Goal: Task Accomplishment & Management: Complete application form

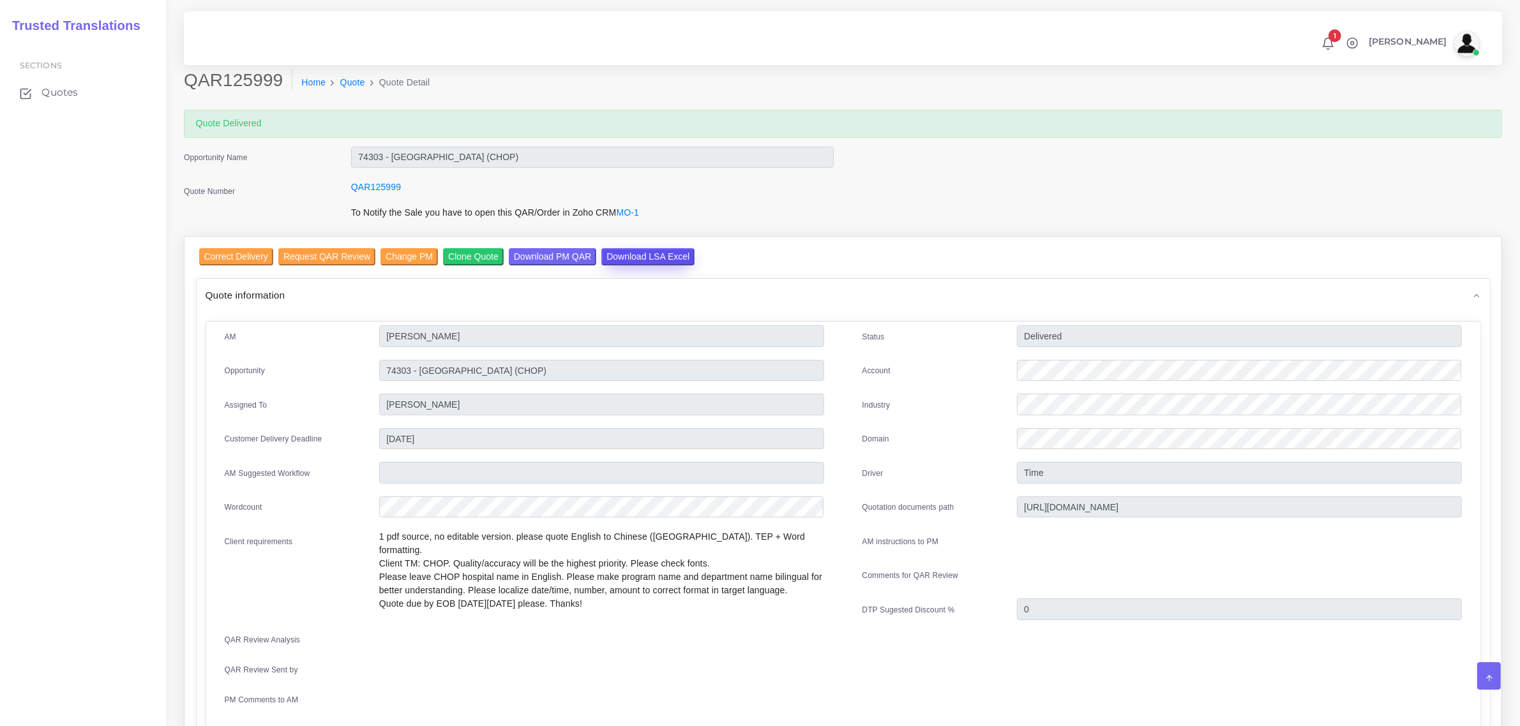
click at [631, 250] on input "Download LSA Excel" at bounding box center [647, 256] width 93 height 17
click at [222, 255] on input "Correct Delivery" at bounding box center [236, 256] width 74 height 17
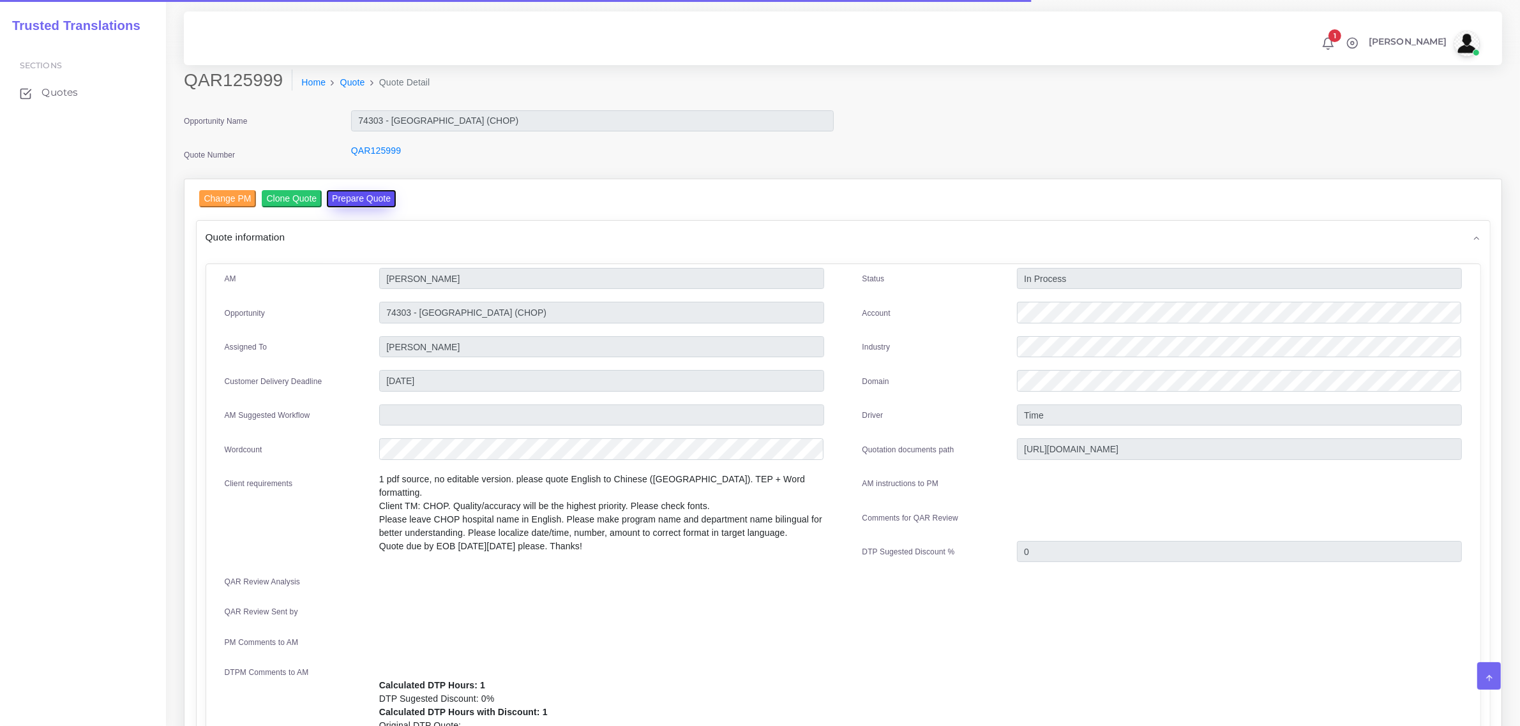
click at [356, 199] on button "Prepare Quote" at bounding box center [361, 198] width 69 height 17
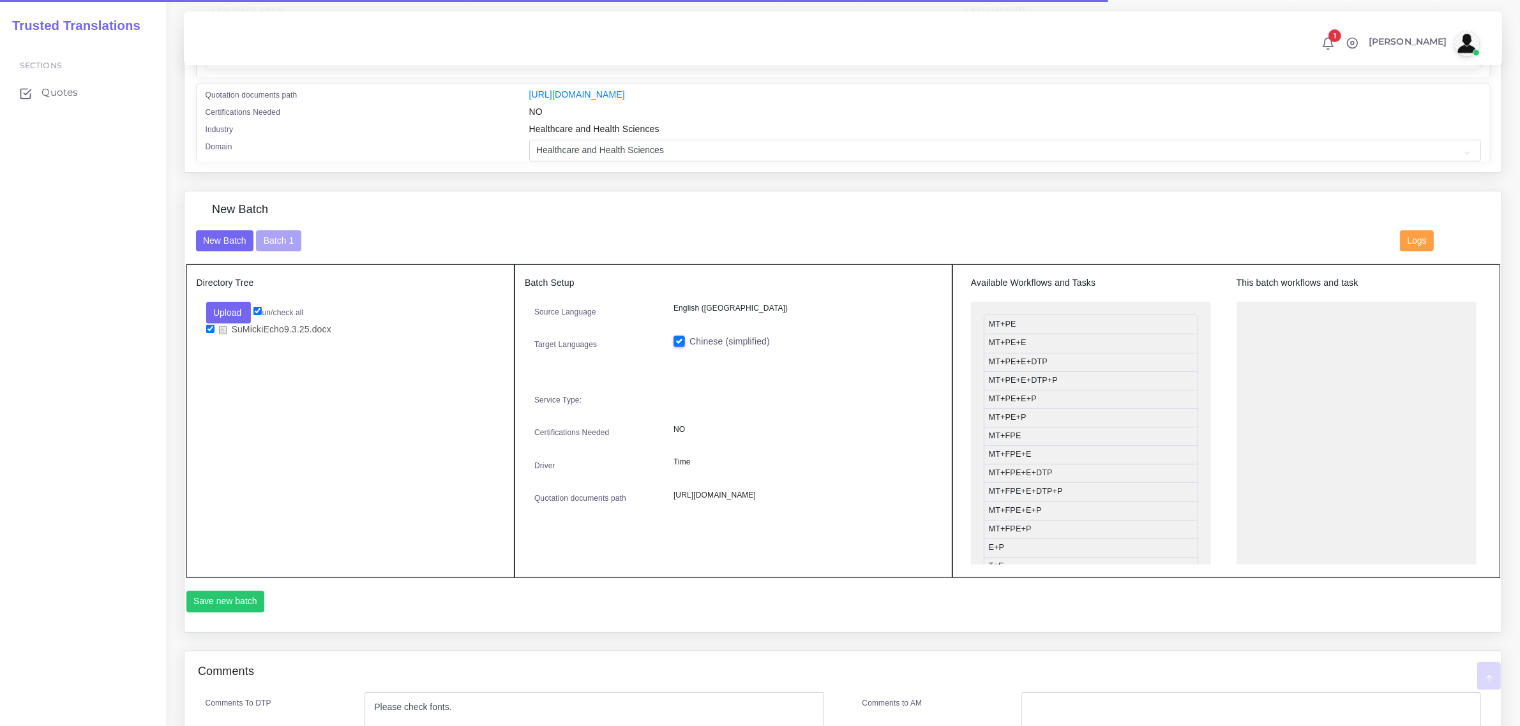
scroll to position [319, 0]
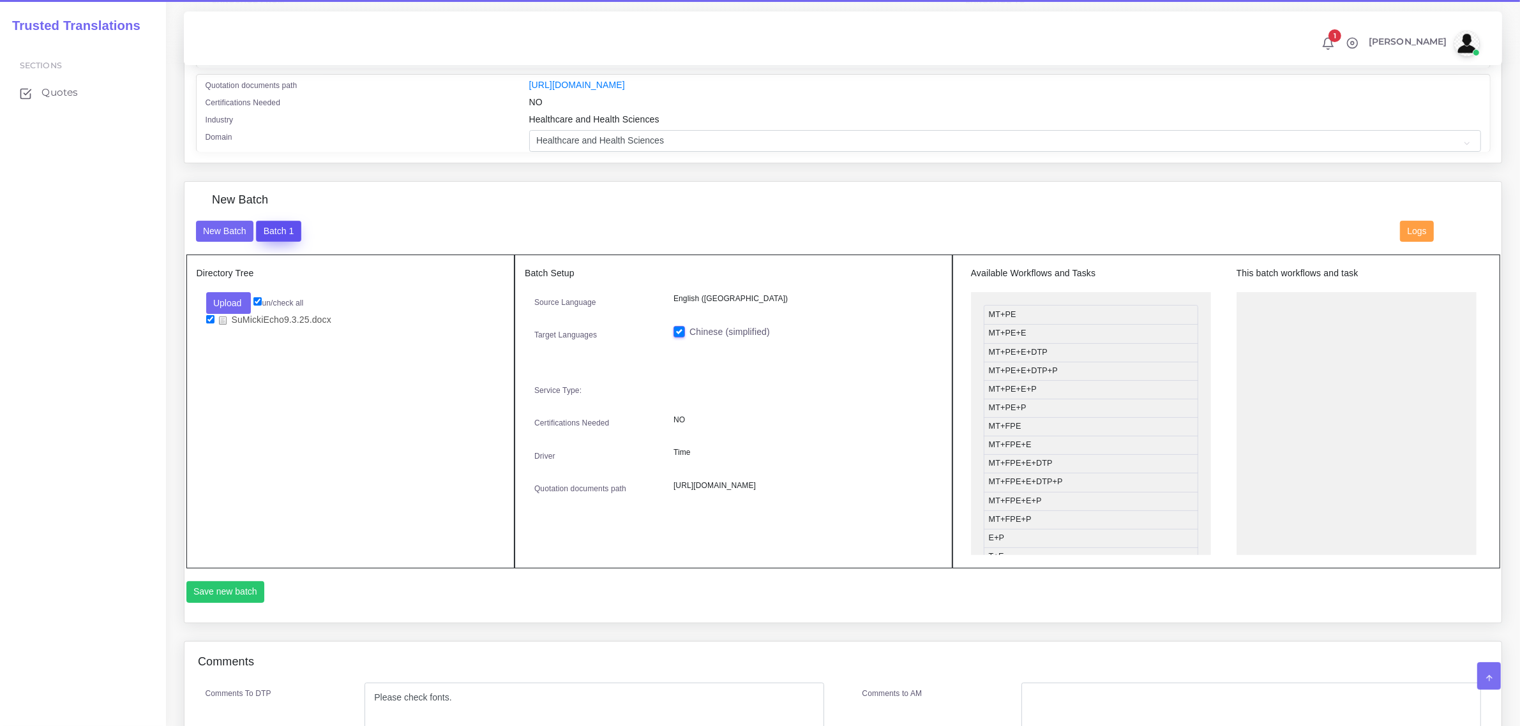
click at [281, 230] on button "Batch 1" at bounding box center [278, 232] width 45 height 22
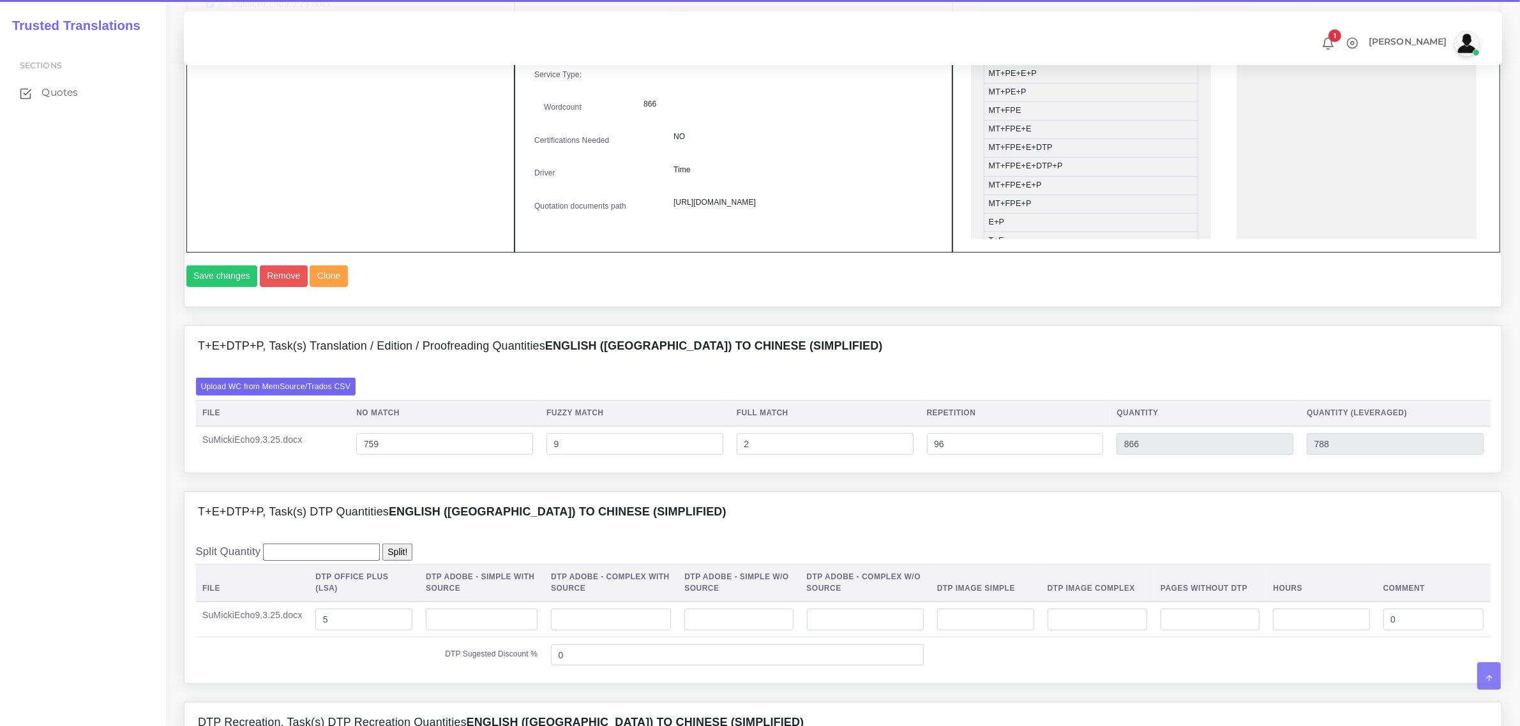
scroll to position [638, 0]
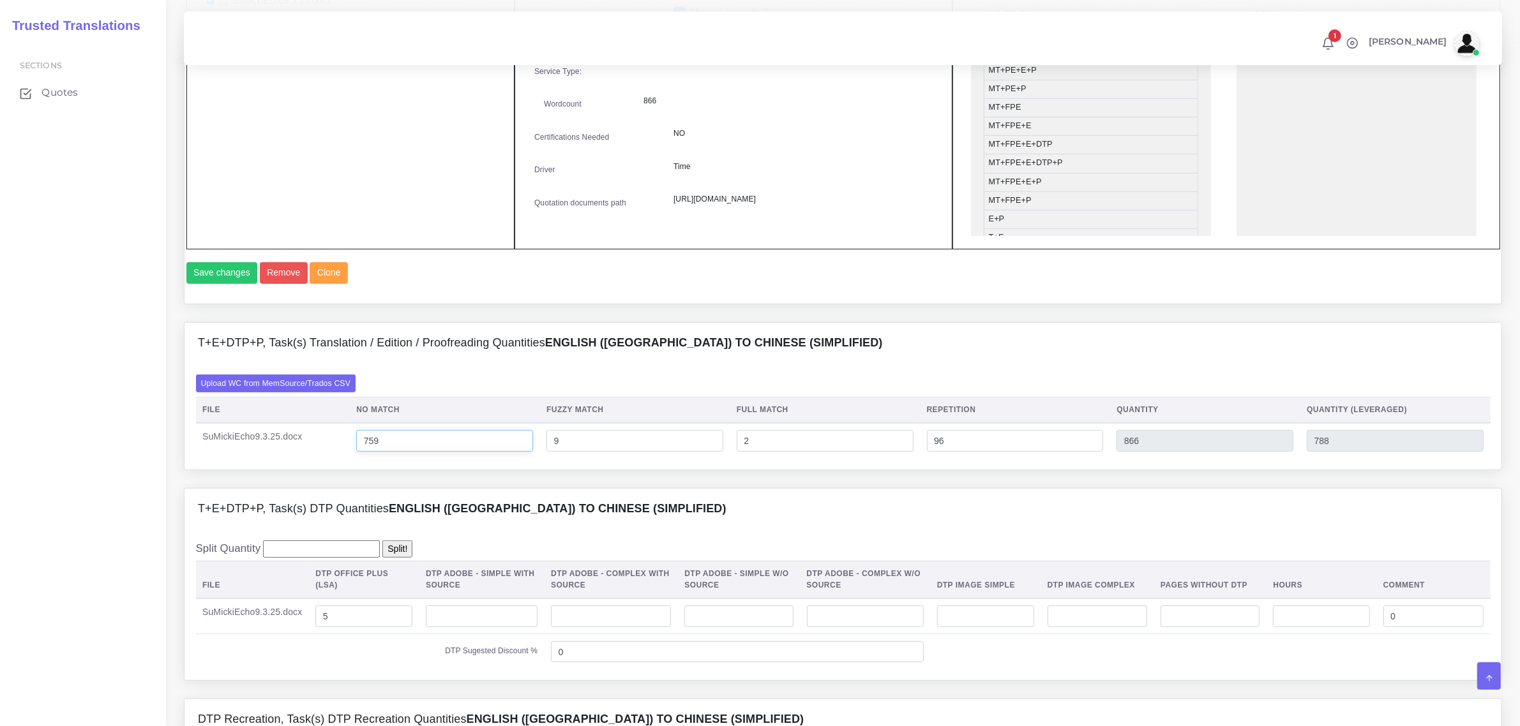
drag, startPoint x: 384, startPoint y: 470, endPoint x: 367, endPoint y: 471, distance: 16.6
click at [367, 452] on input "759" at bounding box center [444, 441] width 177 height 22
click at [395, 452] on input "820" at bounding box center [444, 441] width 177 height 22
type input "820"
type input "927"
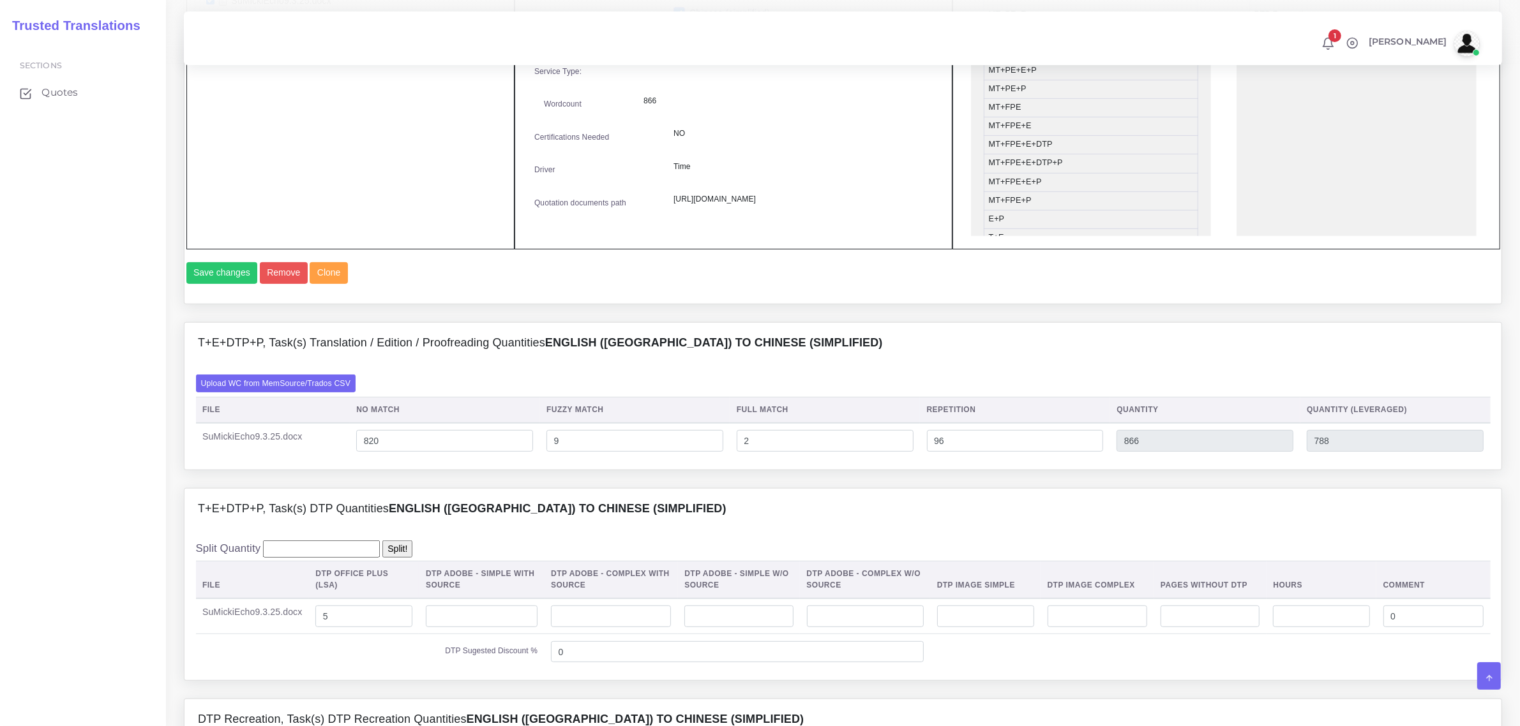
type input "849"
click at [706, 530] on div "T+E+DTP+P, Task(s) DTP Quantities English (US) TO Chinese (simplified)" at bounding box center [842, 509] width 1317 height 41
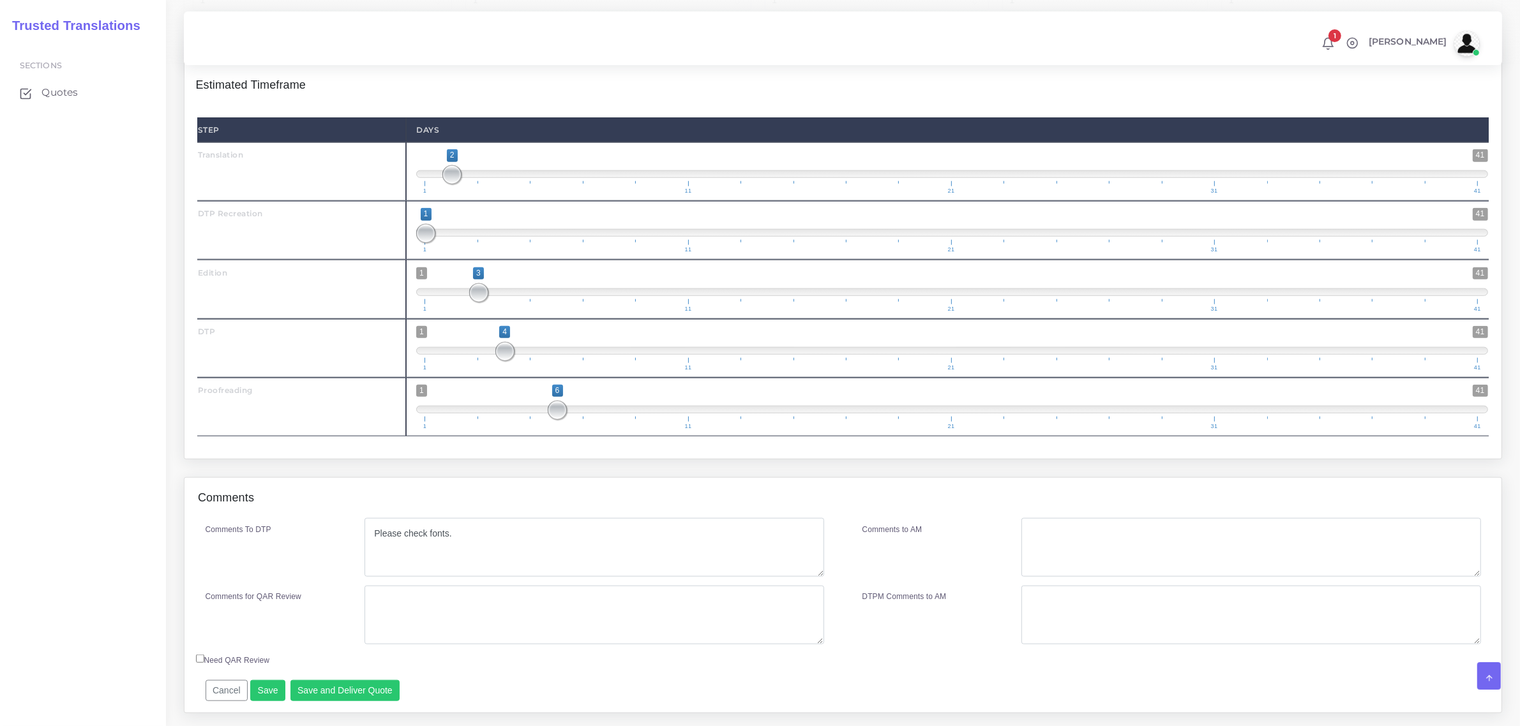
scroll to position [1634, 0]
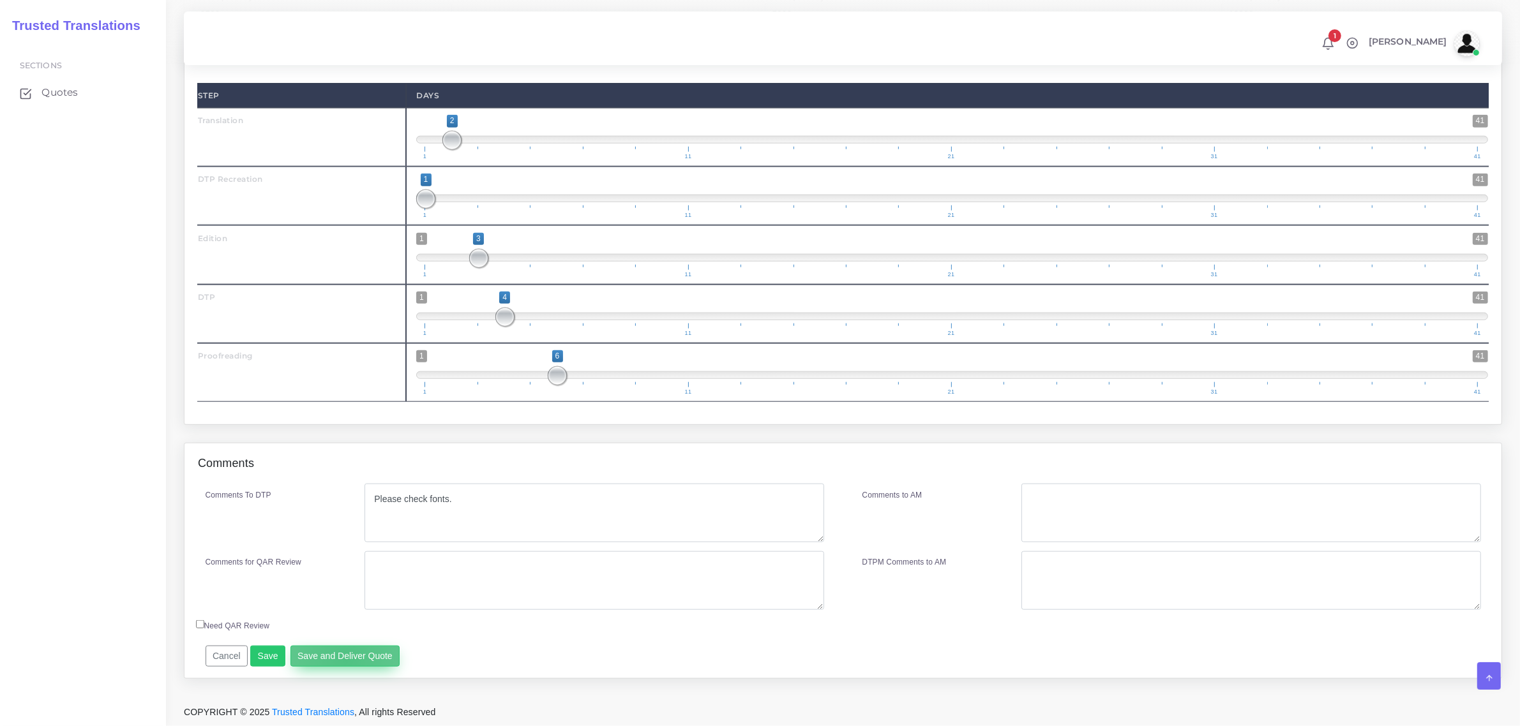
click at [342, 661] on button "Save and Deliver Quote" at bounding box center [345, 657] width 110 height 22
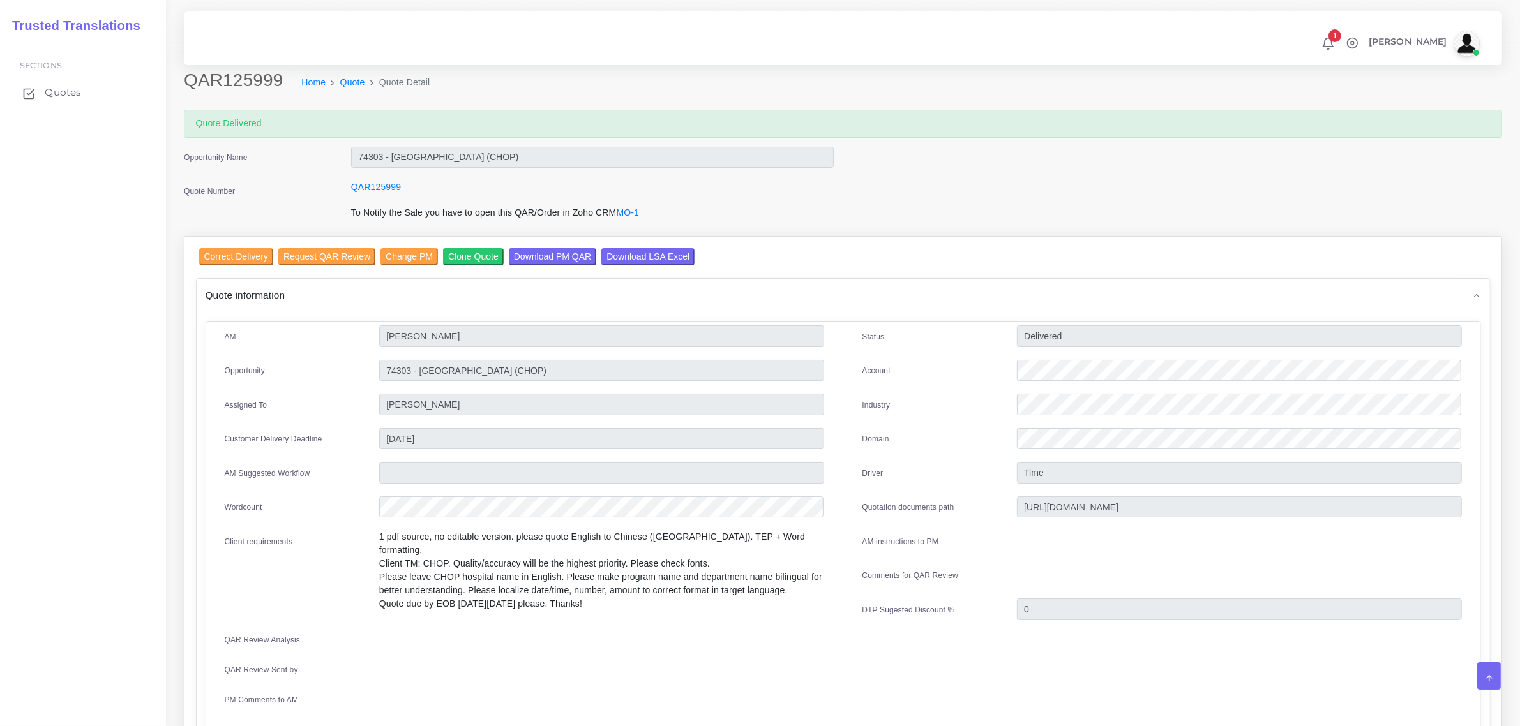
click at [55, 94] on span "Quotes" at bounding box center [63, 93] width 36 height 14
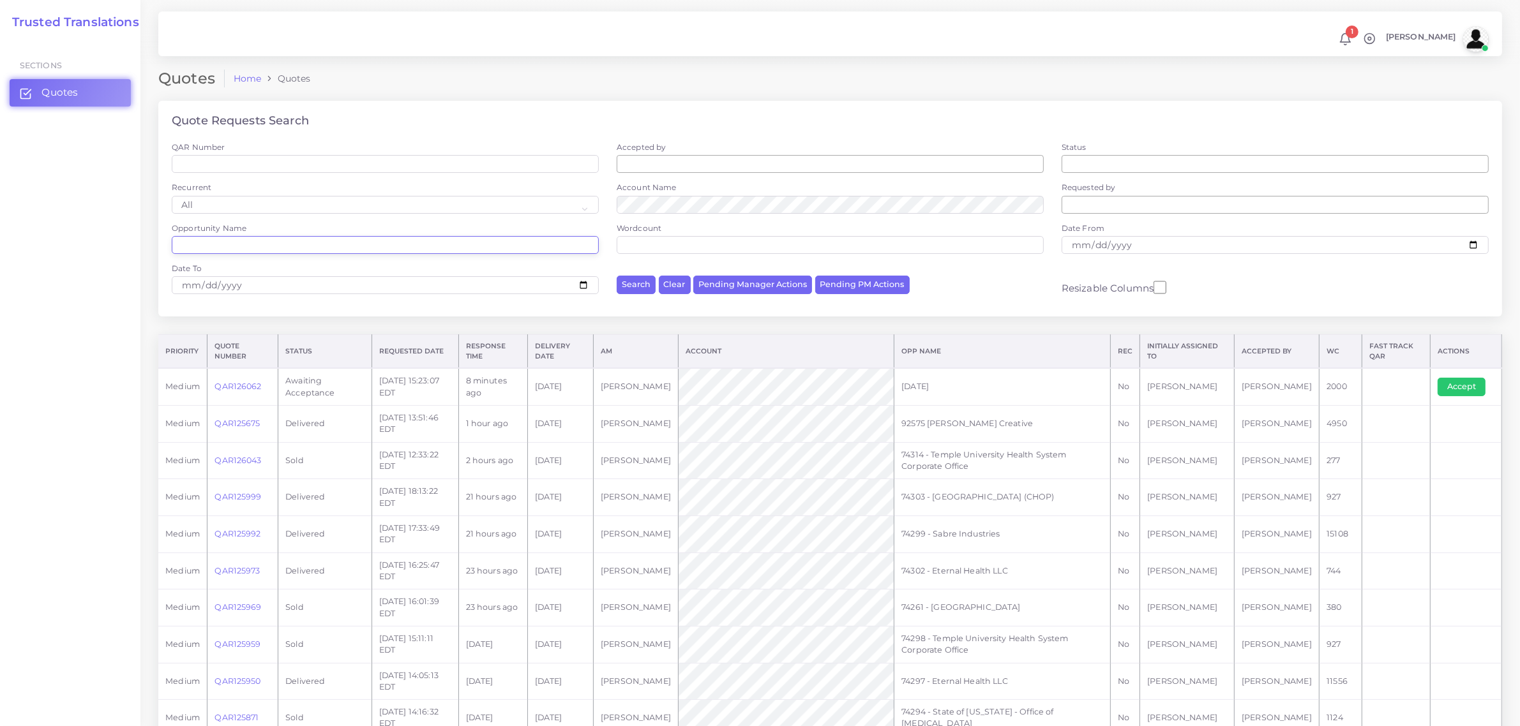
click at [256, 243] on input "Opportunity Name" at bounding box center [385, 245] width 427 height 18
type input "74214"
click at [617, 276] on button "Search" at bounding box center [636, 285] width 39 height 19
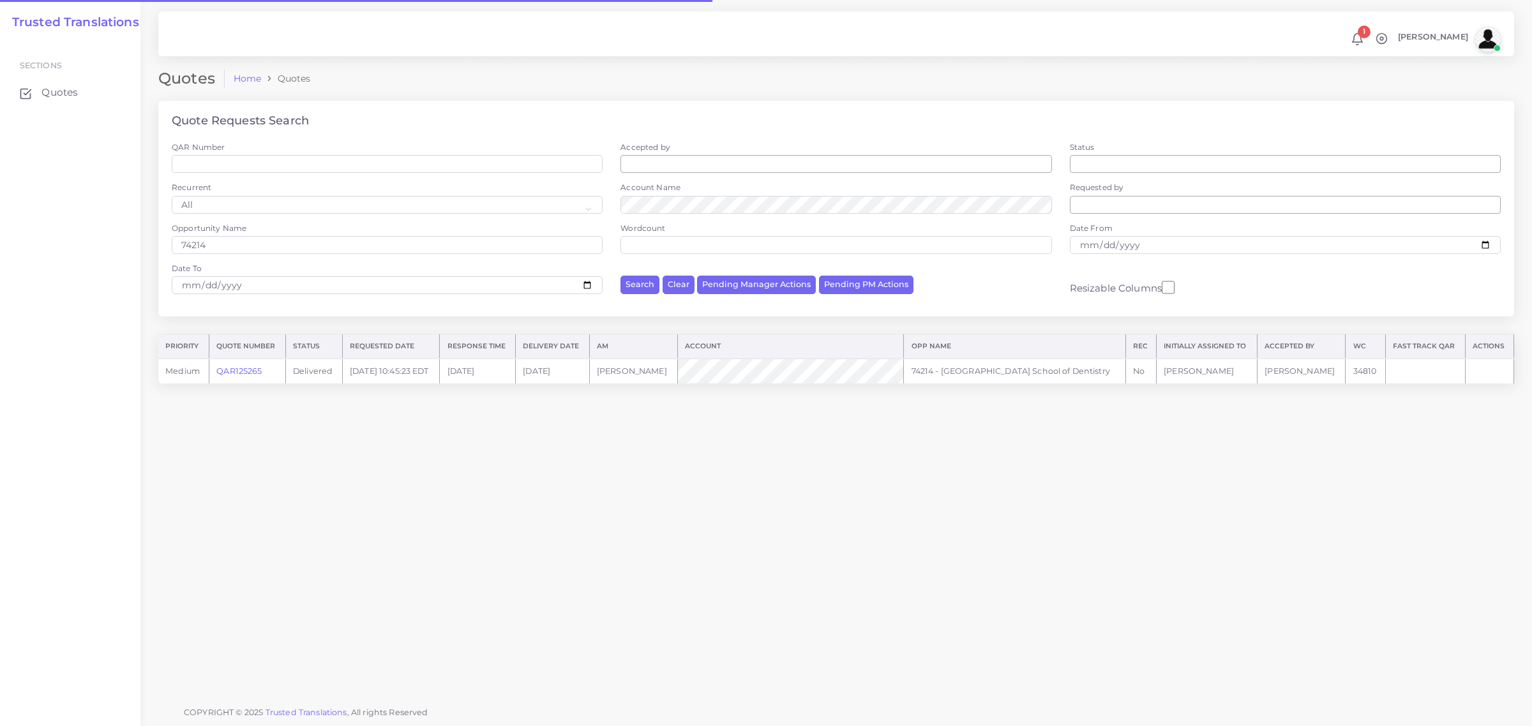
click at [244, 367] on link "QAR125265" at bounding box center [238, 371] width 45 height 10
click at [237, 372] on link "QAR125265" at bounding box center [238, 371] width 45 height 10
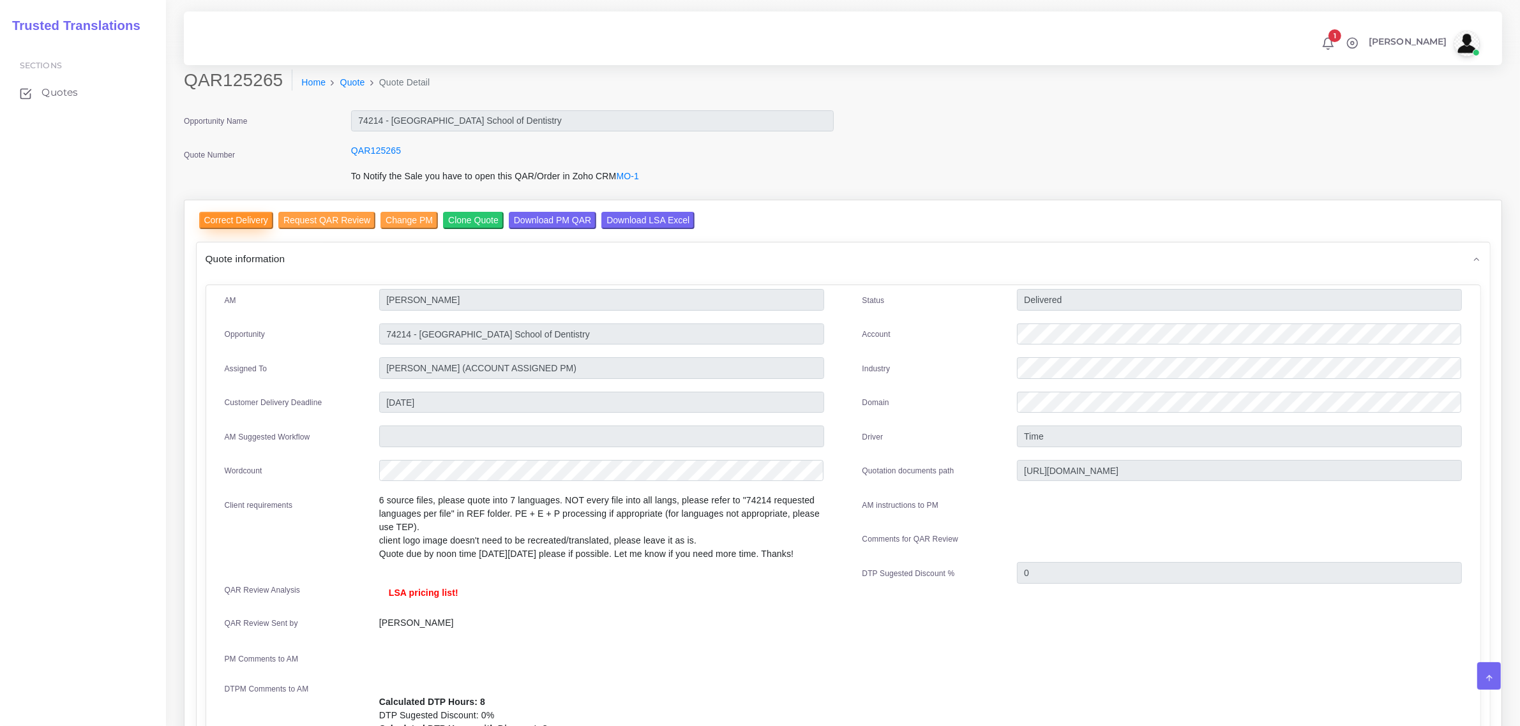
click at [237, 221] on input "Correct Delivery" at bounding box center [236, 220] width 74 height 17
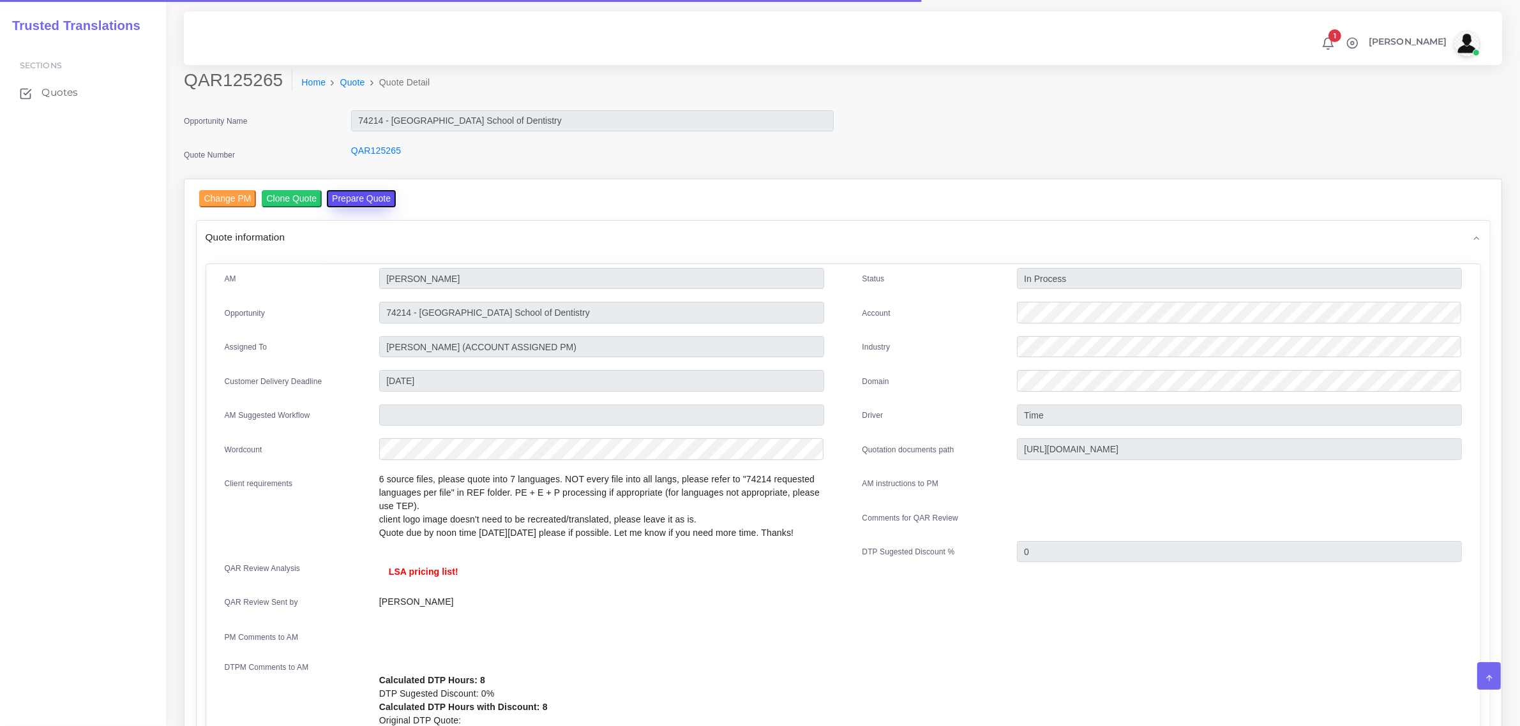
click at [365, 199] on button "Prepare Quote" at bounding box center [361, 198] width 69 height 17
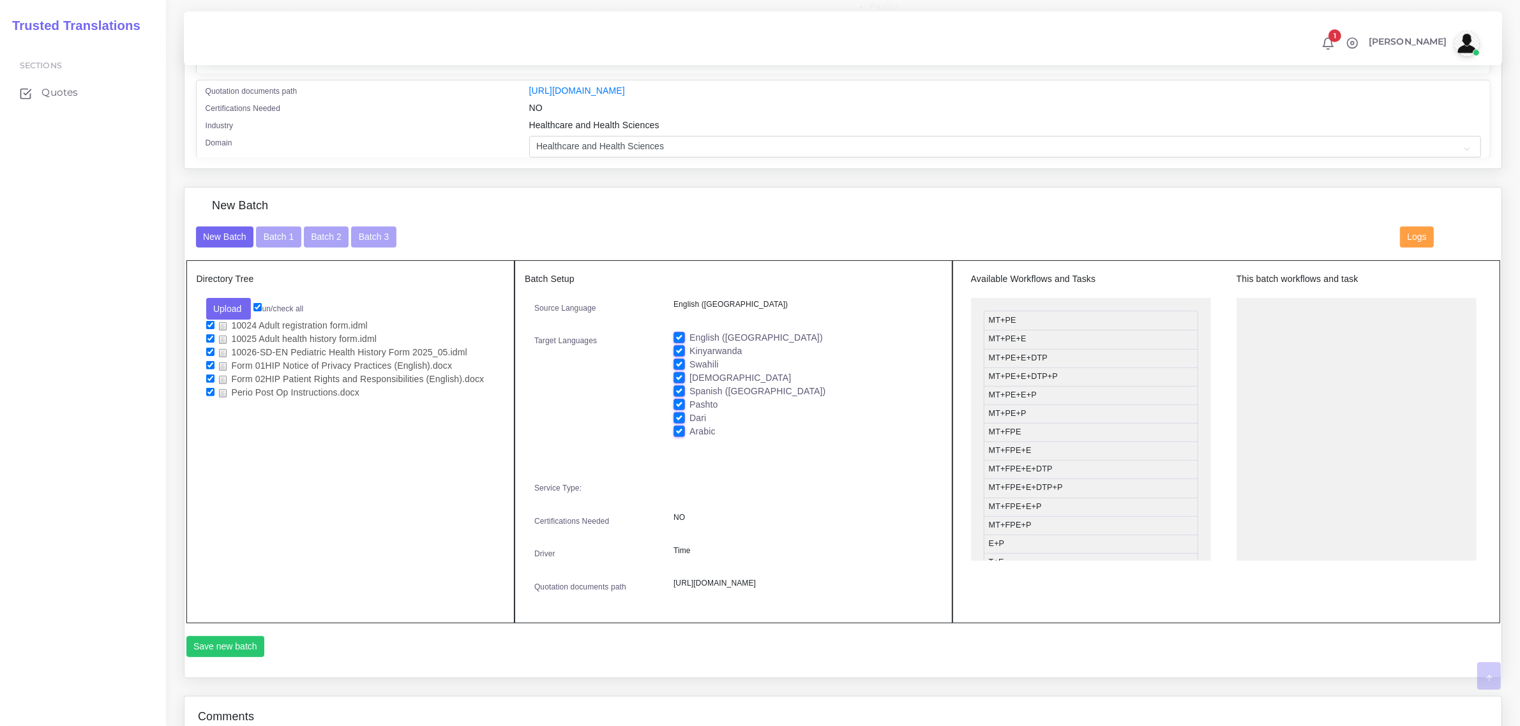
scroll to position [399, 0]
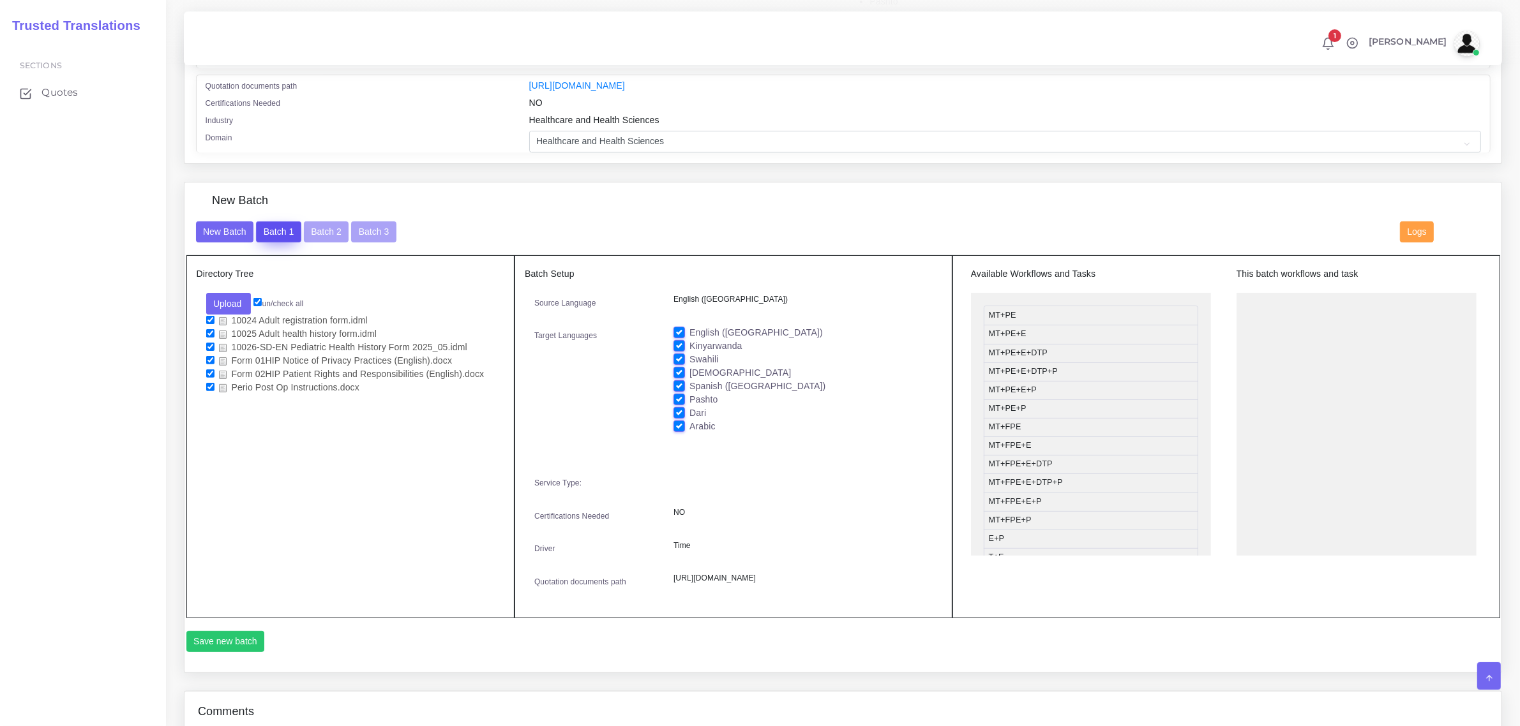
click at [273, 231] on button "Batch 1" at bounding box center [278, 233] width 45 height 22
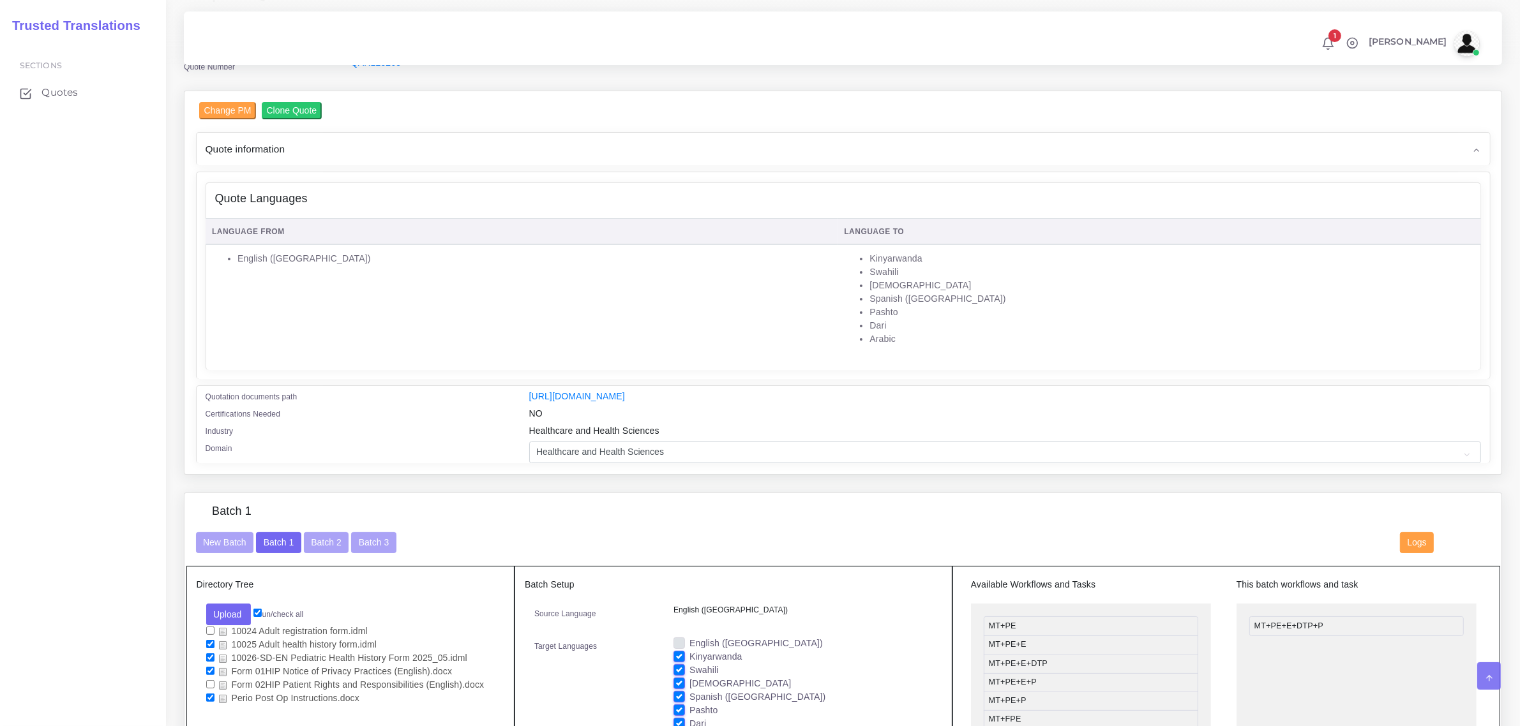
scroll to position [160, 0]
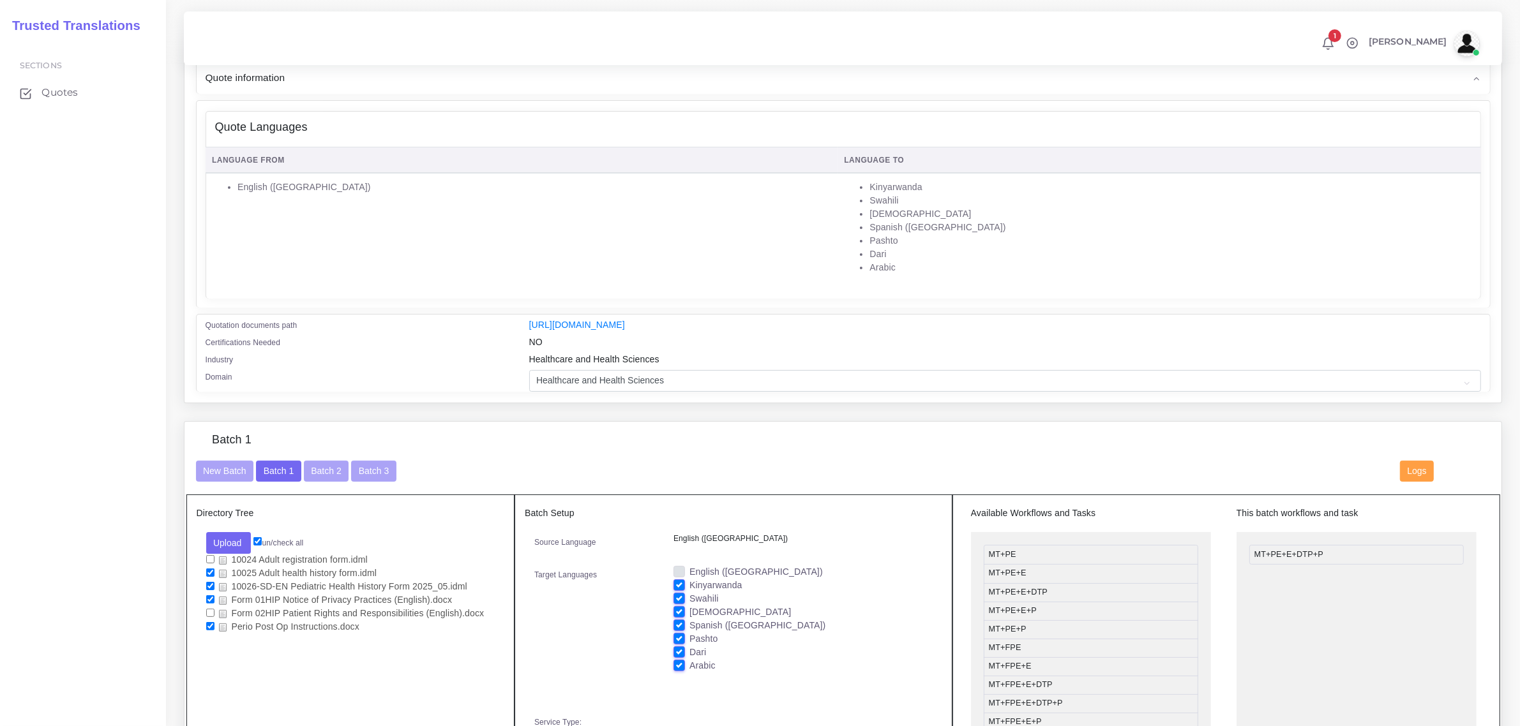
click at [689, 650] on label "Dari" at bounding box center [697, 652] width 17 height 13
click at [680, 650] on input "Dari" at bounding box center [678, 651] width 11 height 11
checkbox input "false"
click at [689, 635] on label "Pashto" at bounding box center [703, 639] width 28 height 13
click at [679, 635] on input "Pashto" at bounding box center [678, 638] width 11 height 11
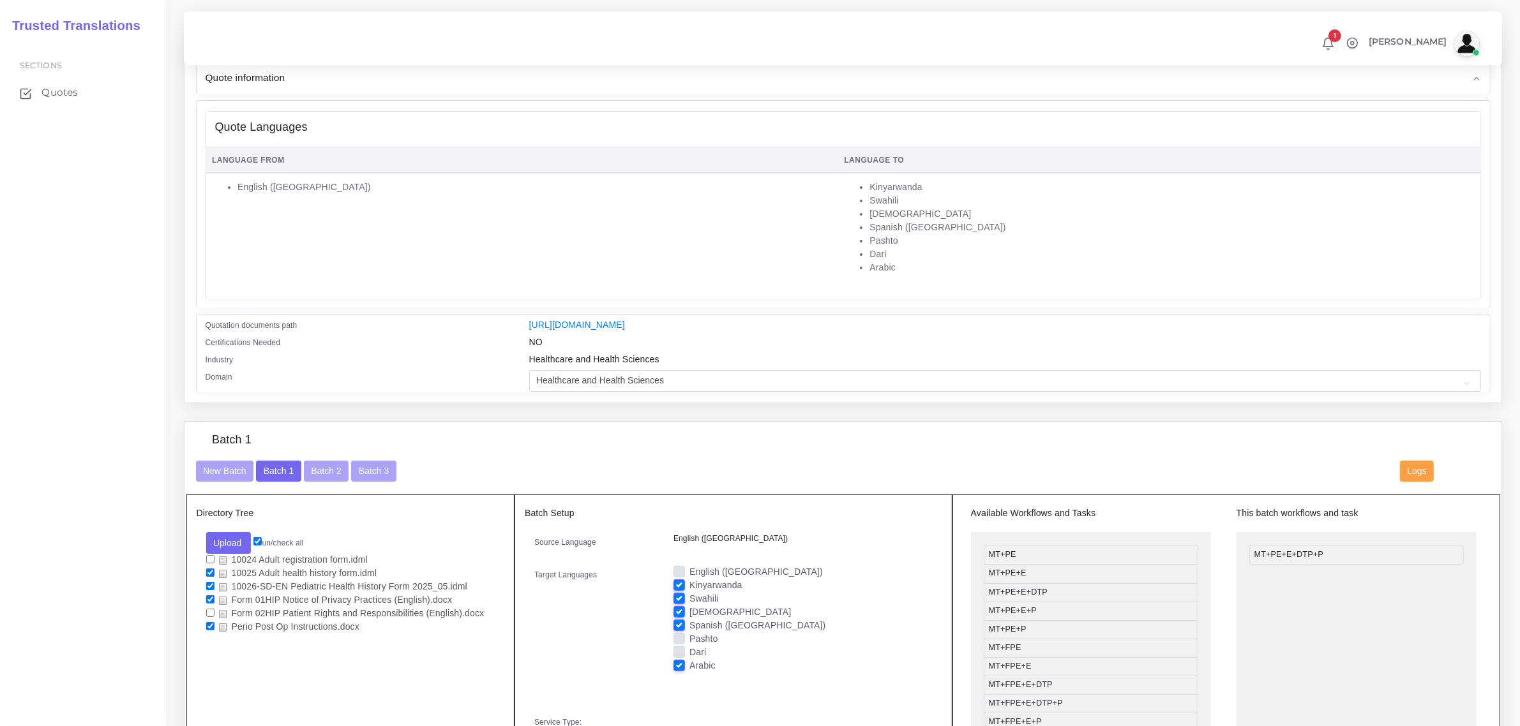
click at [689, 637] on label "Pashto" at bounding box center [703, 639] width 28 height 13
click at [679, 637] on input "Pashto" at bounding box center [678, 638] width 11 height 11
checkbox input "true"
click at [689, 649] on label "Dari" at bounding box center [697, 652] width 17 height 13
click at [677, 649] on input "Dari" at bounding box center [678, 651] width 11 height 11
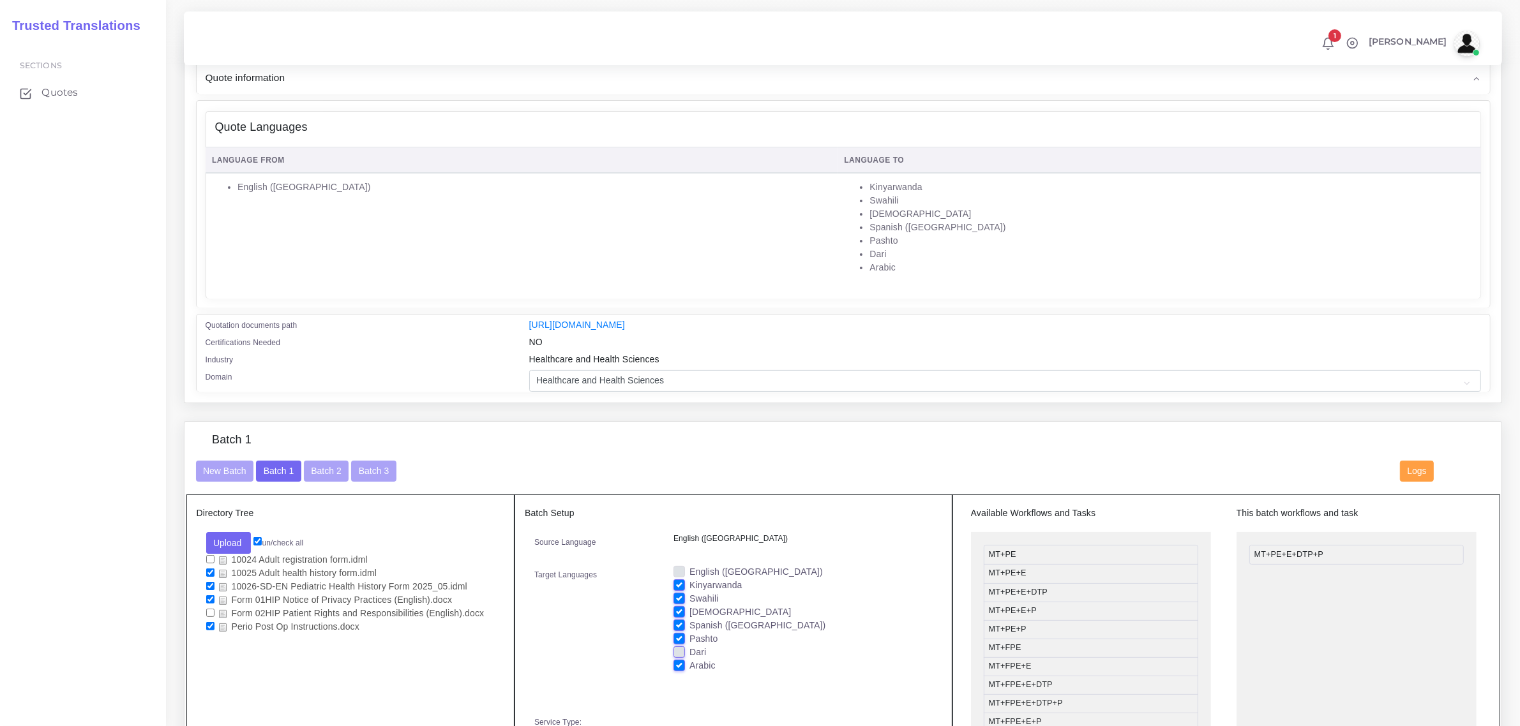
checkbox input "true"
click at [209, 557] on input "checkbox" at bounding box center [210, 559] width 8 height 8
checkbox input "true"
click at [209, 569] on input "checkbox" at bounding box center [210, 573] width 8 height 8
checkbox input "false"
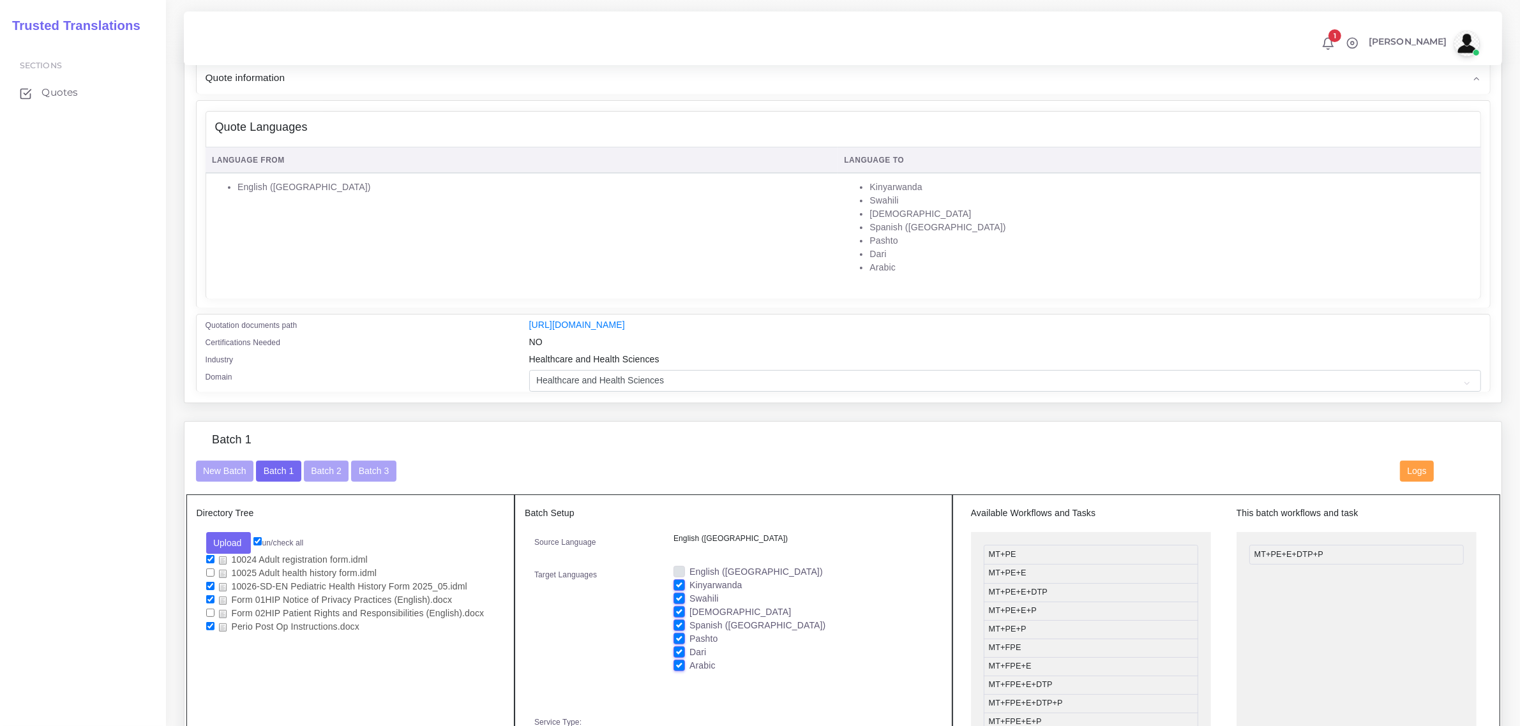
click at [211, 555] on input "checkbox" at bounding box center [210, 559] width 8 height 8
checkbox input "false"
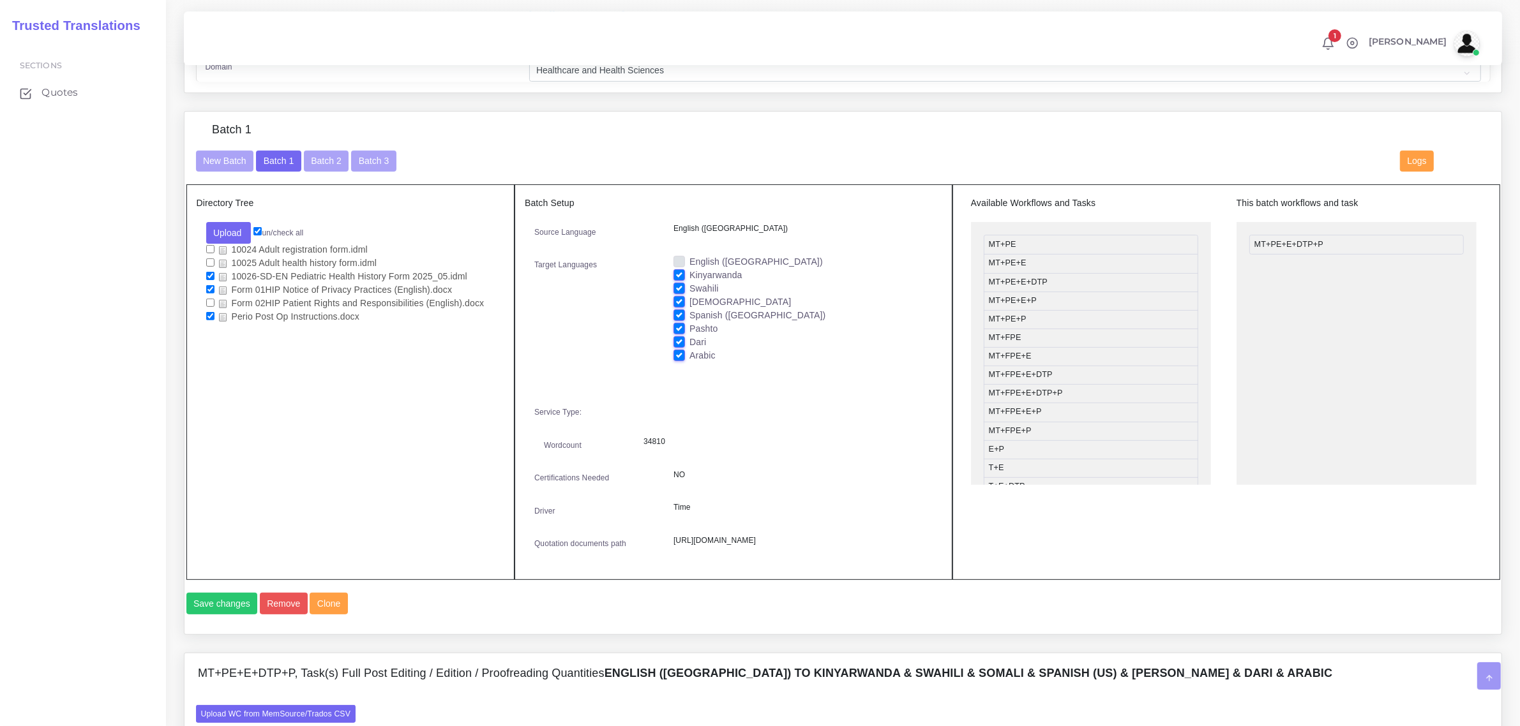
scroll to position [479, 0]
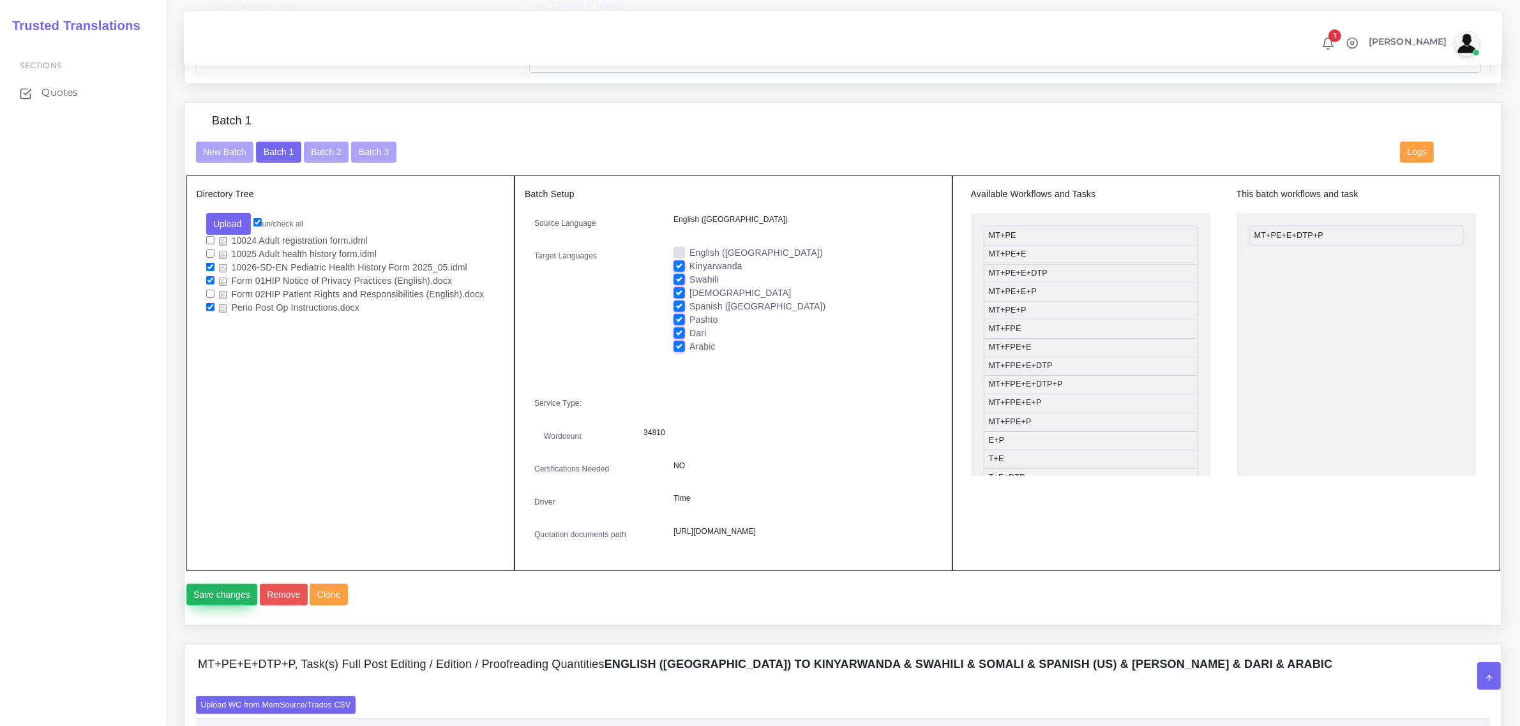
click at [225, 606] on button "Save changes" at bounding box center [221, 595] width 71 height 22
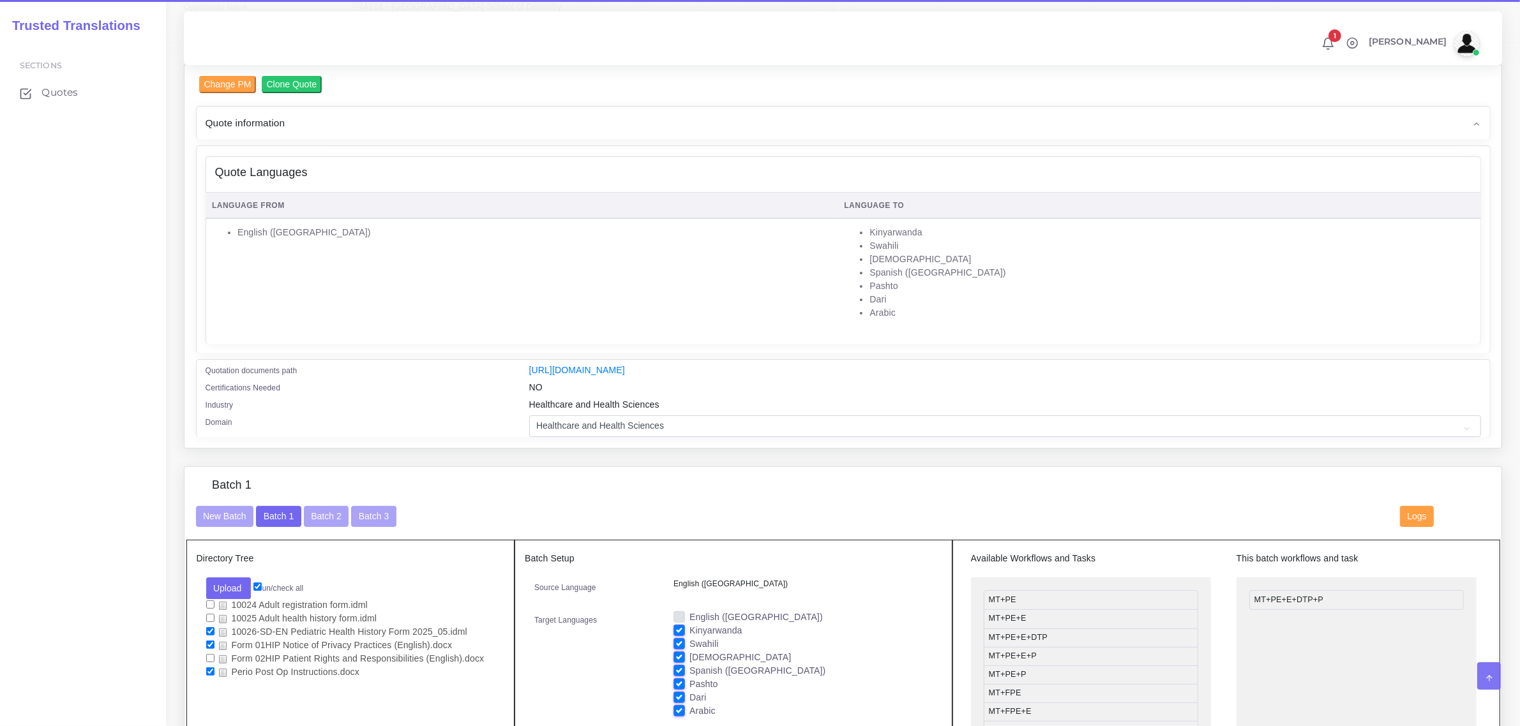
scroll to position [160, 0]
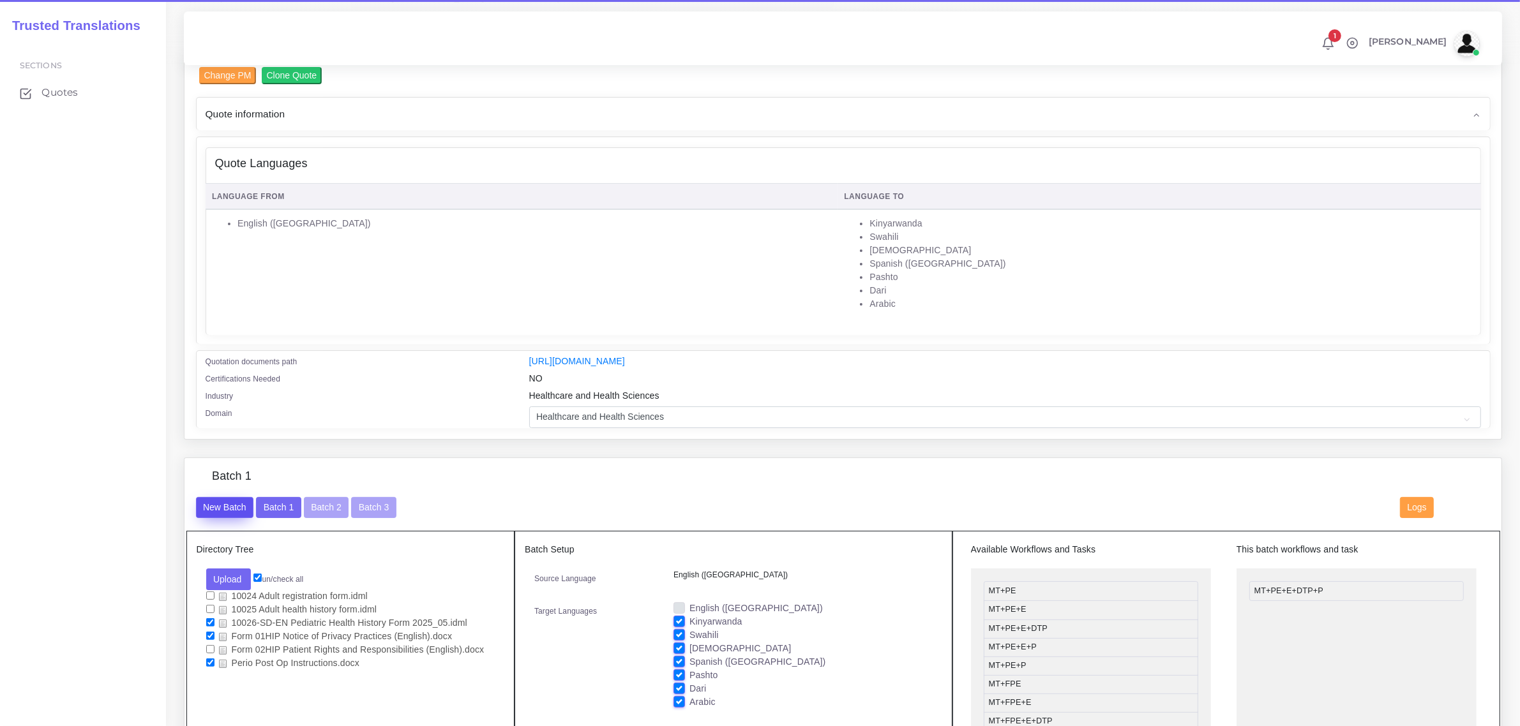
click at [218, 504] on button "New Batch" at bounding box center [225, 508] width 58 height 22
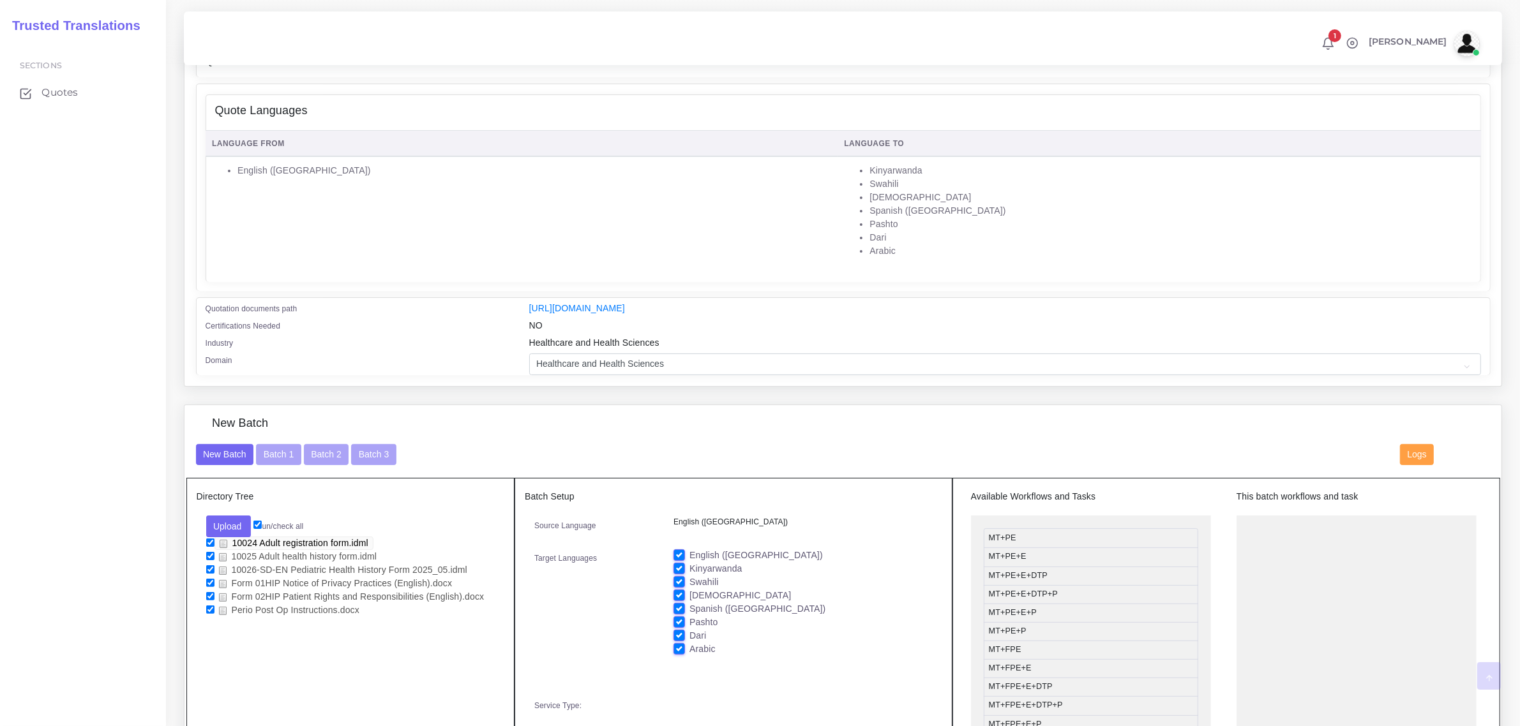
scroll to position [239, 0]
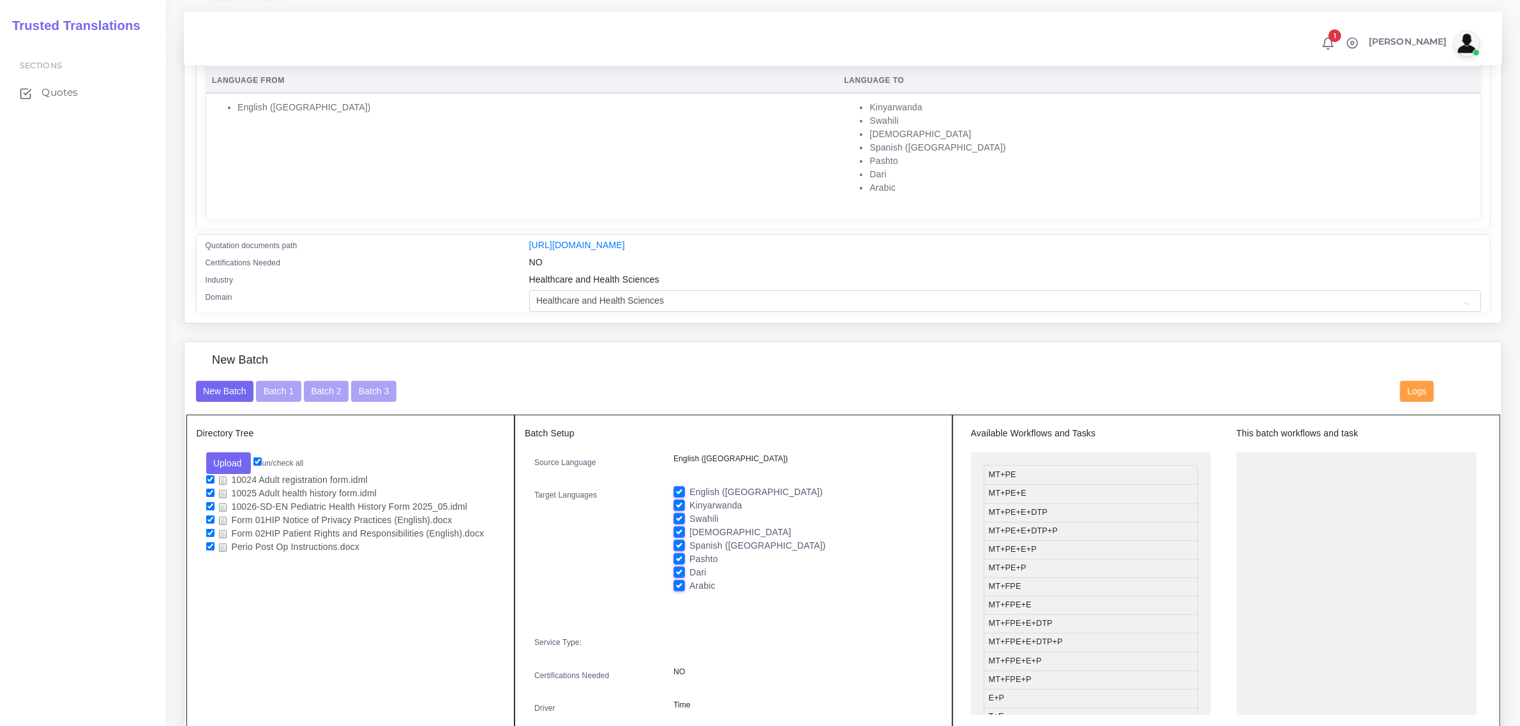
click at [206, 546] on input "checkbox" at bounding box center [210, 547] width 8 height 8
checkbox input "false"
click at [208, 534] on input "checkbox" at bounding box center [210, 533] width 8 height 8
checkbox input "false"
click at [211, 520] on input "checkbox" at bounding box center [210, 520] width 8 height 8
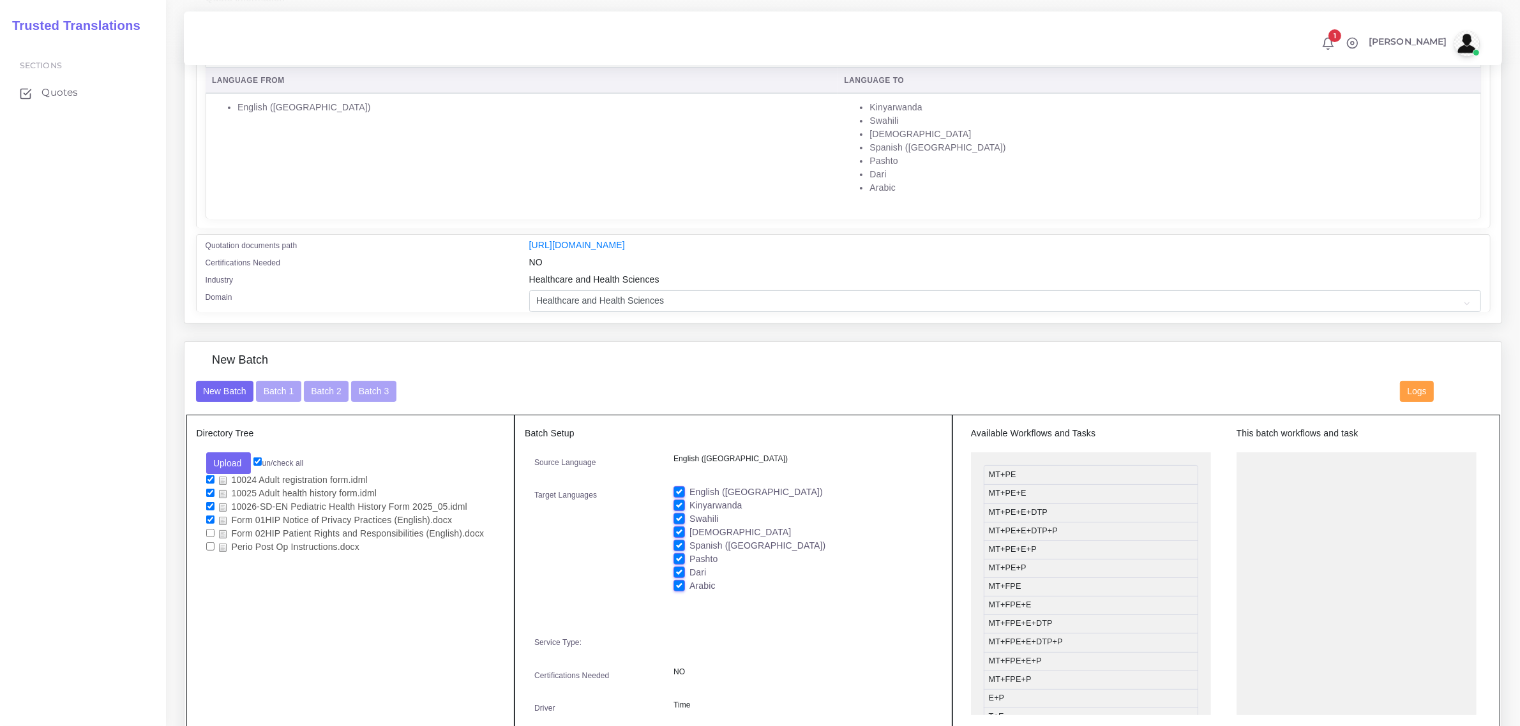
checkbox input "false"
click at [206, 502] on input "checkbox" at bounding box center [210, 506] width 8 height 8
checkbox input "false"
click at [207, 492] on input "checkbox" at bounding box center [210, 493] width 8 height 8
checkbox input "false"
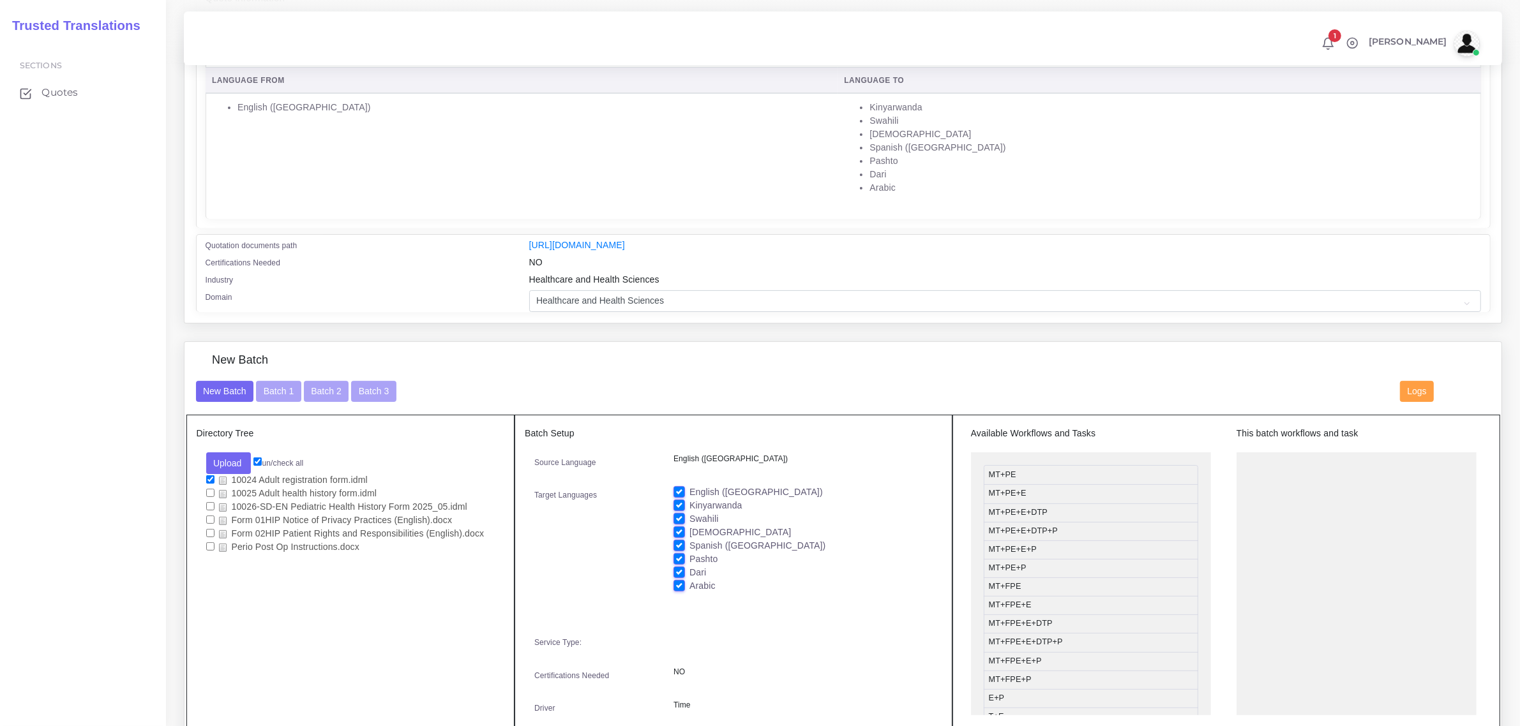
click at [689, 487] on label "English ([GEOGRAPHIC_DATA])" at bounding box center [755, 492] width 133 height 13
click at [681, 487] on input "English ([GEOGRAPHIC_DATA])" at bounding box center [678, 491] width 11 height 11
checkbox input "false"
drag, startPoint x: 1073, startPoint y: 530, endPoint x: 1328, endPoint y: 461, distance: 264.0
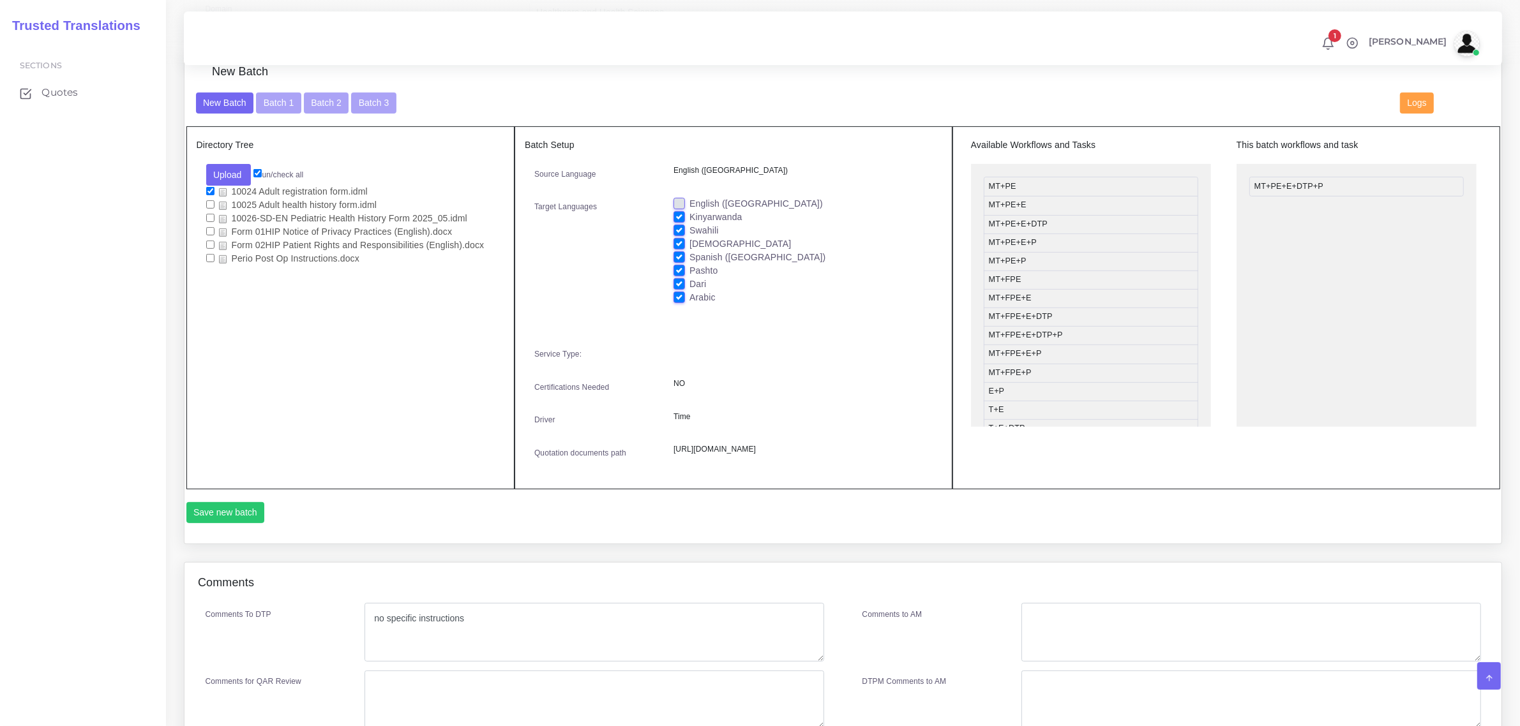
scroll to position [527, 0]
click at [232, 525] on button "Save new batch" at bounding box center [225, 514] width 79 height 22
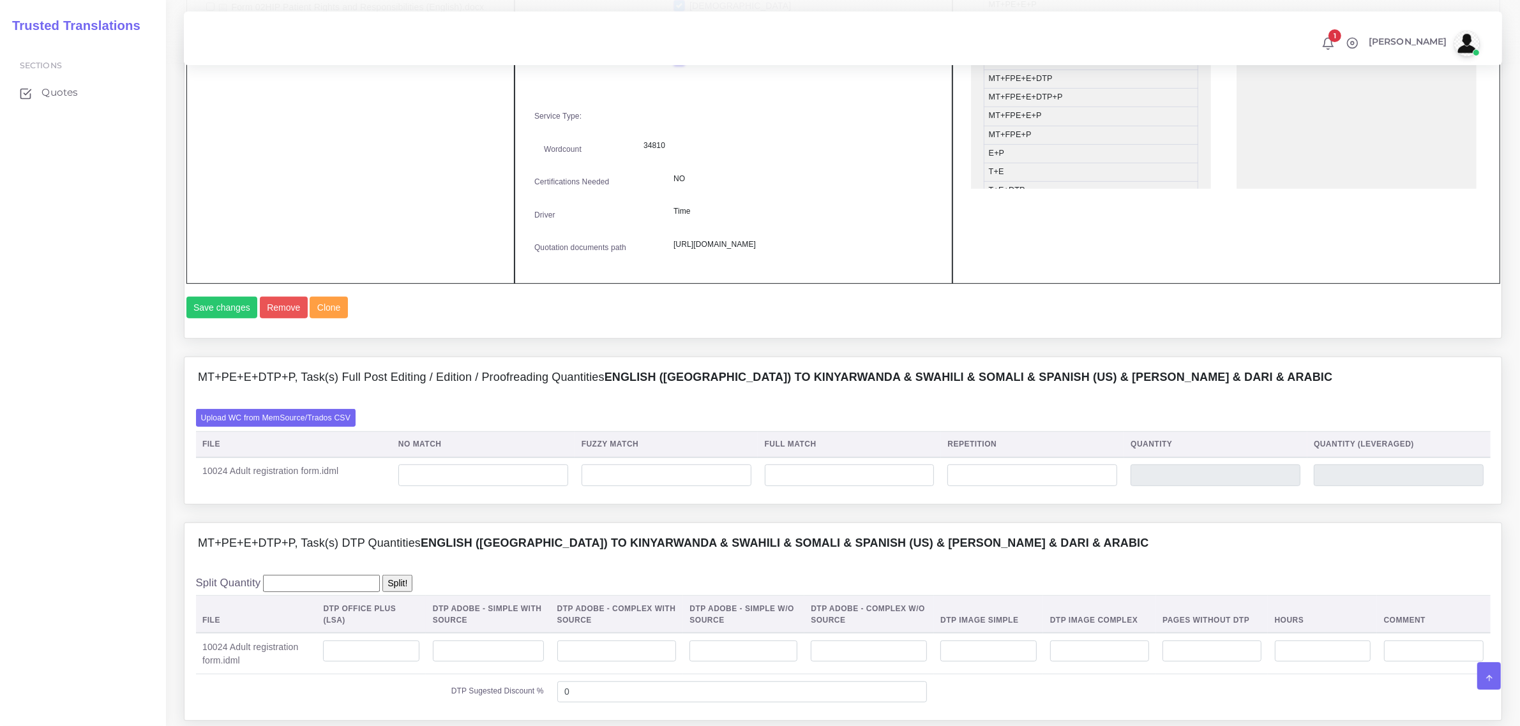
scroll to position [798, 0]
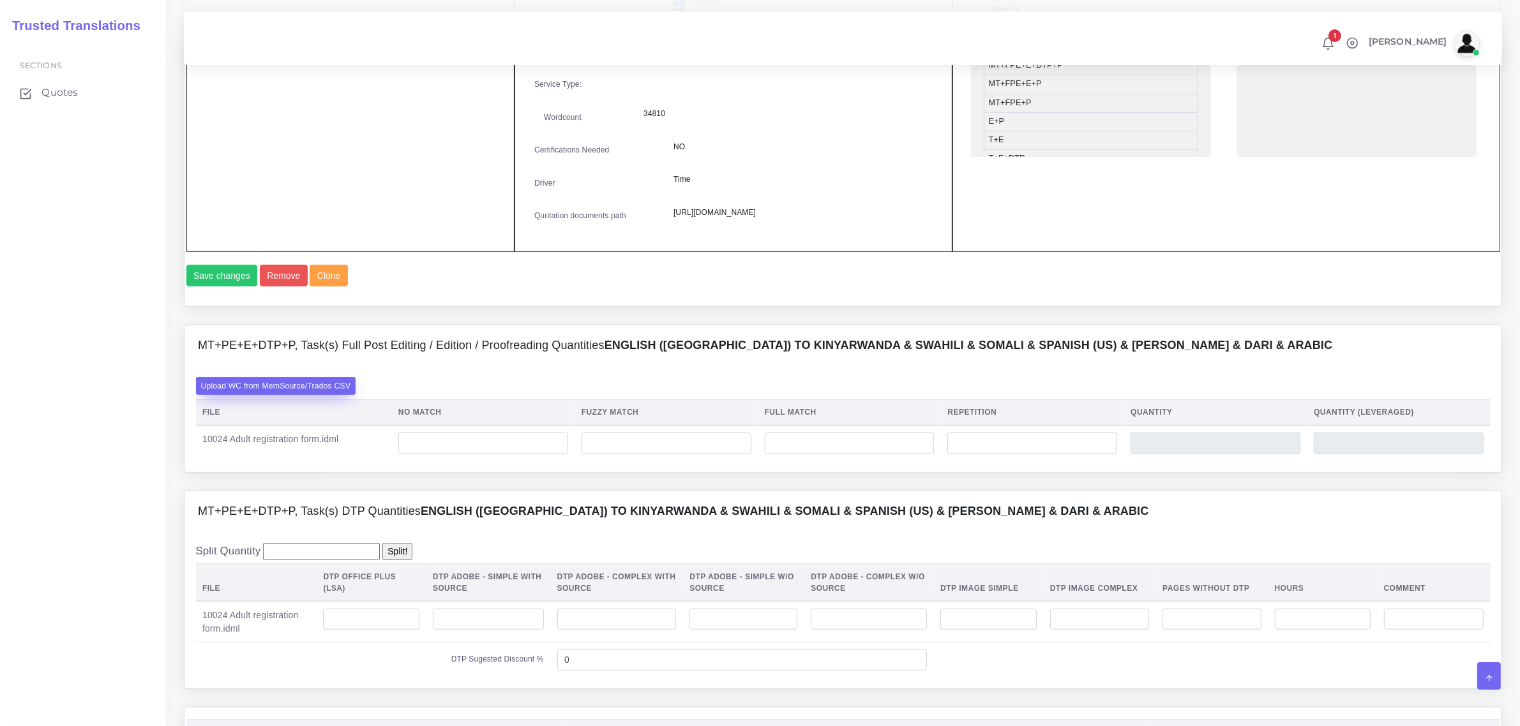
click at [318, 395] on label "Upload WC from MemSource/Trados CSV" at bounding box center [276, 385] width 160 height 17
click at [0, 0] on input "Upload WC from MemSource/Trados CSV" at bounding box center [0, 0] width 0 height 0
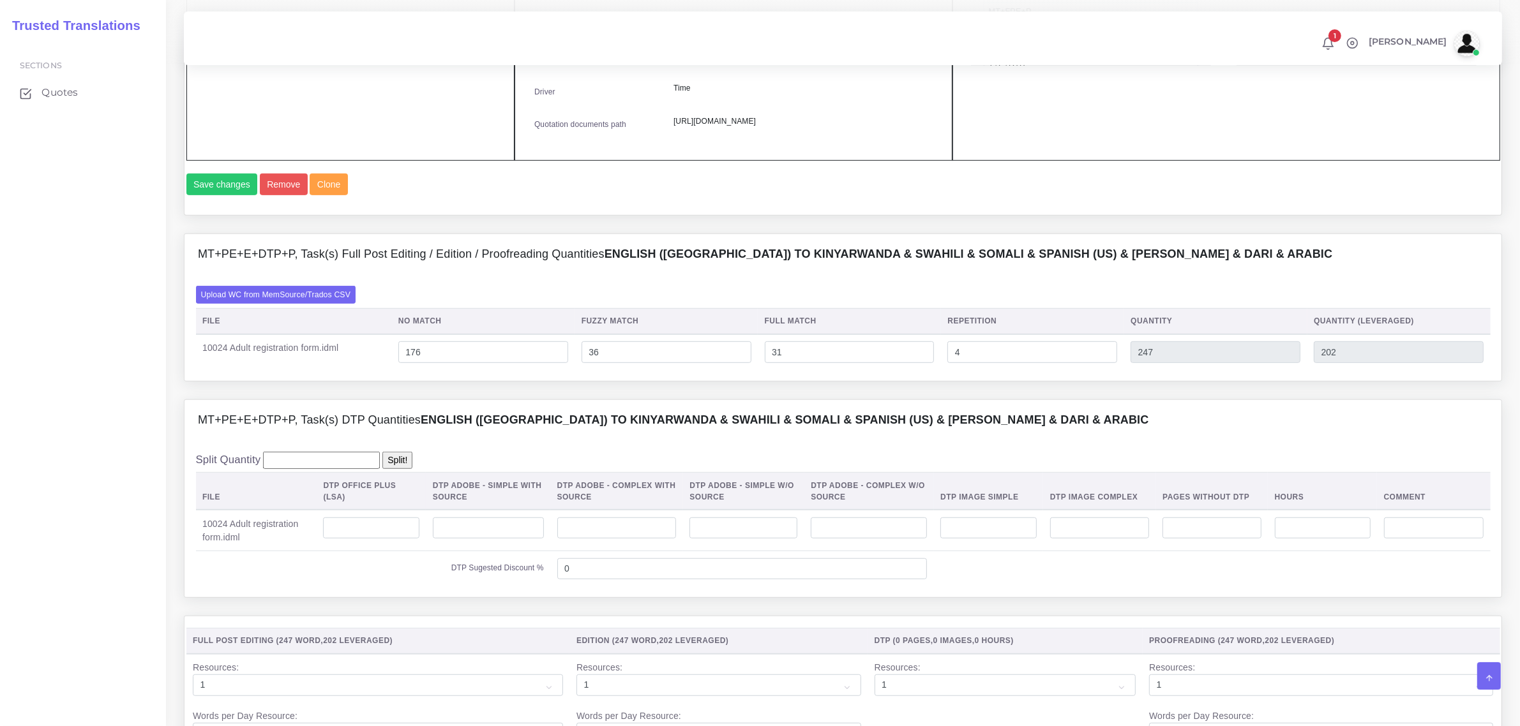
scroll to position [958, 0]
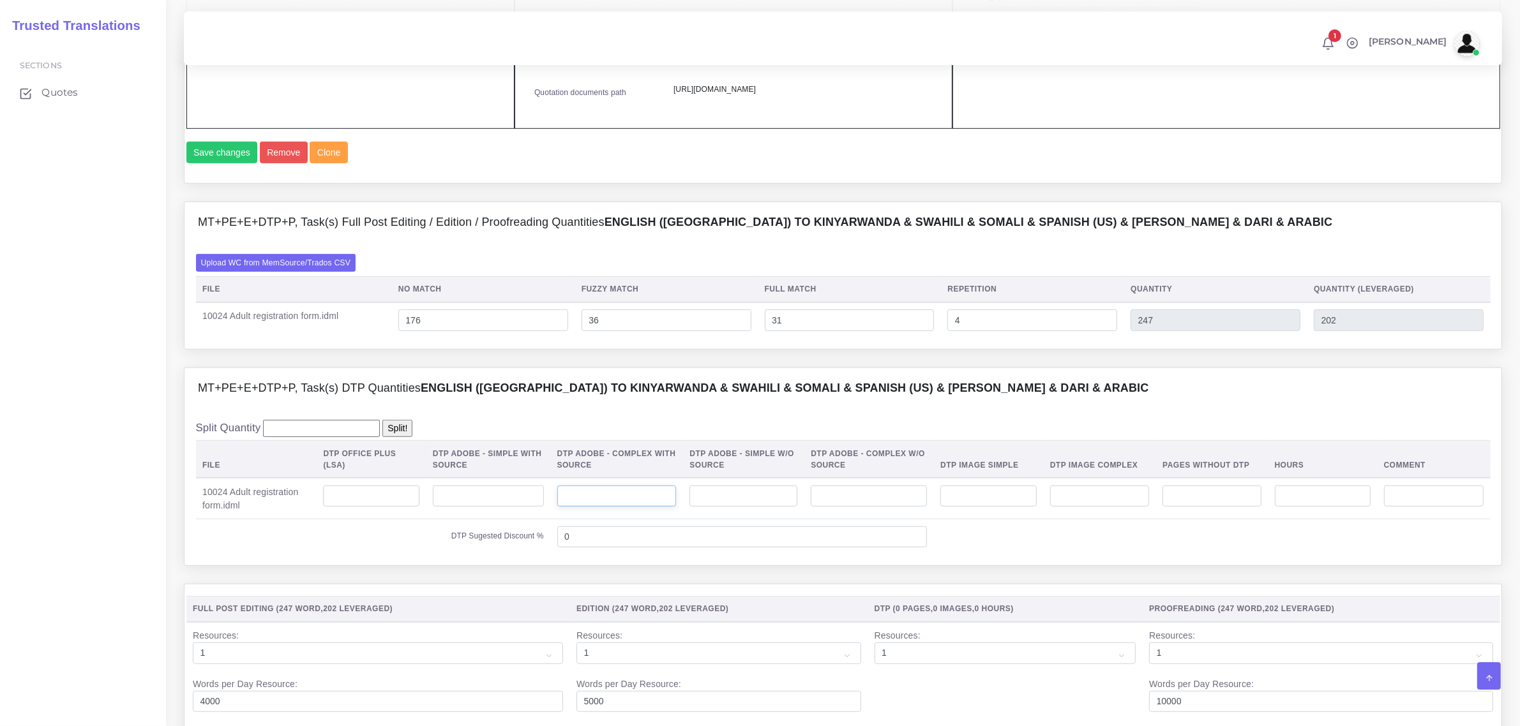
click at [626, 507] on input "number" at bounding box center [616, 497] width 119 height 22
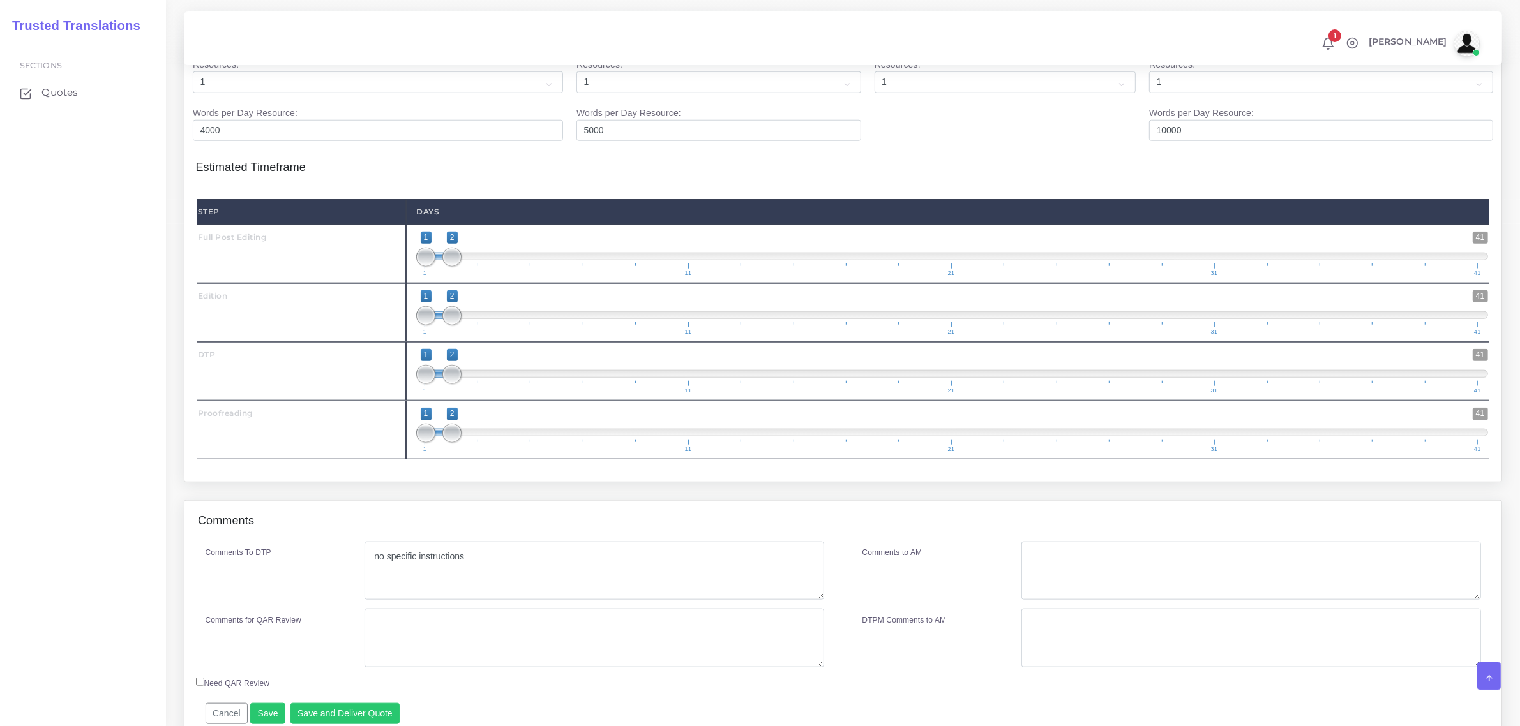
scroll to position [1626, 0]
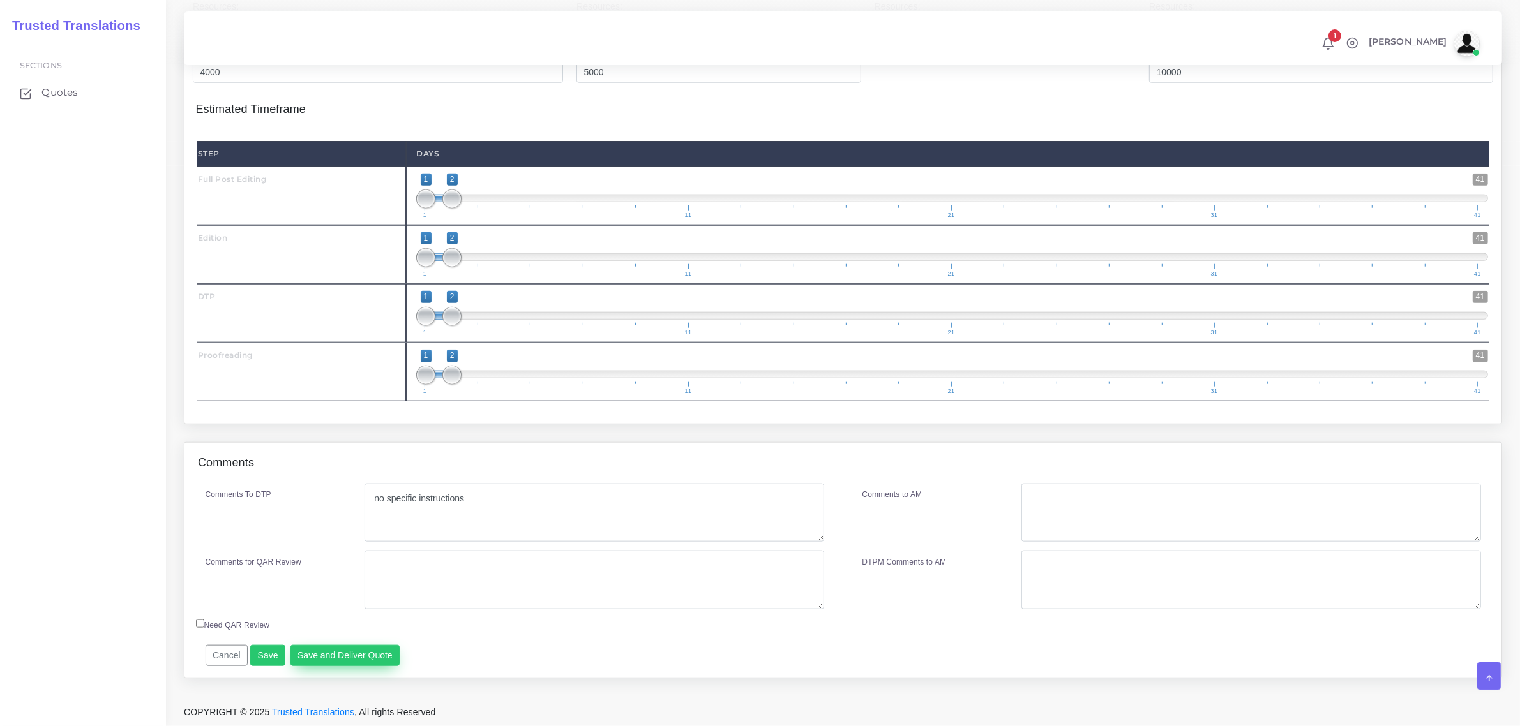
type input "1"
click at [347, 656] on button "Save and Deliver Quote" at bounding box center [345, 656] width 110 height 22
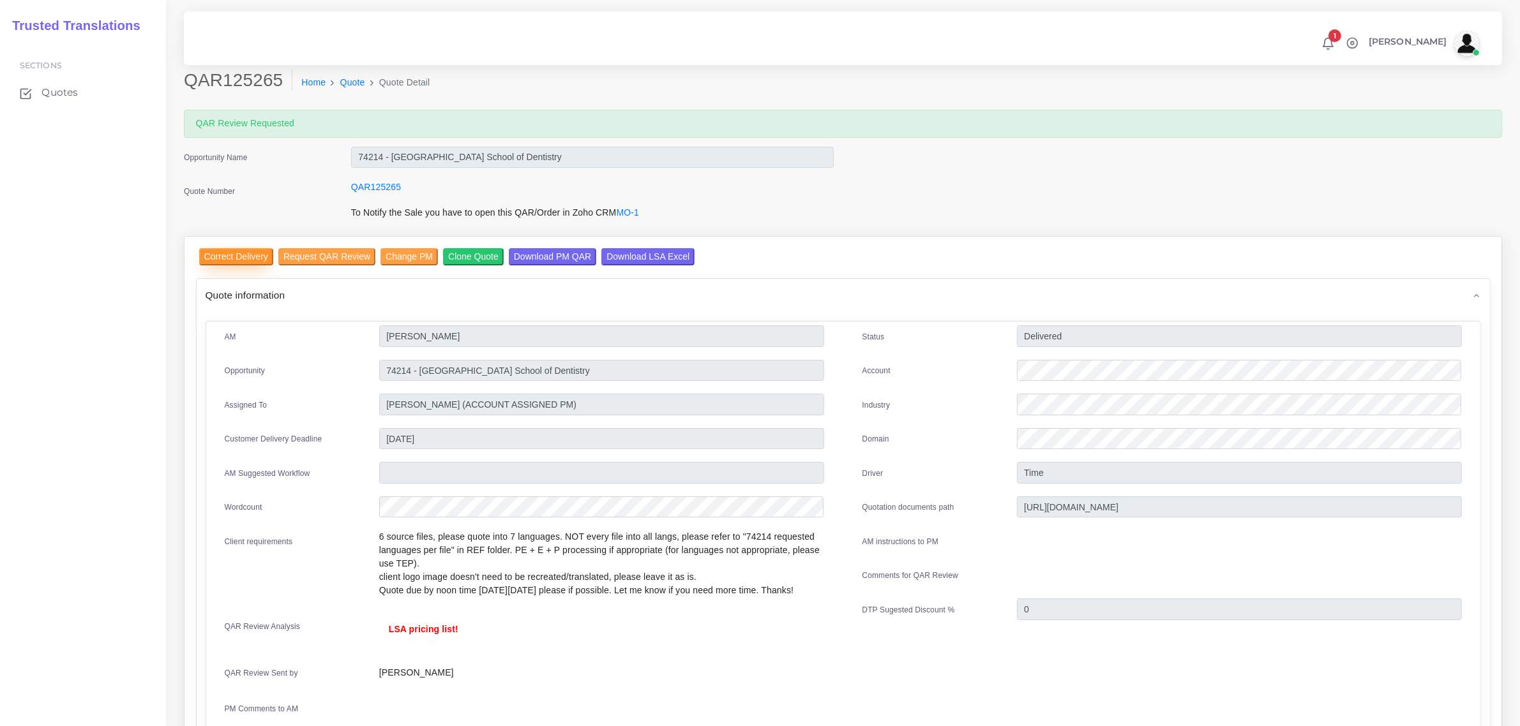
click at [225, 252] on input "Correct Delivery" at bounding box center [236, 256] width 74 height 17
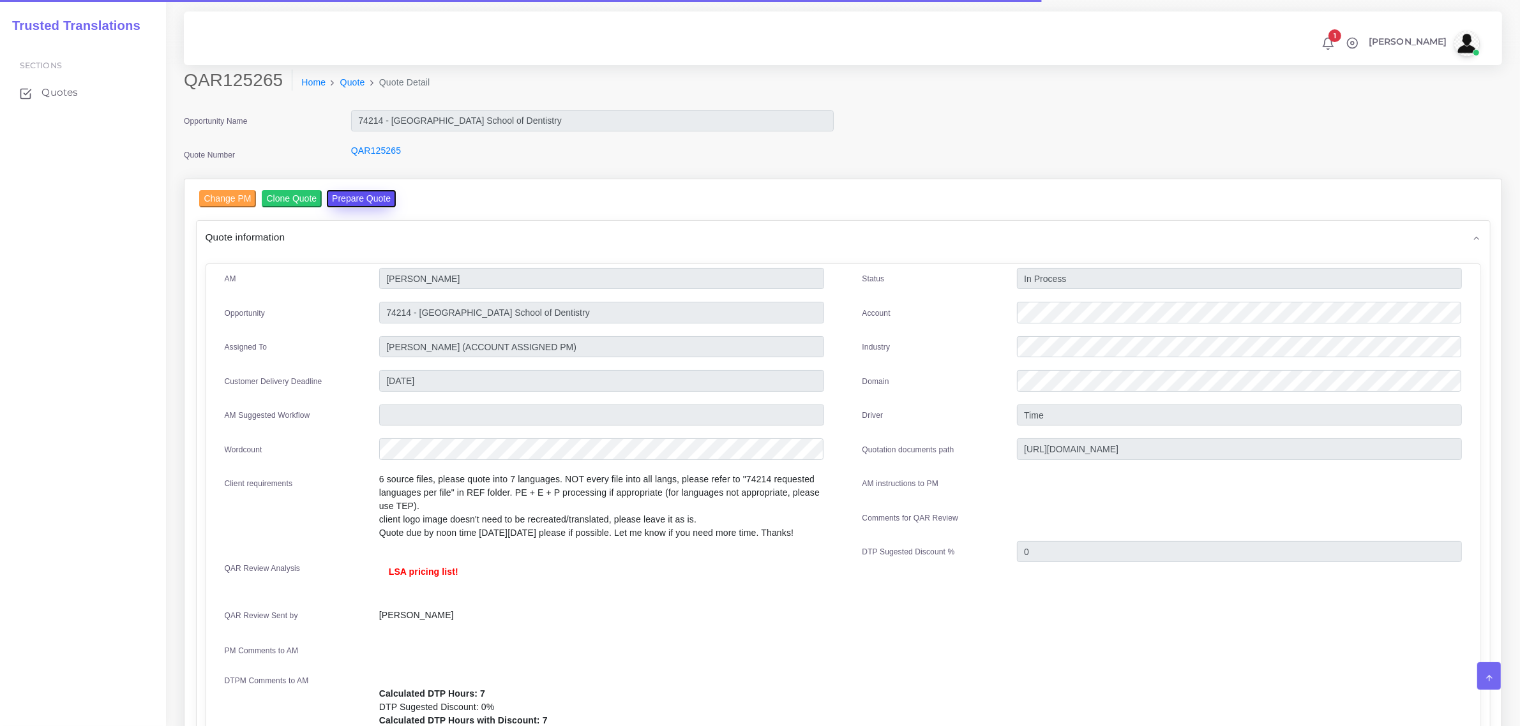
click at [373, 193] on button "Prepare Quote" at bounding box center [361, 198] width 69 height 17
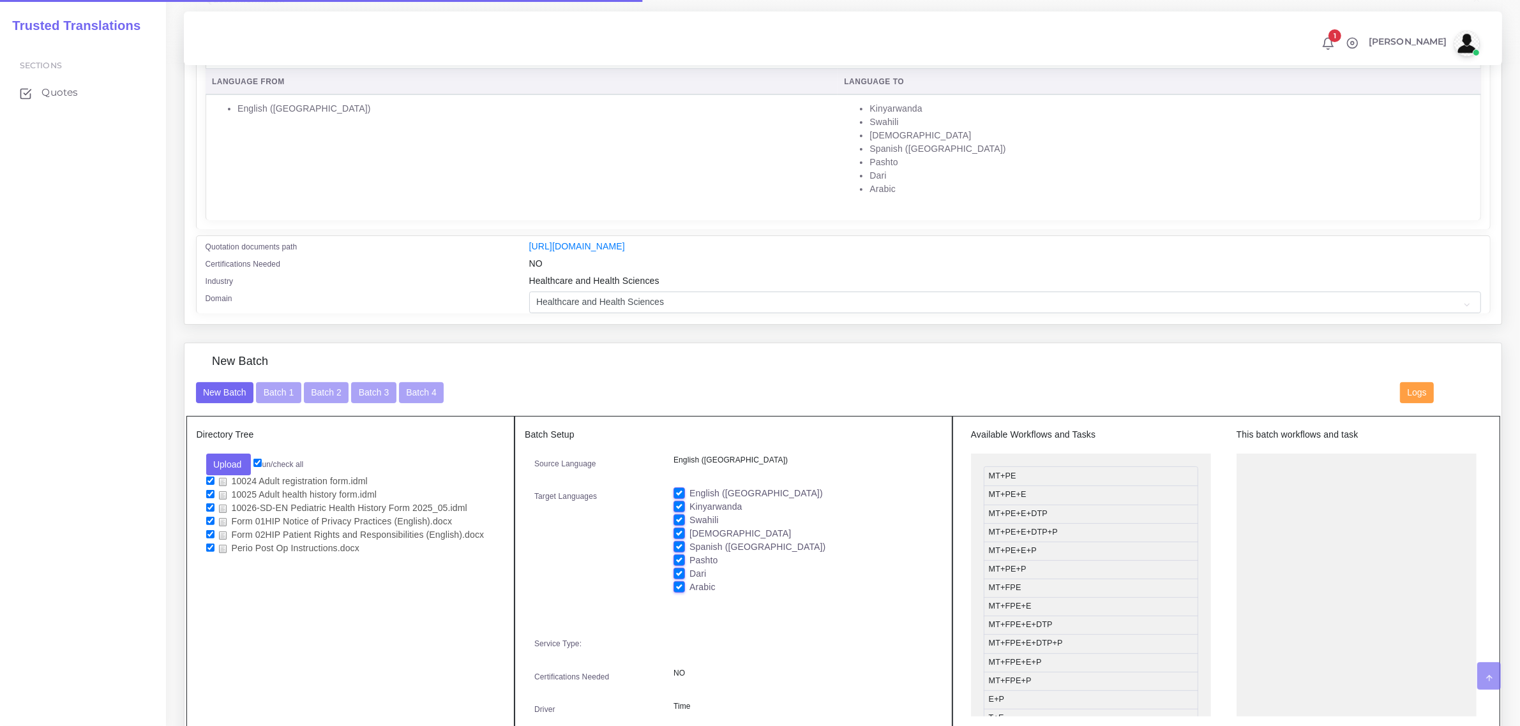
scroll to position [319, 0]
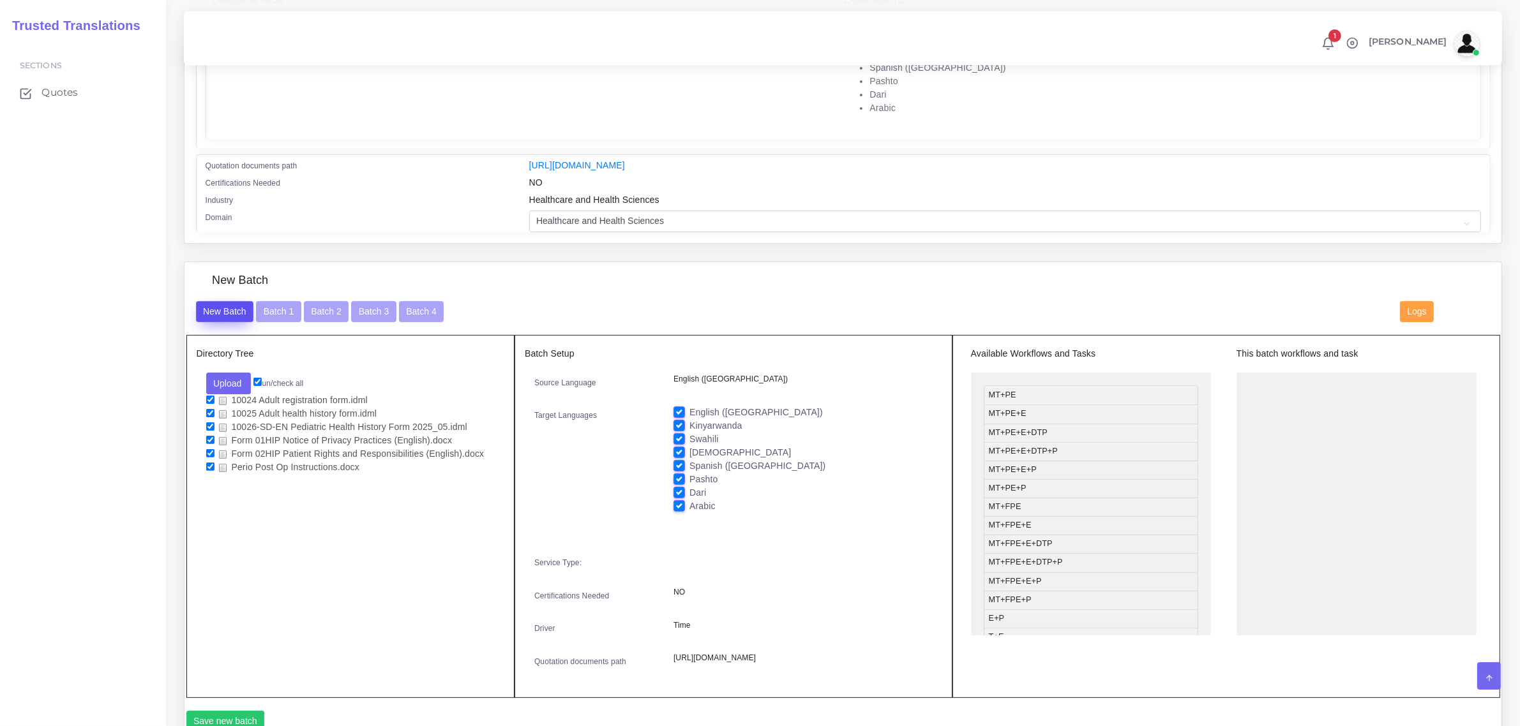
click at [231, 308] on button "New Batch" at bounding box center [225, 312] width 58 height 22
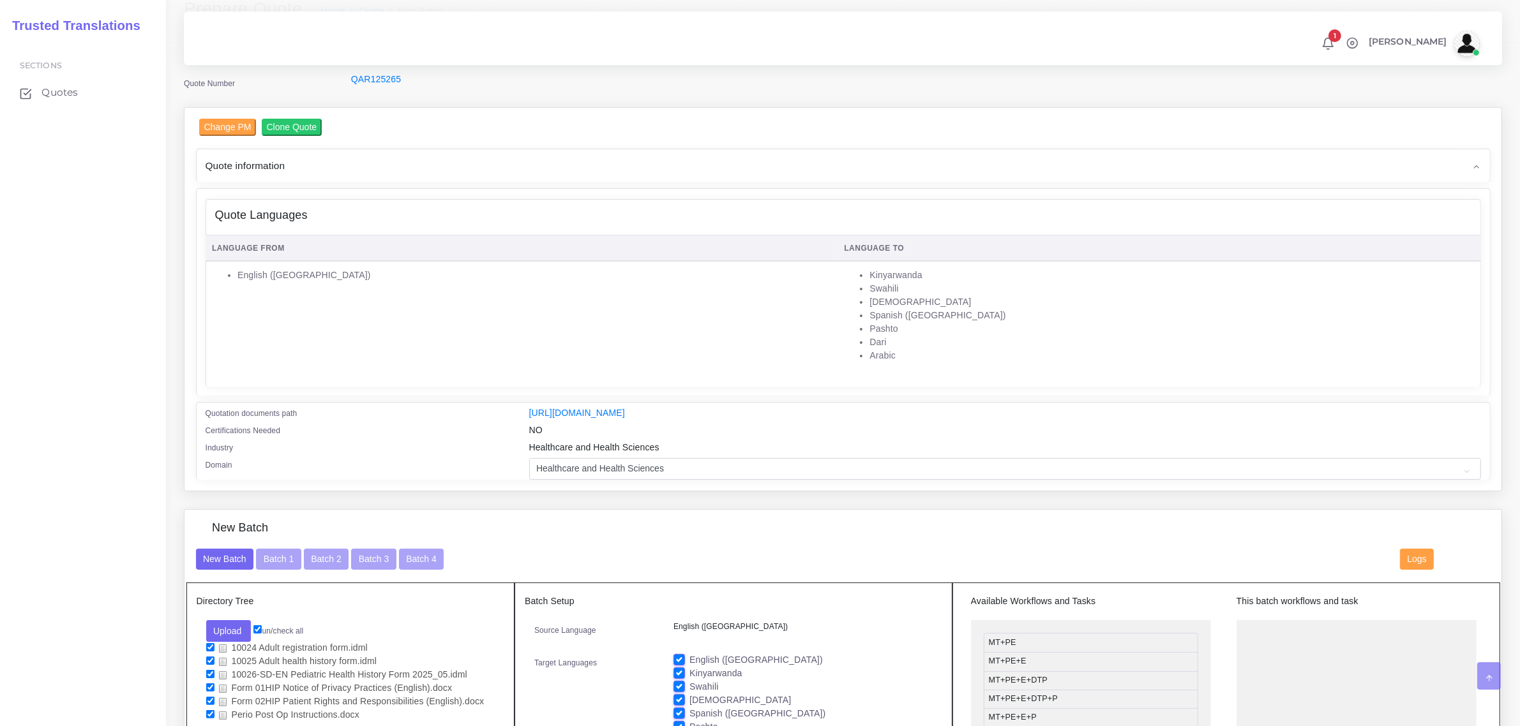
scroll to position [319, 0]
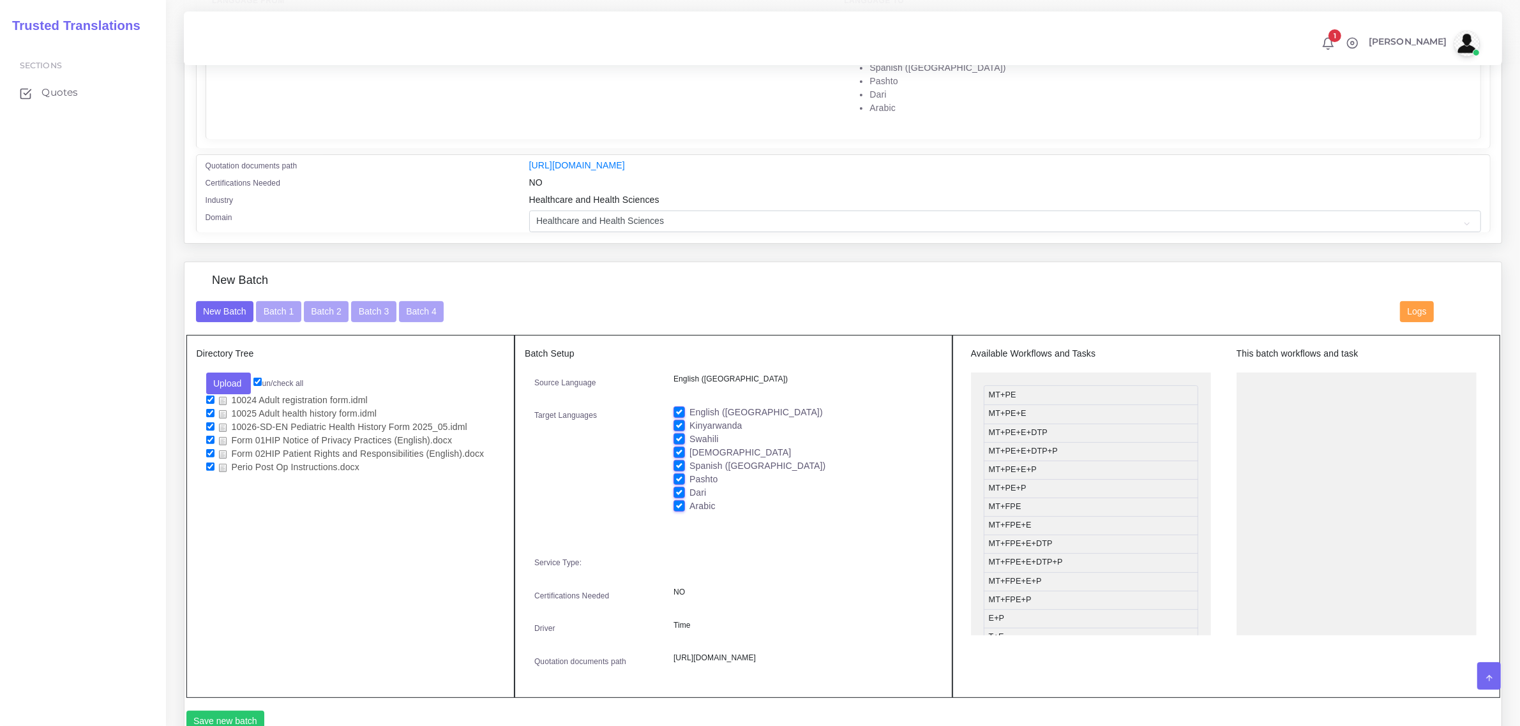
click at [206, 463] on input "checkbox" at bounding box center [210, 467] width 8 height 8
checkbox input "false"
click at [209, 449] on input "checkbox" at bounding box center [210, 453] width 8 height 8
checkbox input "false"
click at [207, 436] on input "checkbox" at bounding box center [210, 440] width 8 height 8
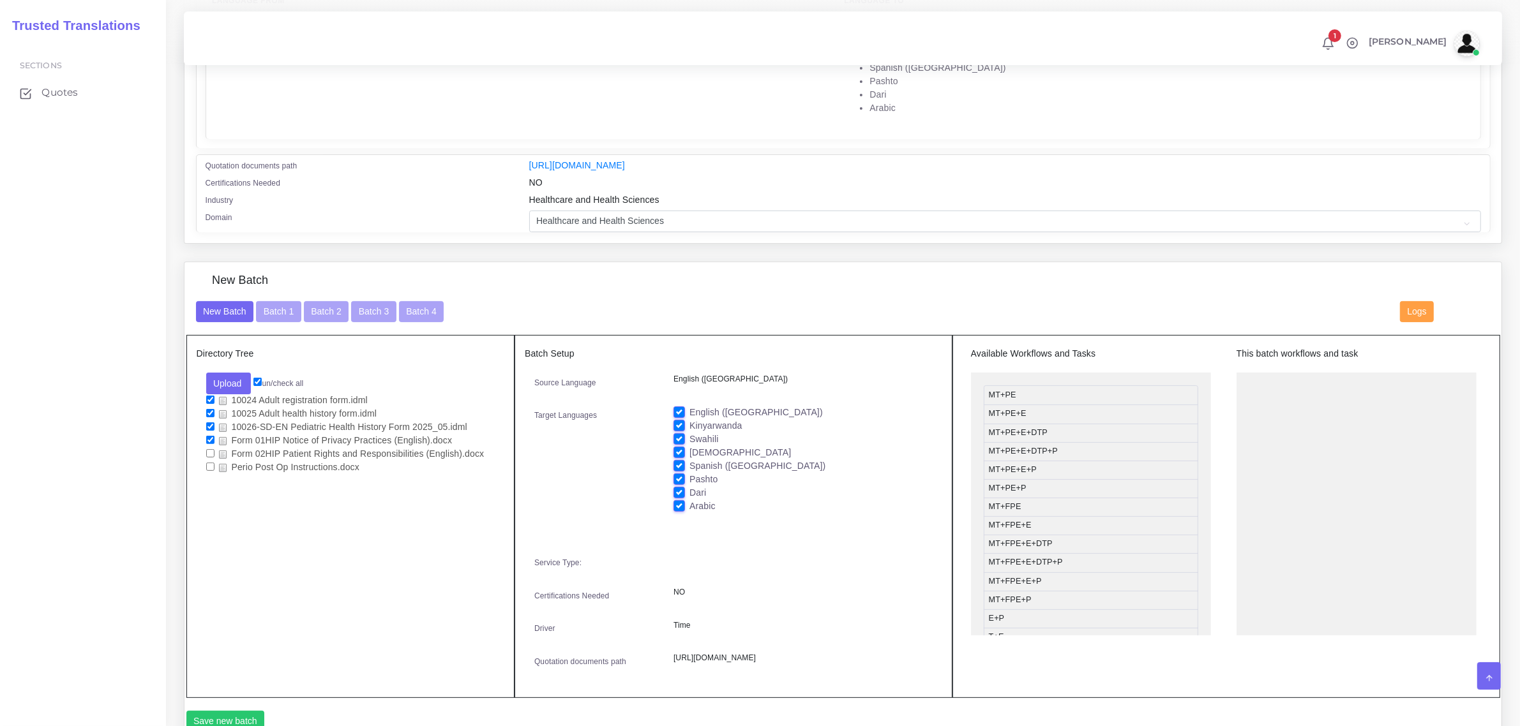
checkbox input "false"
click at [207, 423] on input "checkbox" at bounding box center [210, 427] width 8 height 8
checkbox input "false"
click at [207, 396] on input "checkbox" at bounding box center [210, 400] width 8 height 8
checkbox input "false"
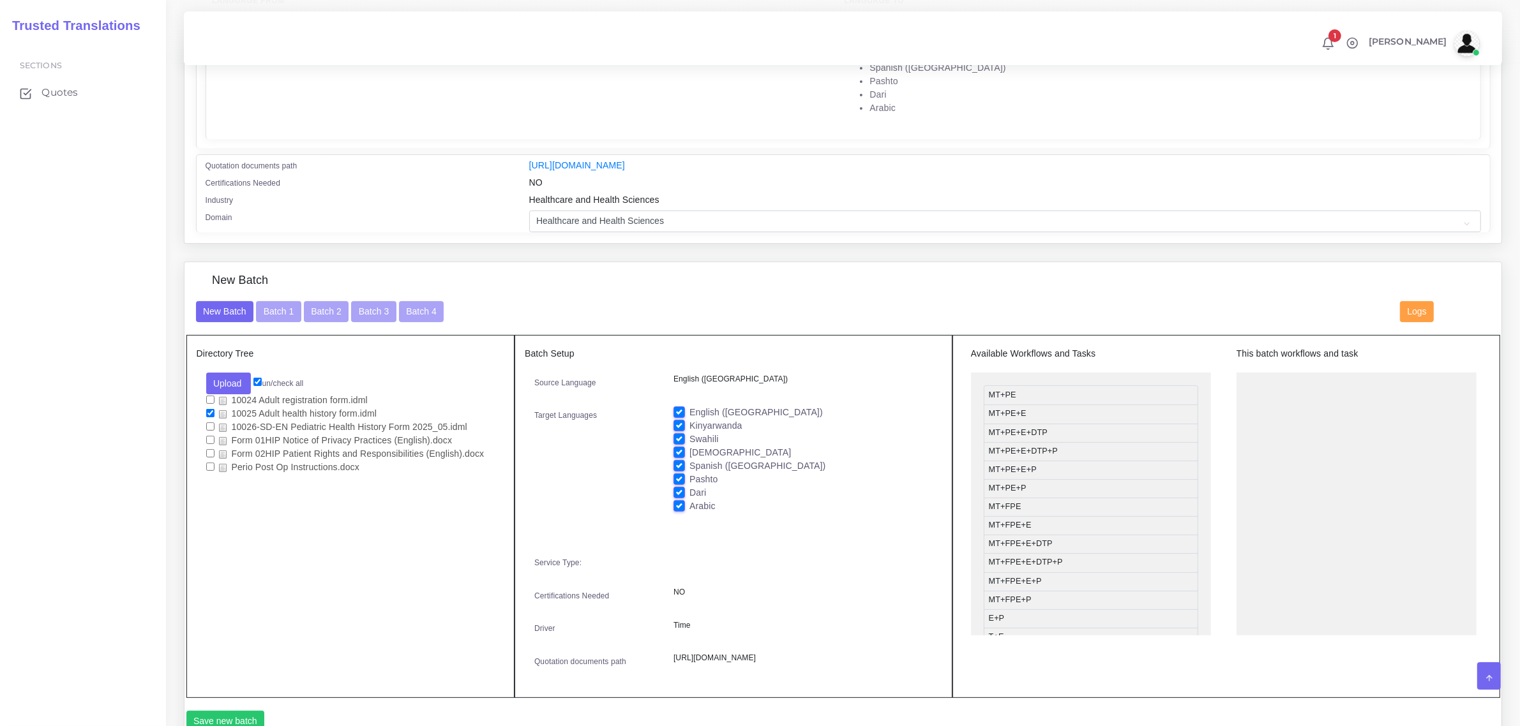
click at [689, 501] on label "Arabic" at bounding box center [702, 506] width 26 height 13
click at [677, 501] on input "Arabic" at bounding box center [678, 505] width 11 height 11
click at [689, 500] on label "Arabic" at bounding box center [702, 506] width 26 height 13
click at [680, 500] on input "Arabic" at bounding box center [678, 505] width 11 height 11
checkbox input "true"
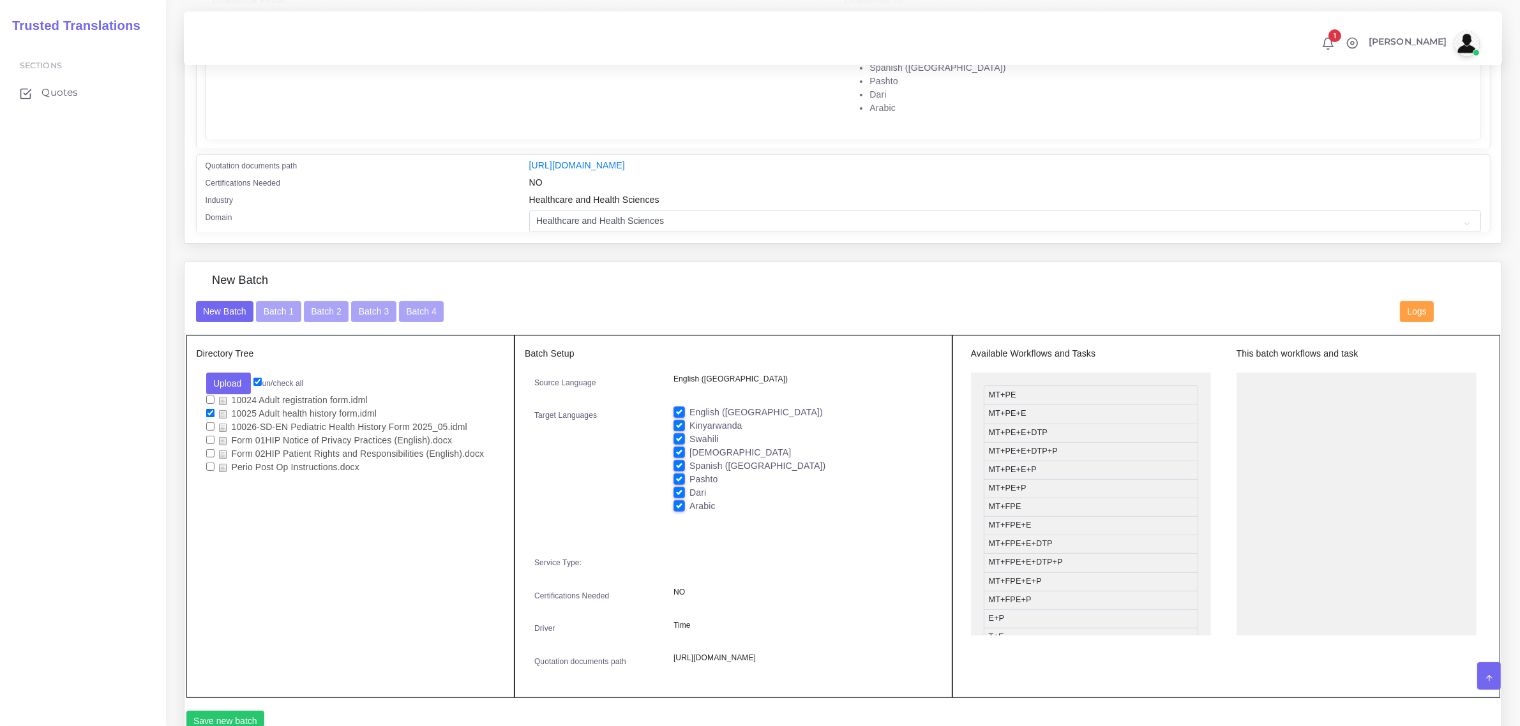
click at [689, 492] on label "Dari" at bounding box center [697, 492] width 17 height 13
click at [675, 492] on input "Dari" at bounding box center [678, 491] width 11 height 11
checkbox input "false"
click at [689, 477] on label "Pashto" at bounding box center [703, 479] width 28 height 13
click at [675, 477] on input "Pashto" at bounding box center [678, 478] width 11 height 11
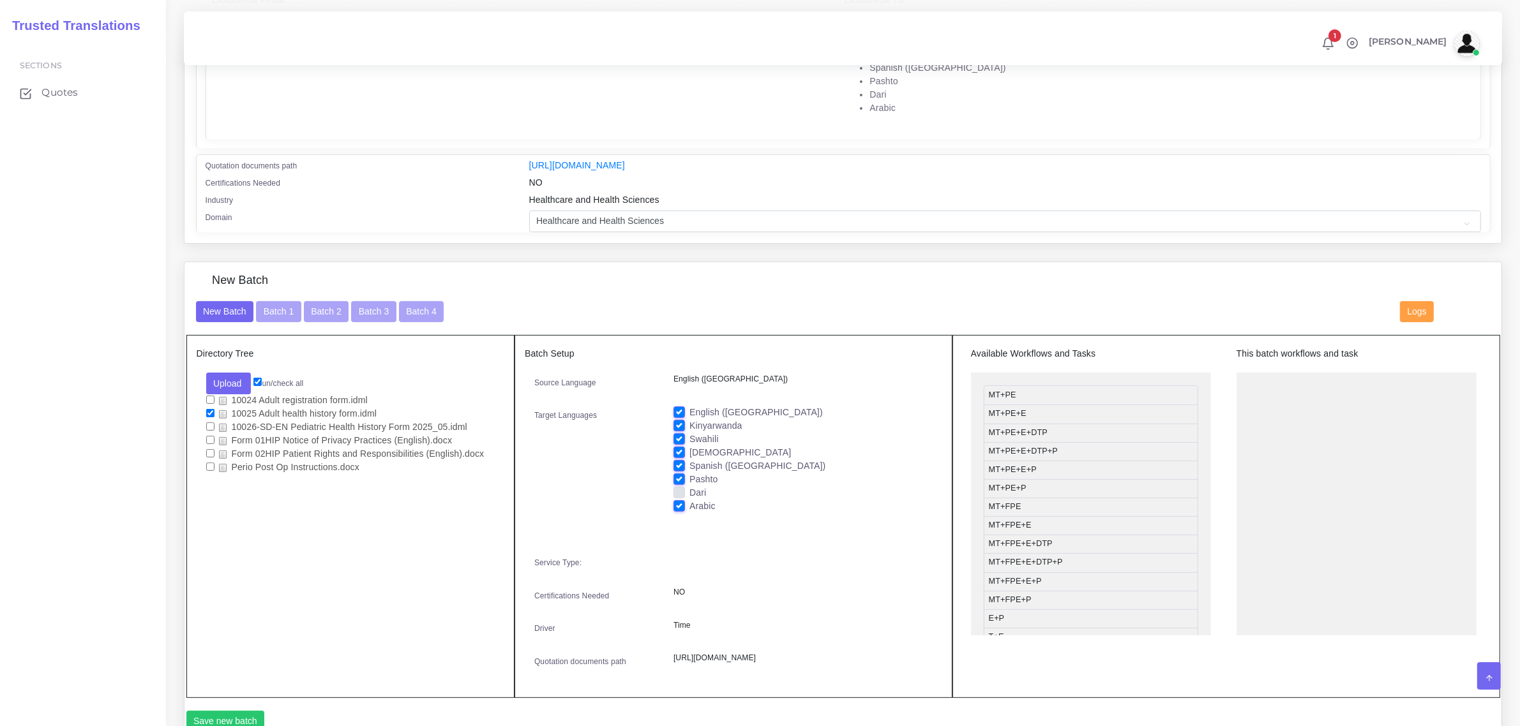
checkbox input "false"
click at [689, 449] on label "[DEMOGRAPHIC_DATA]" at bounding box center [739, 452] width 101 height 13
click at [679, 449] on input "[DEMOGRAPHIC_DATA]" at bounding box center [678, 451] width 11 height 11
checkbox input "false"
click at [689, 433] on label "Swahili" at bounding box center [703, 439] width 29 height 13
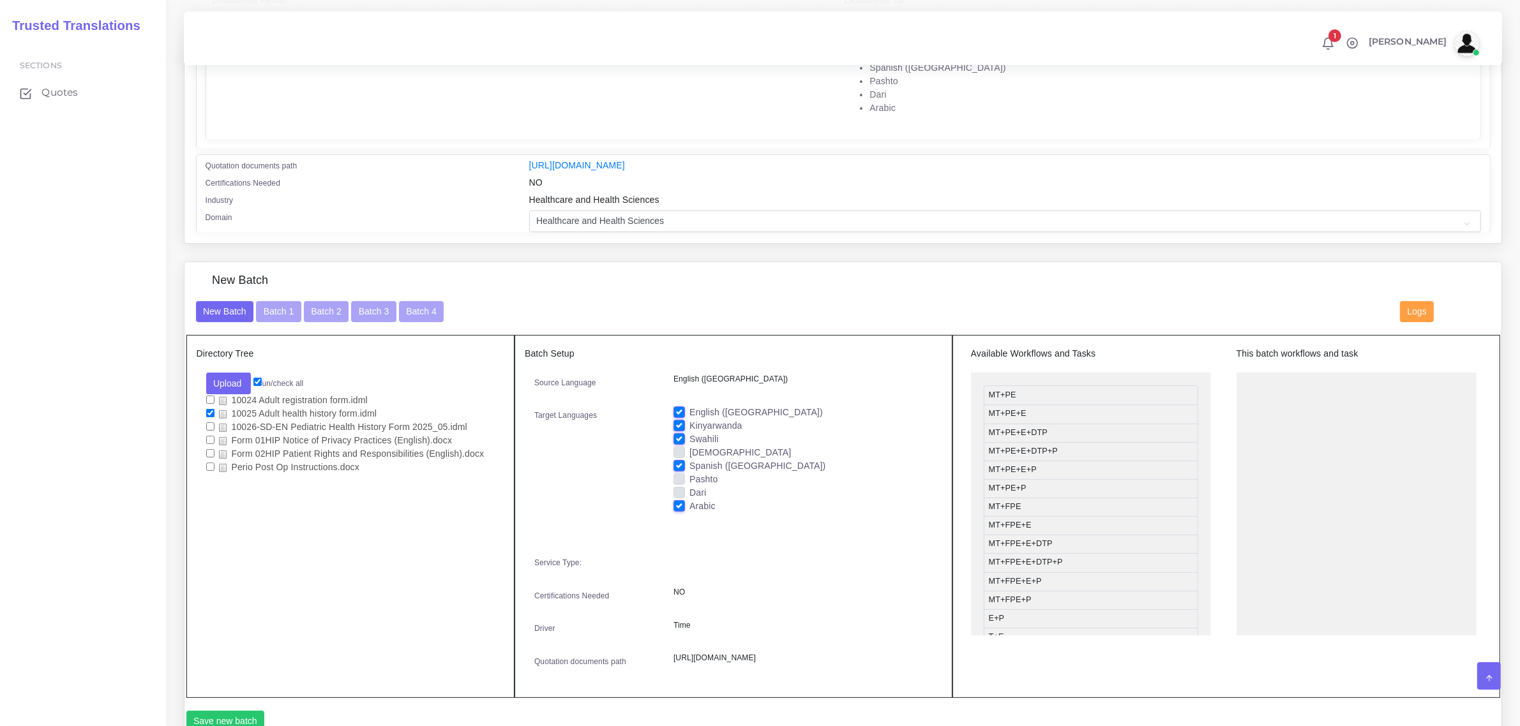
click at [677, 433] on input "Swahili" at bounding box center [678, 438] width 11 height 11
checkbox input "false"
click at [689, 421] on label "Kinyarwanda" at bounding box center [715, 425] width 52 height 13
click at [677, 421] on input "Kinyarwanda" at bounding box center [678, 424] width 11 height 11
checkbox input "false"
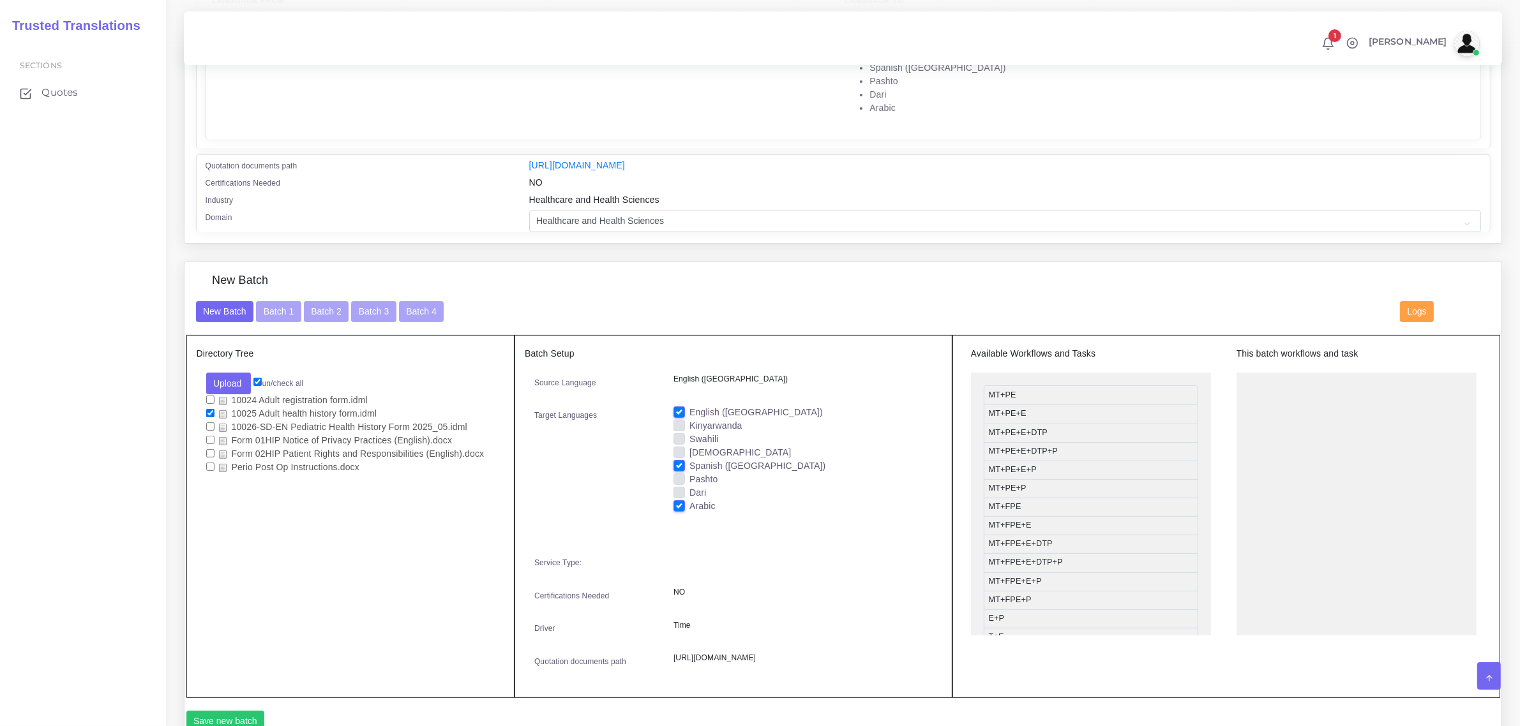
click at [689, 407] on label "English ([GEOGRAPHIC_DATA])" at bounding box center [755, 412] width 133 height 13
click at [677, 407] on input "English ([GEOGRAPHIC_DATA])" at bounding box center [678, 411] width 11 height 11
checkbox input "false"
drag, startPoint x: 1069, startPoint y: 451, endPoint x: 1325, endPoint y: 380, distance: 265.8
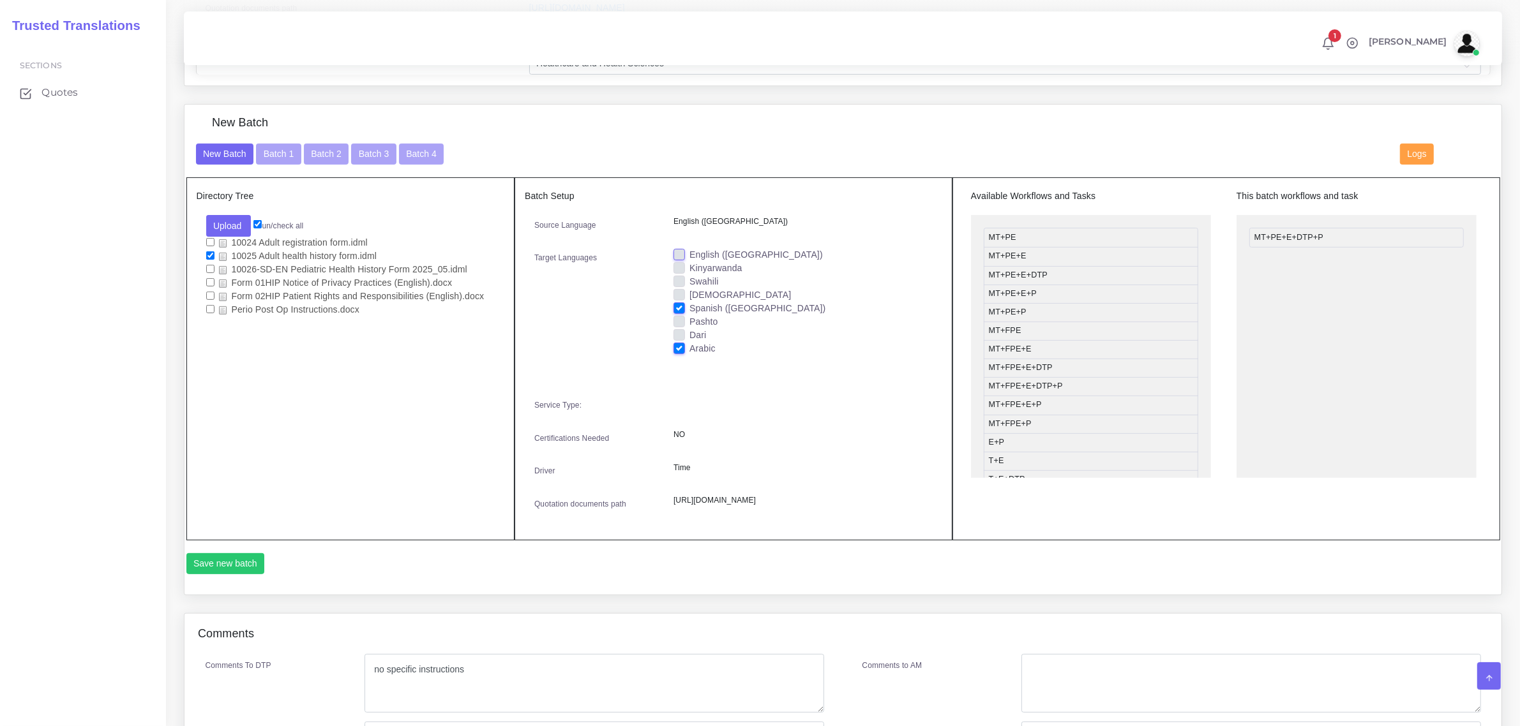
scroll to position [479, 0]
click at [233, 573] on button "Save new batch" at bounding box center [225, 563] width 79 height 22
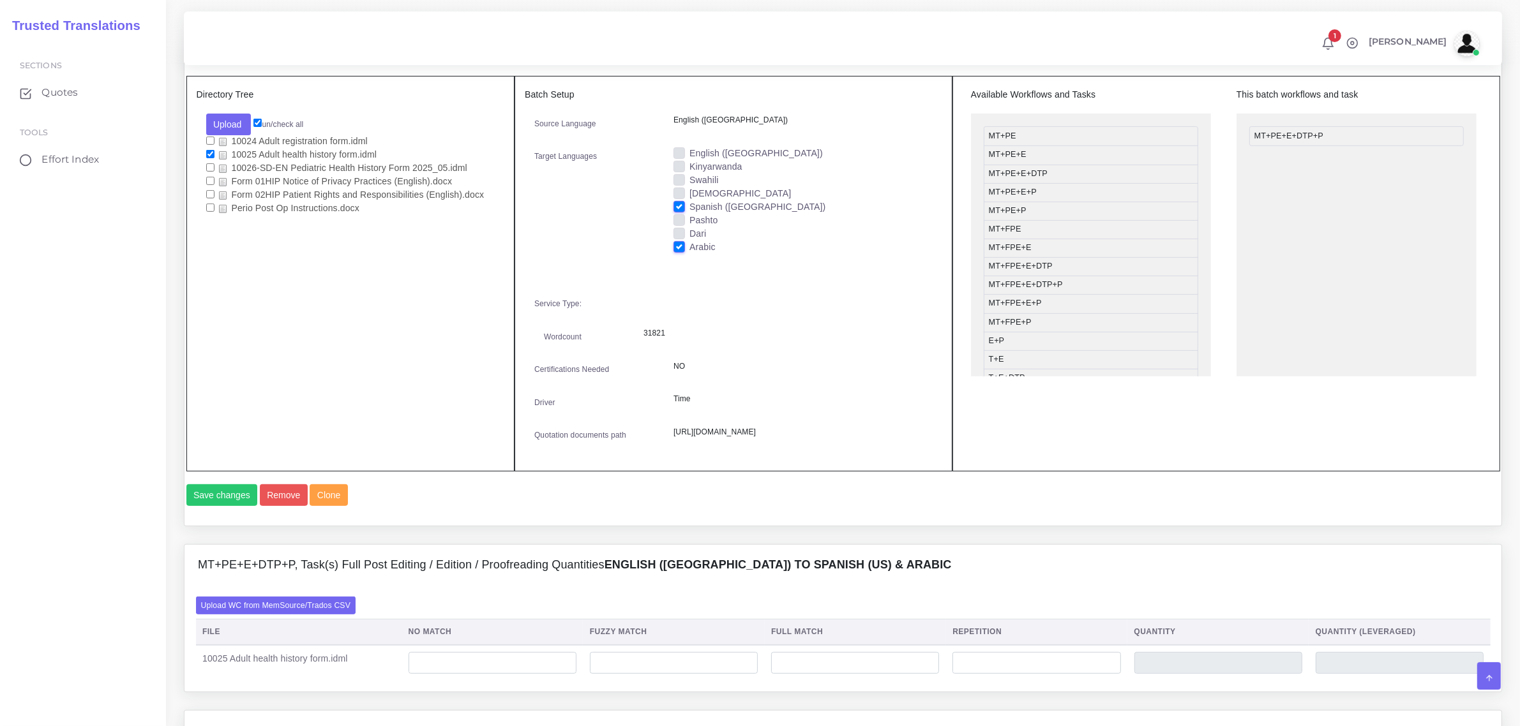
scroll to position [638, 0]
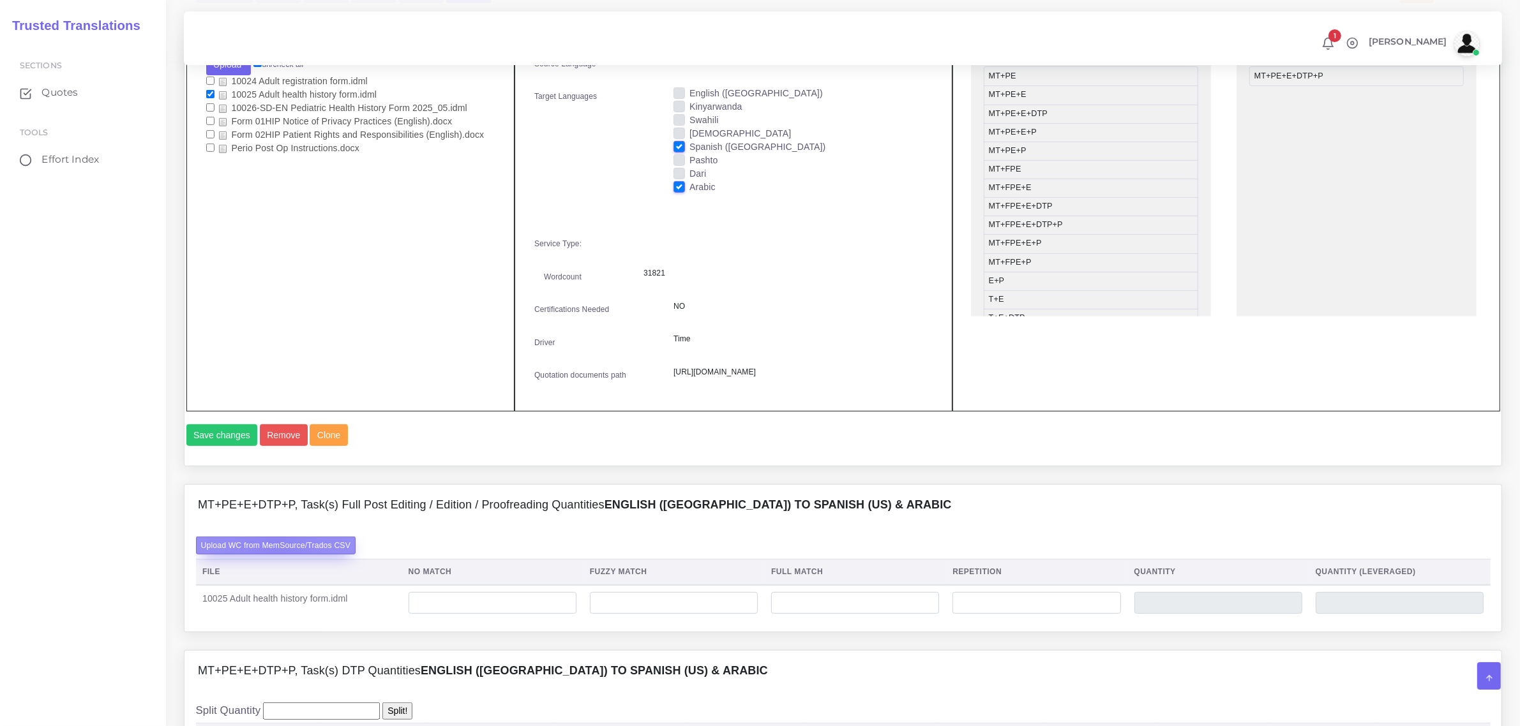
click at [275, 554] on label "Upload WC from MemSource/Trados CSV" at bounding box center [276, 545] width 160 height 17
click at [0, 0] on input "Upload WC from MemSource/Trados CSV" at bounding box center [0, 0] width 0 height 0
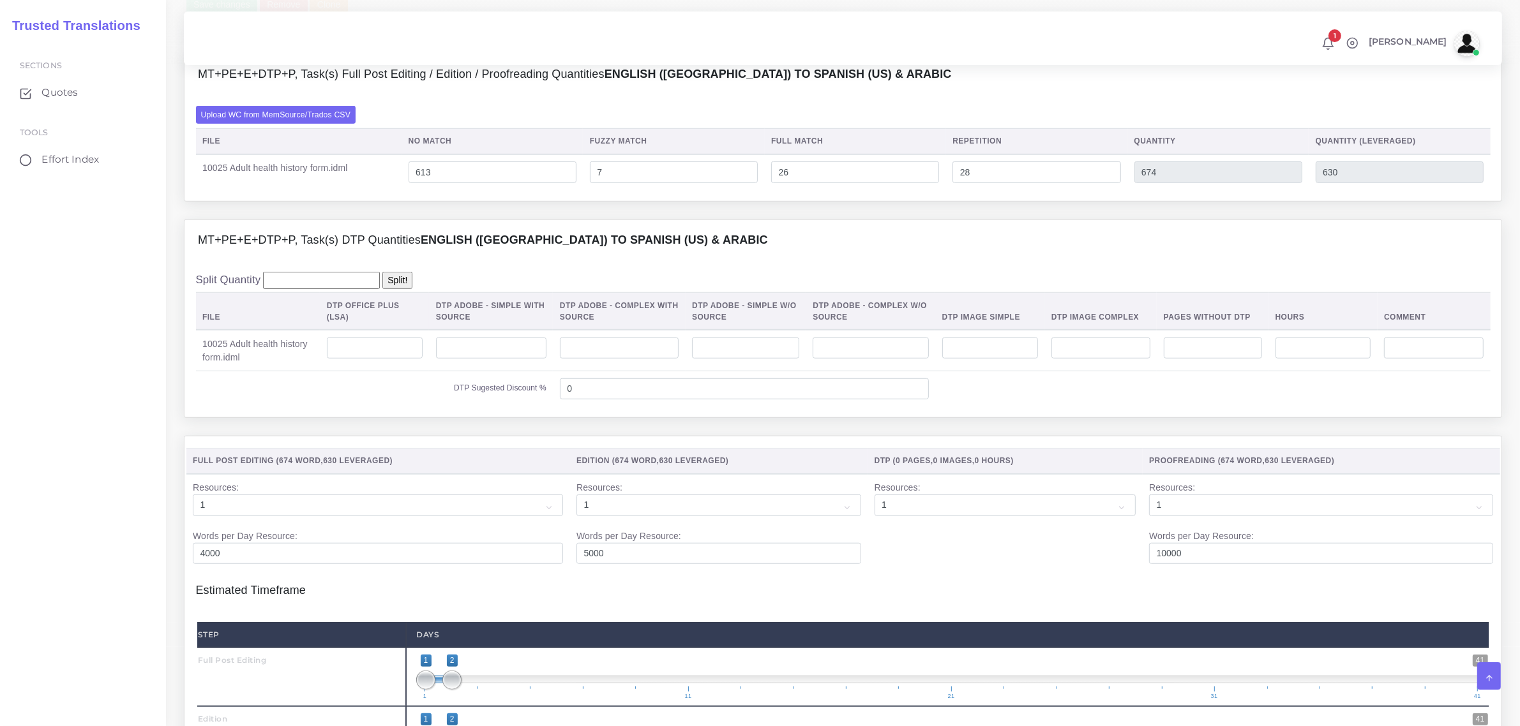
scroll to position [1117, 0]
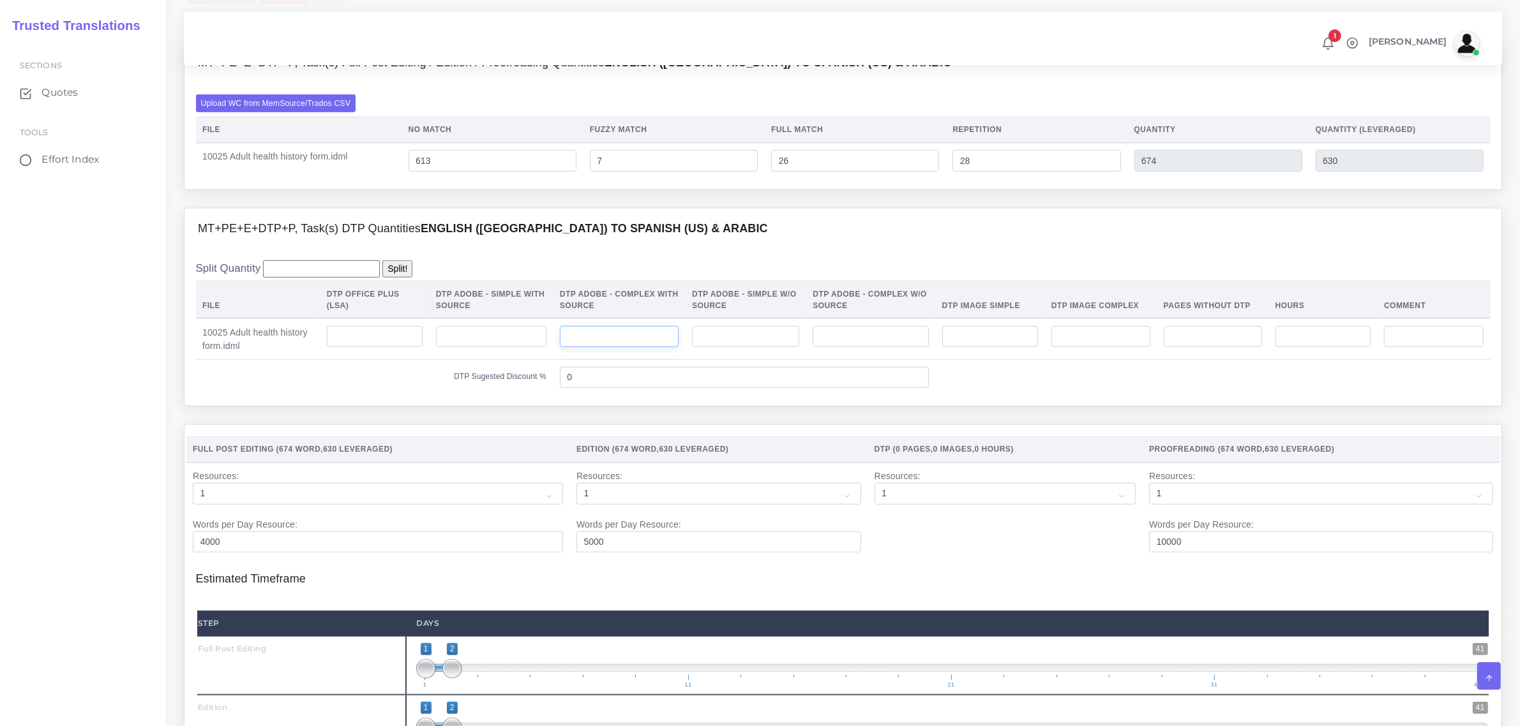
click at [597, 348] on input "number" at bounding box center [619, 337] width 119 height 22
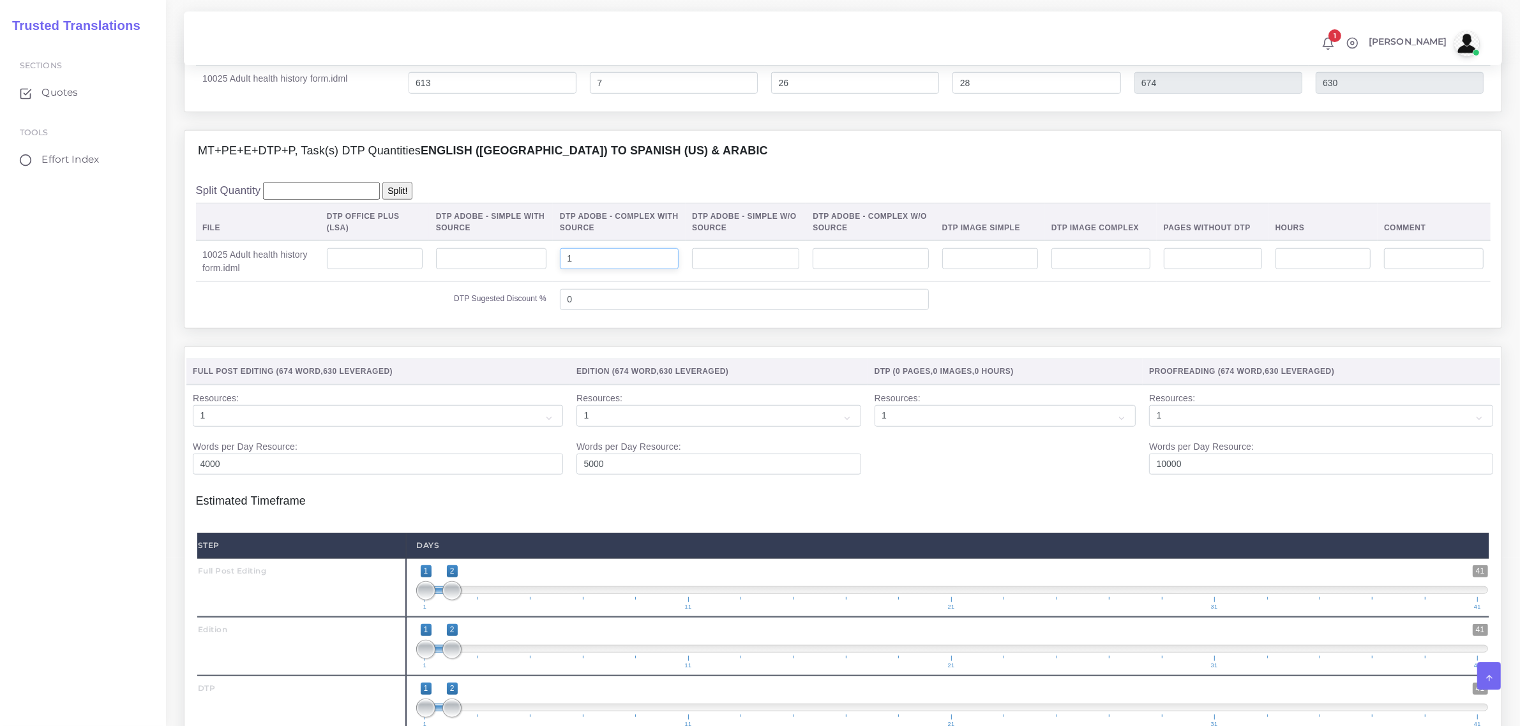
scroll to position [1626, 0]
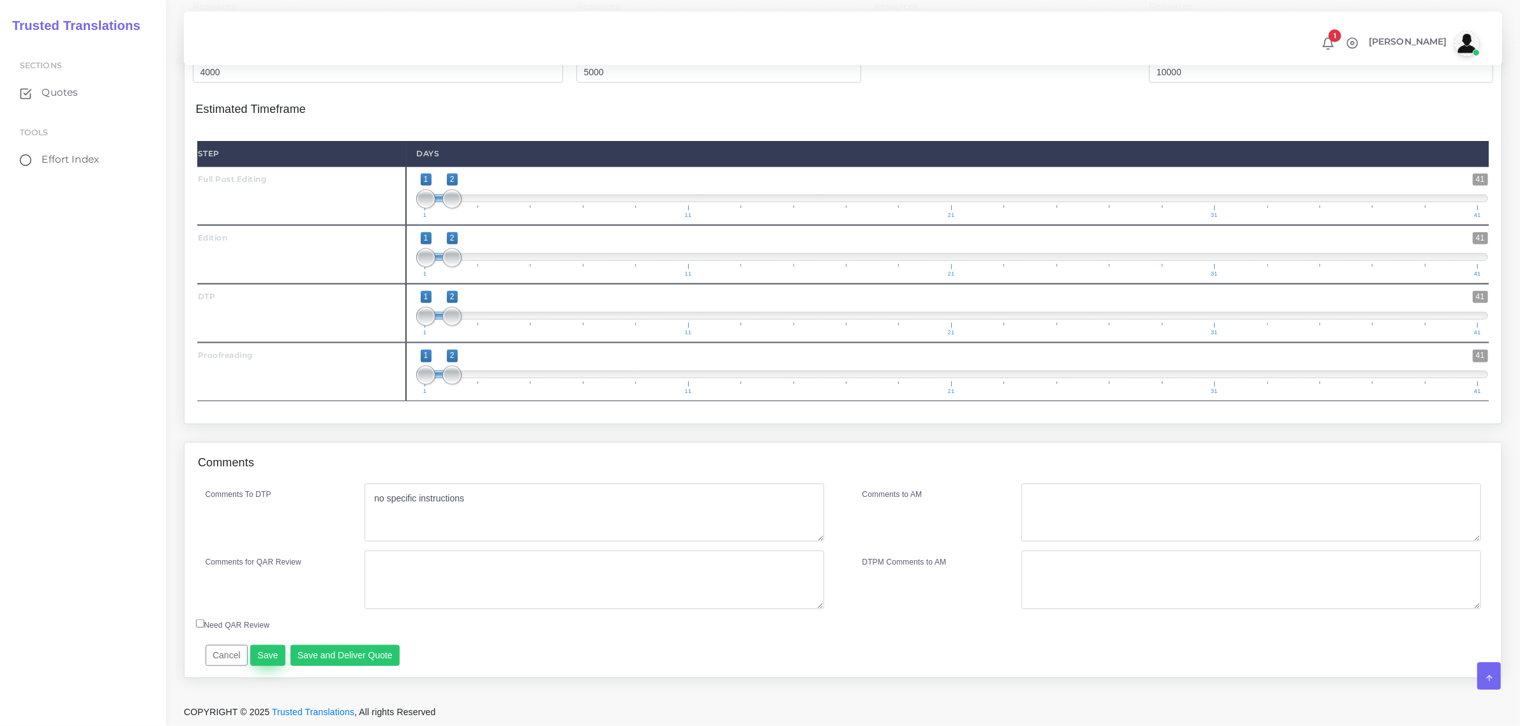
type input "1"
click at [263, 661] on button "Save" at bounding box center [267, 656] width 35 height 22
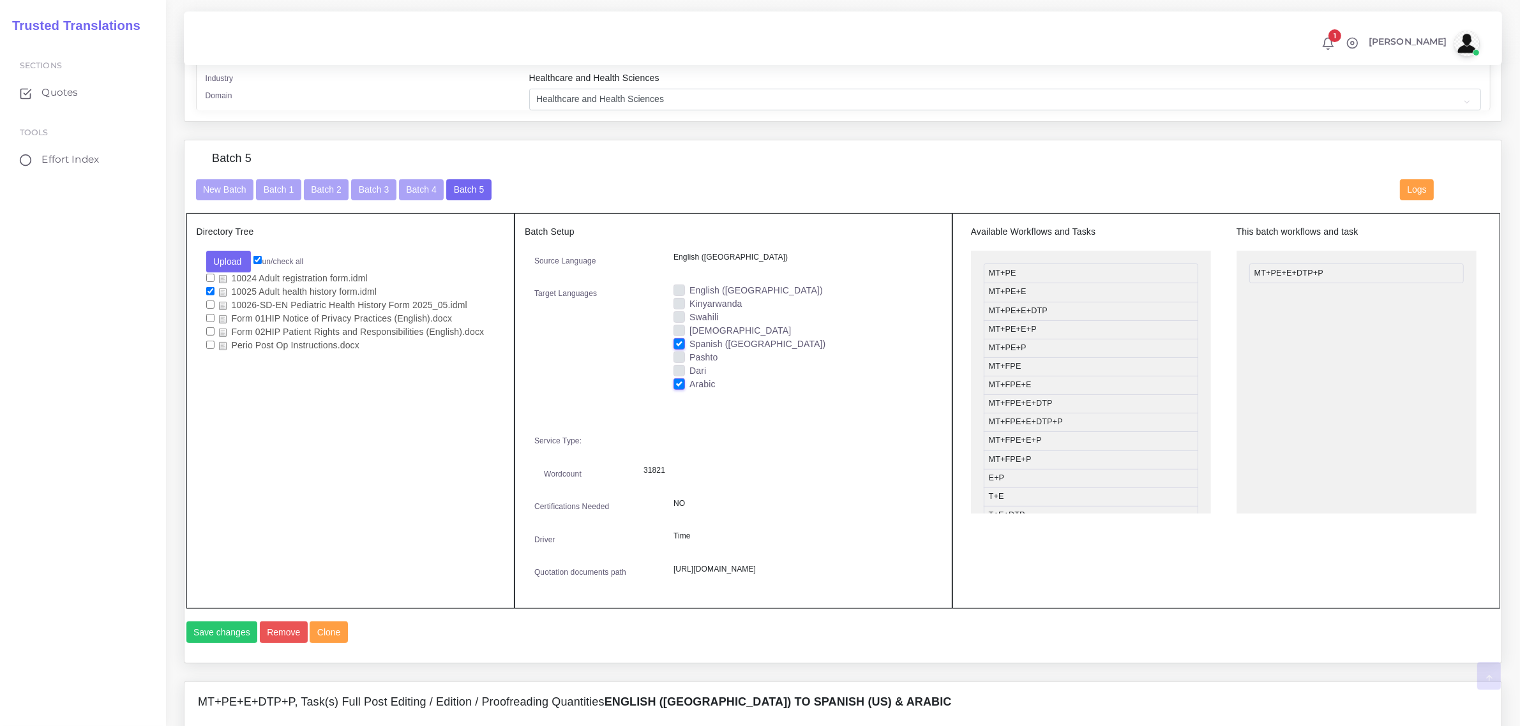
scroll to position [479, 0]
click at [410, 185] on button "Batch 4" at bounding box center [421, 189] width 45 height 22
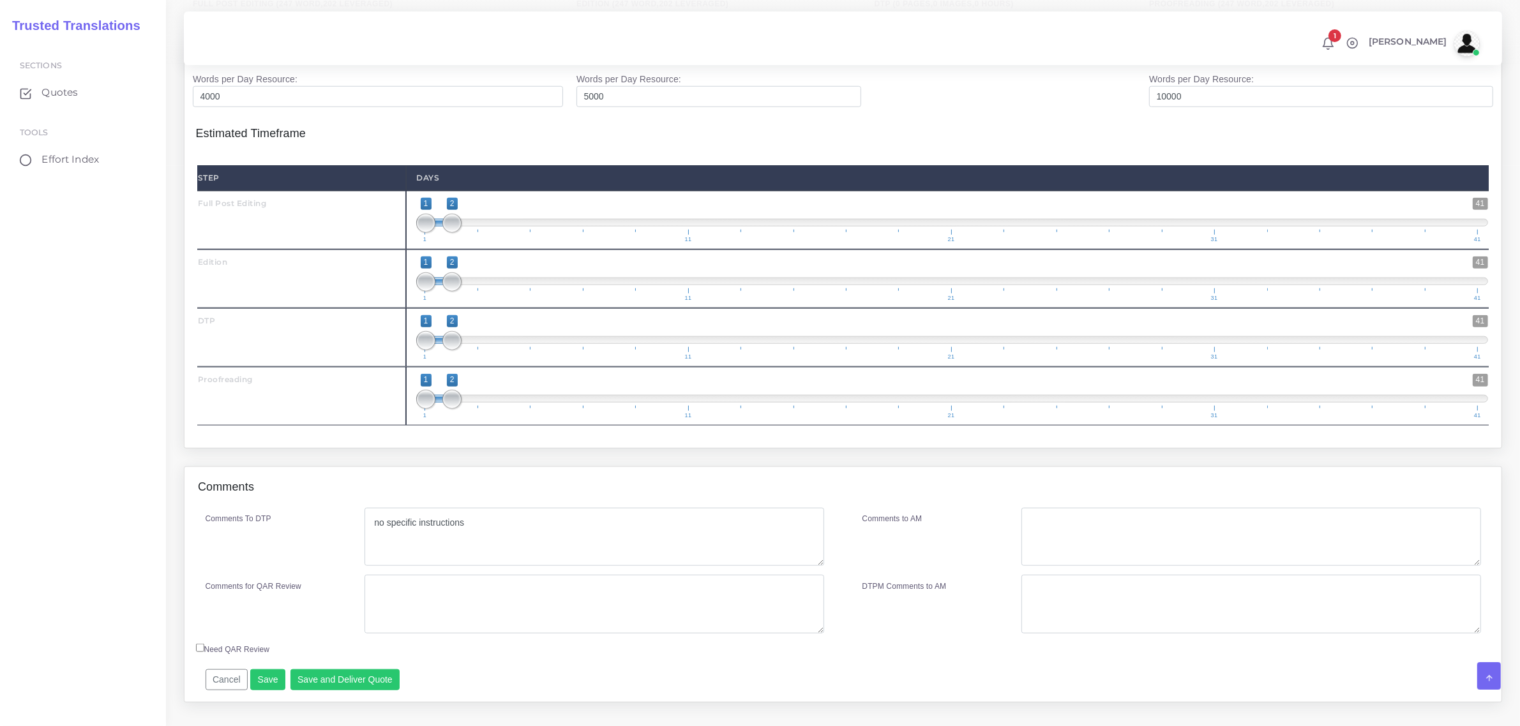
scroll to position [1590, 0]
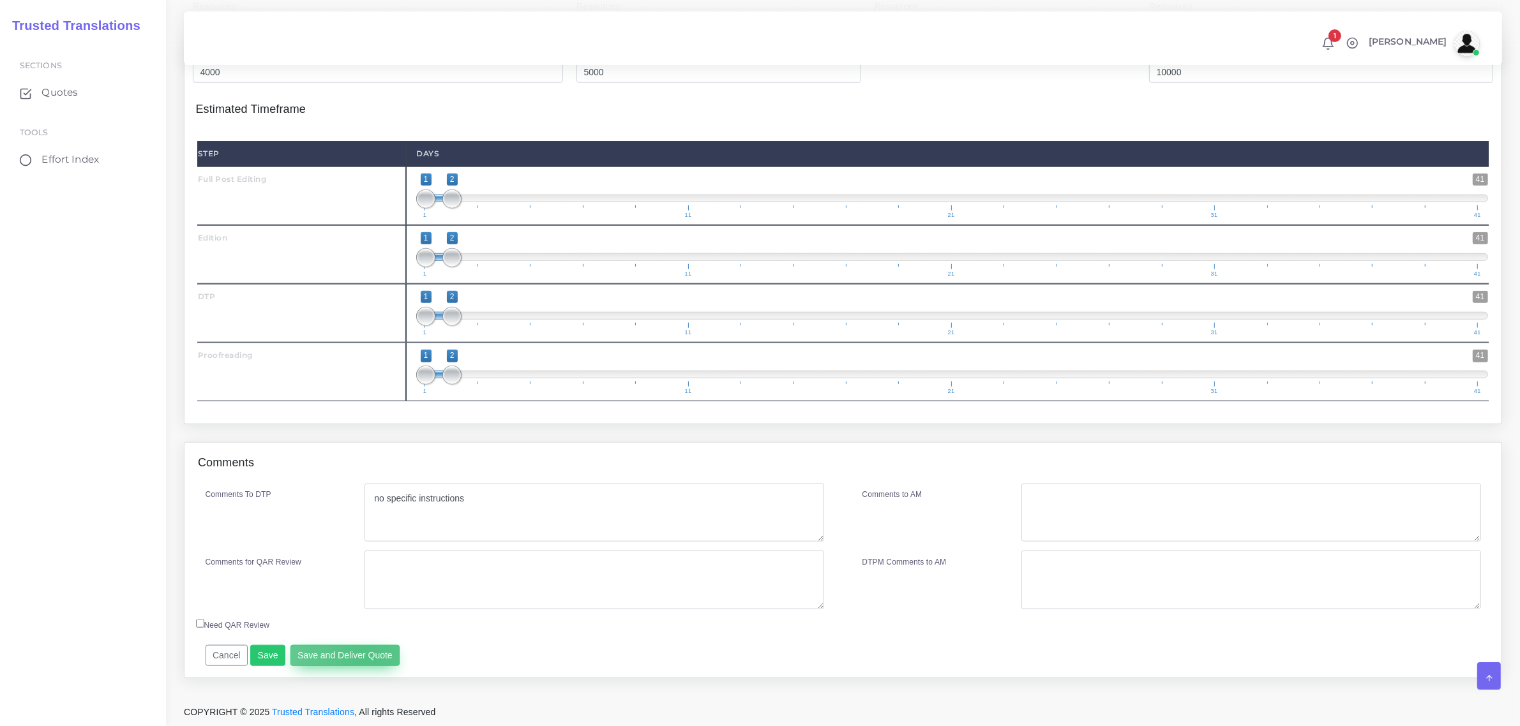
click at [363, 659] on button "Save and Deliver Quote" at bounding box center [345, 656] width 110 height 22
click at [364, 649] on button "Save and Deliver Quote" at bounding box center [345, 656] width 110 height 22
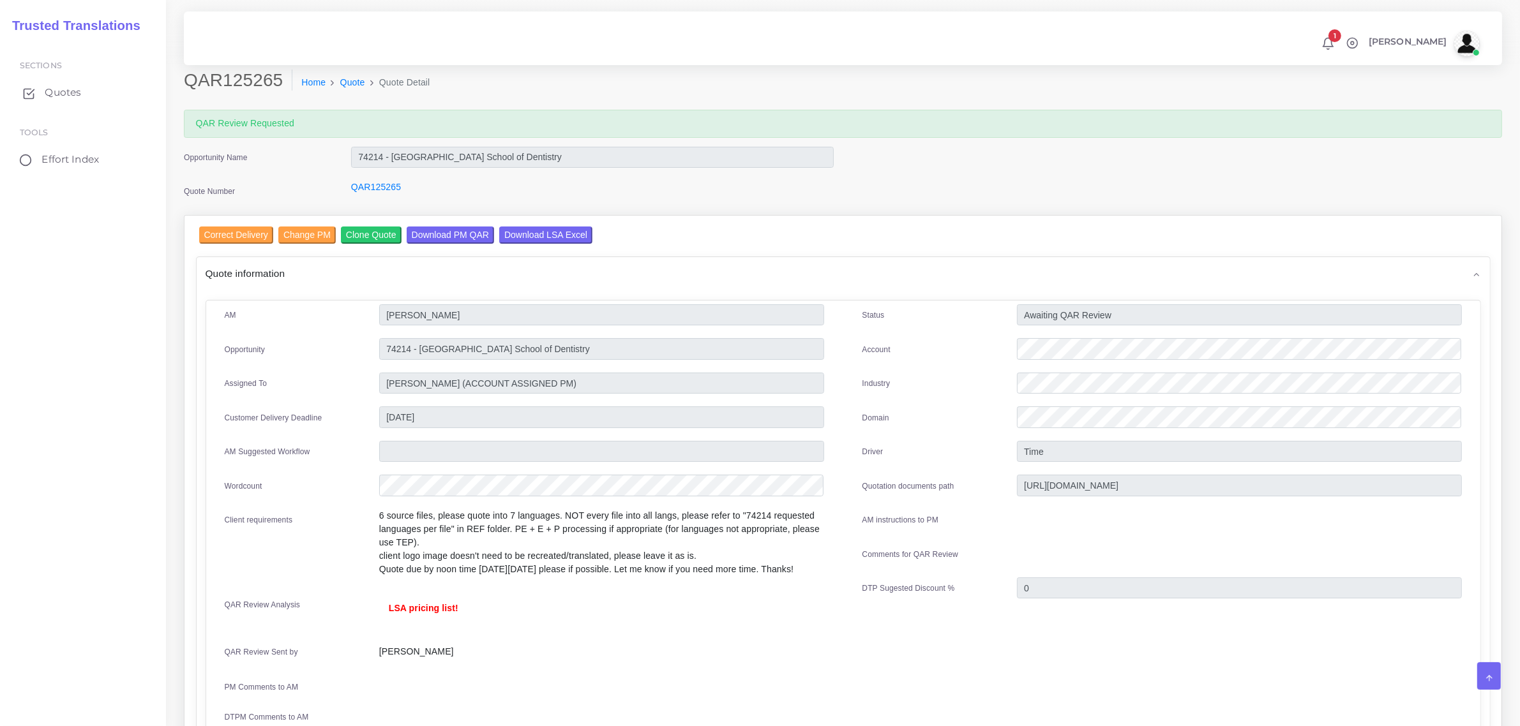
click at [53, 94] on span "Quotes" at bounding box center [63, 93] width 36 height 14
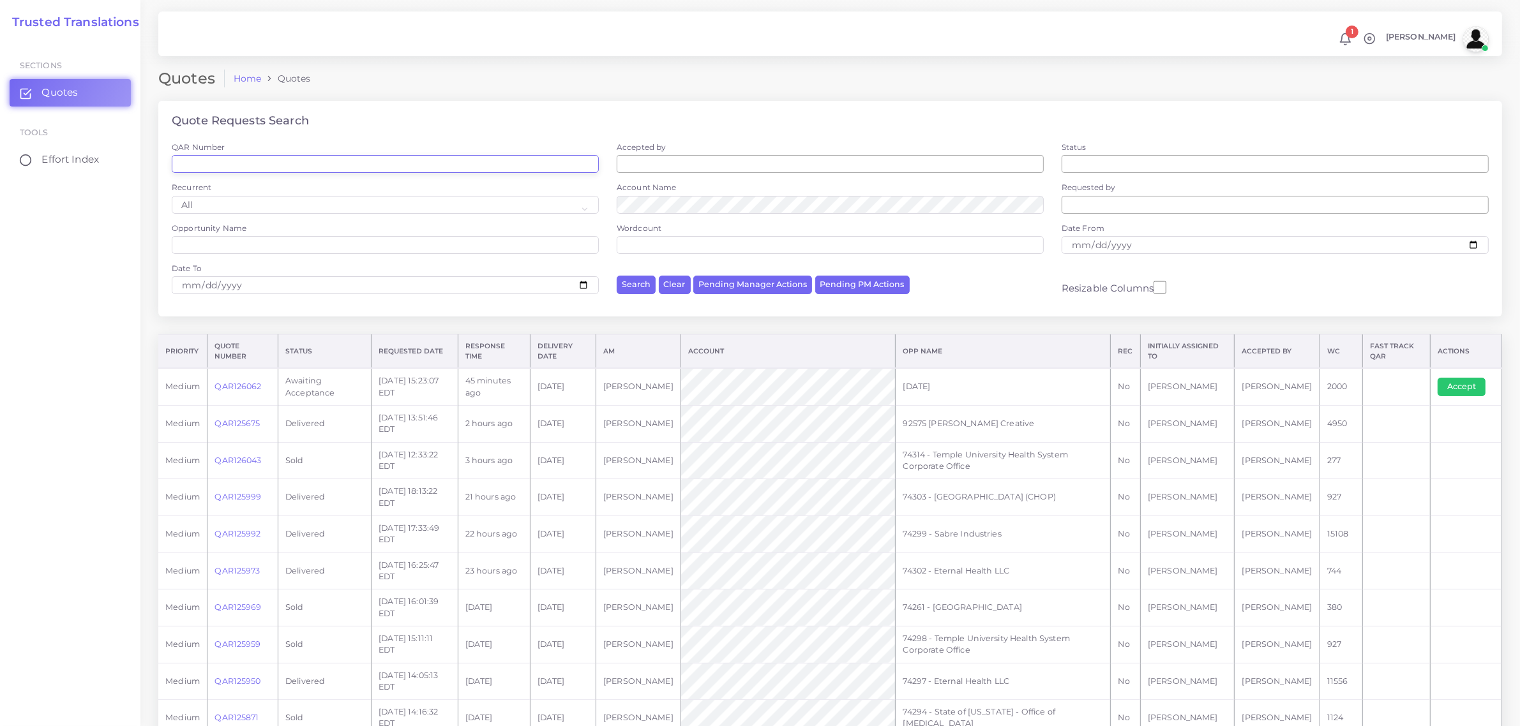
click at [297, 163] on input "QAR Number" at bounding box center [385, 164] width 427 height 18
click at [300, 243] on input "Opportunity Name" at bounding box center [385, 245] width 427 height 18
type input "74292"
click at [633, 283] on button "Search" at bounding box center [636, 285] width 39 height 19
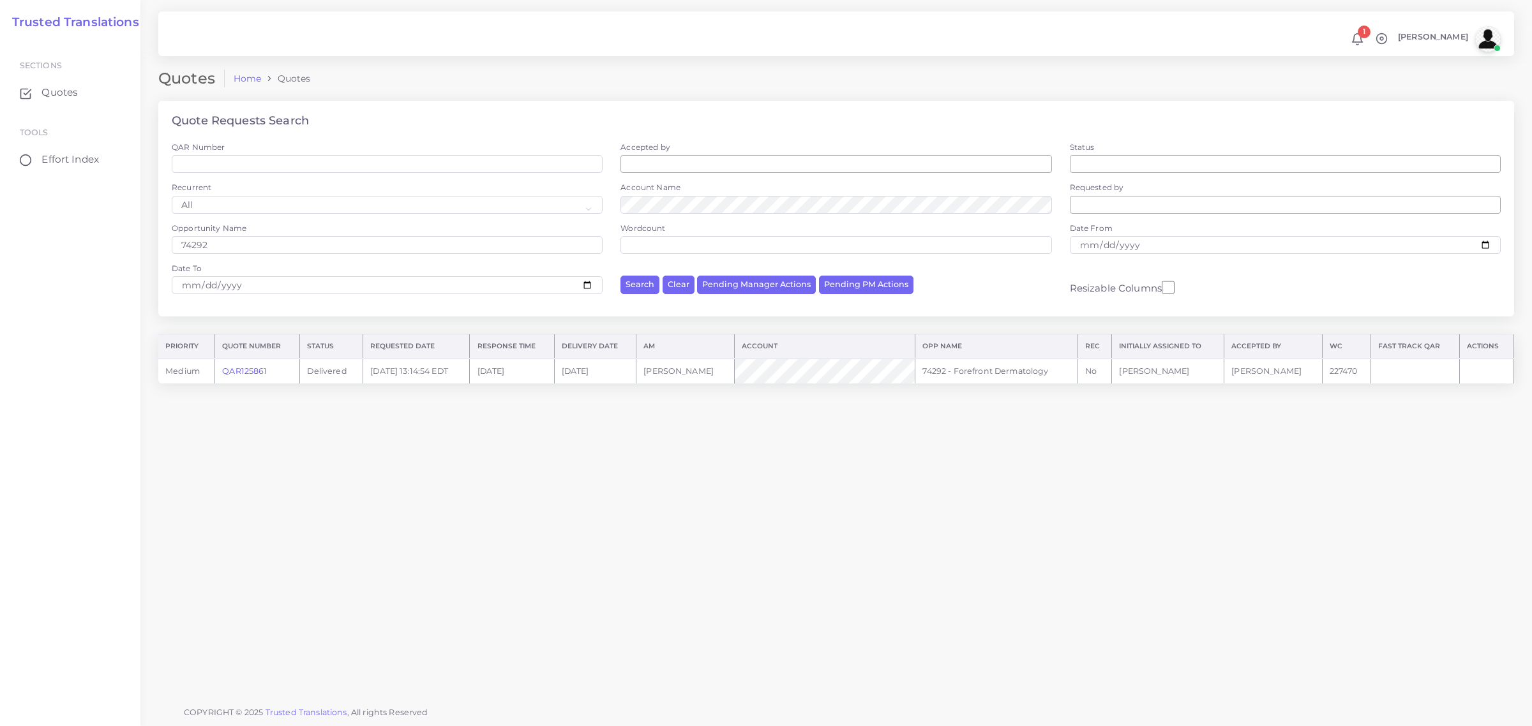
click at [252, 372] on link "QAR125861" at bounding box center [244, 371] width 45 height 10
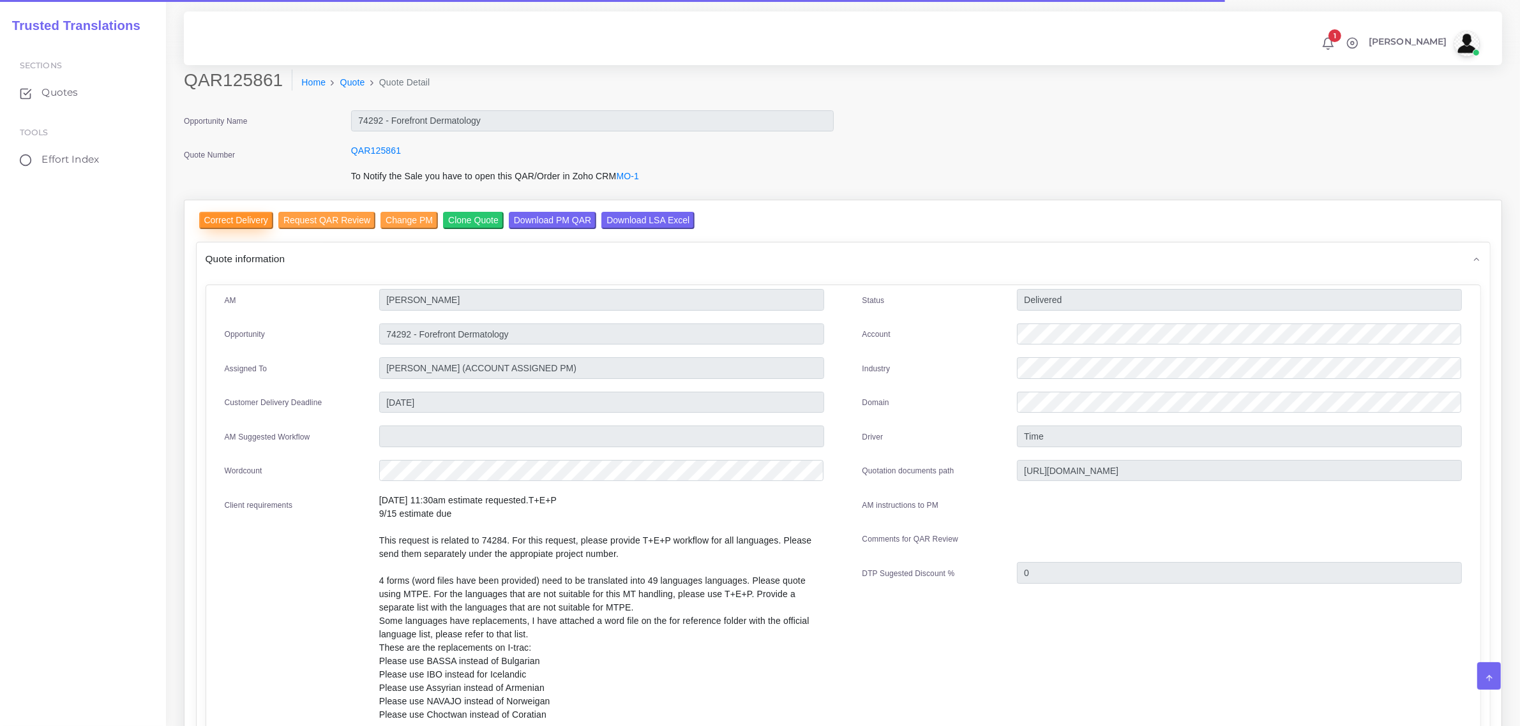
click at [227, 218] on input "Correct Delivery" at bounding box center [236, 220] width 74 height 17
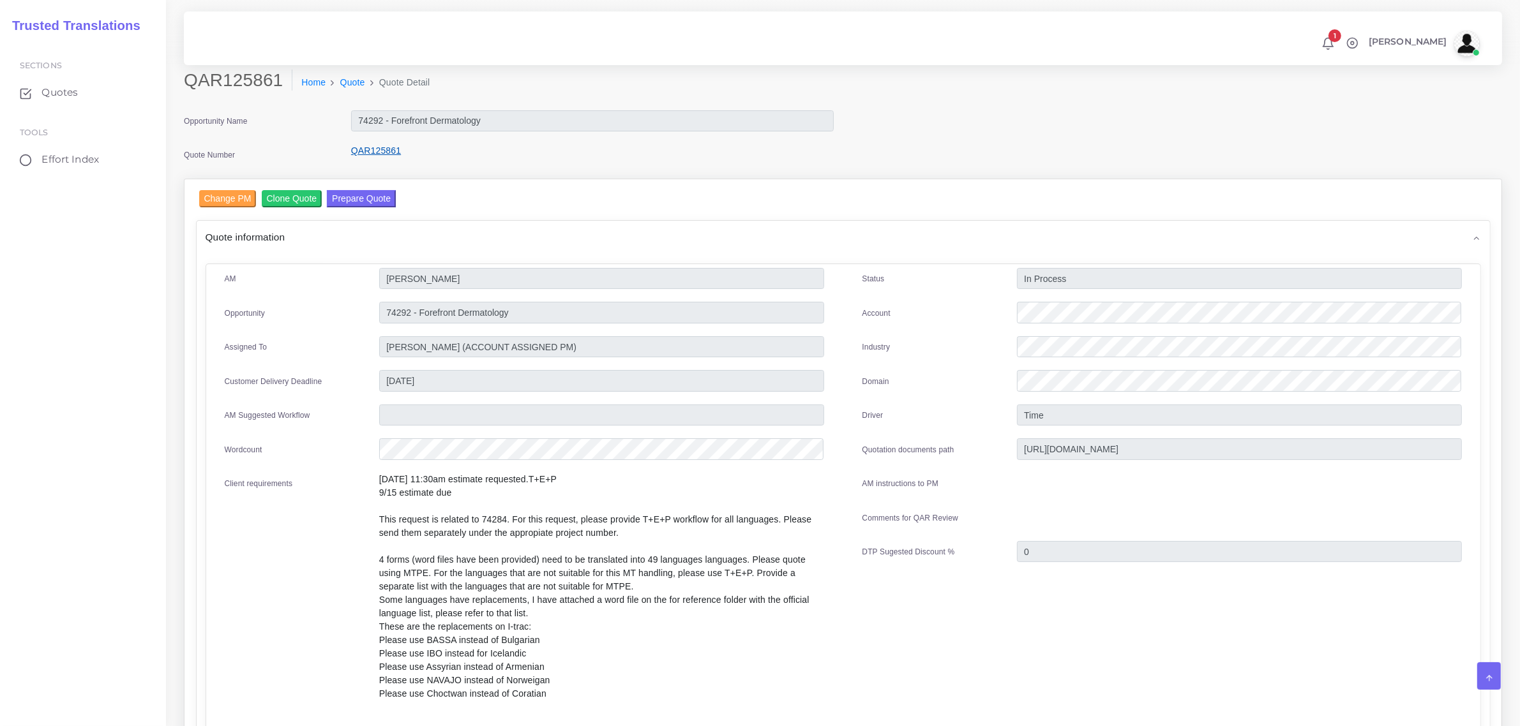
click at [380, 150] on link "QAR125861" at bounding box center [376, 151] width 50 height 10
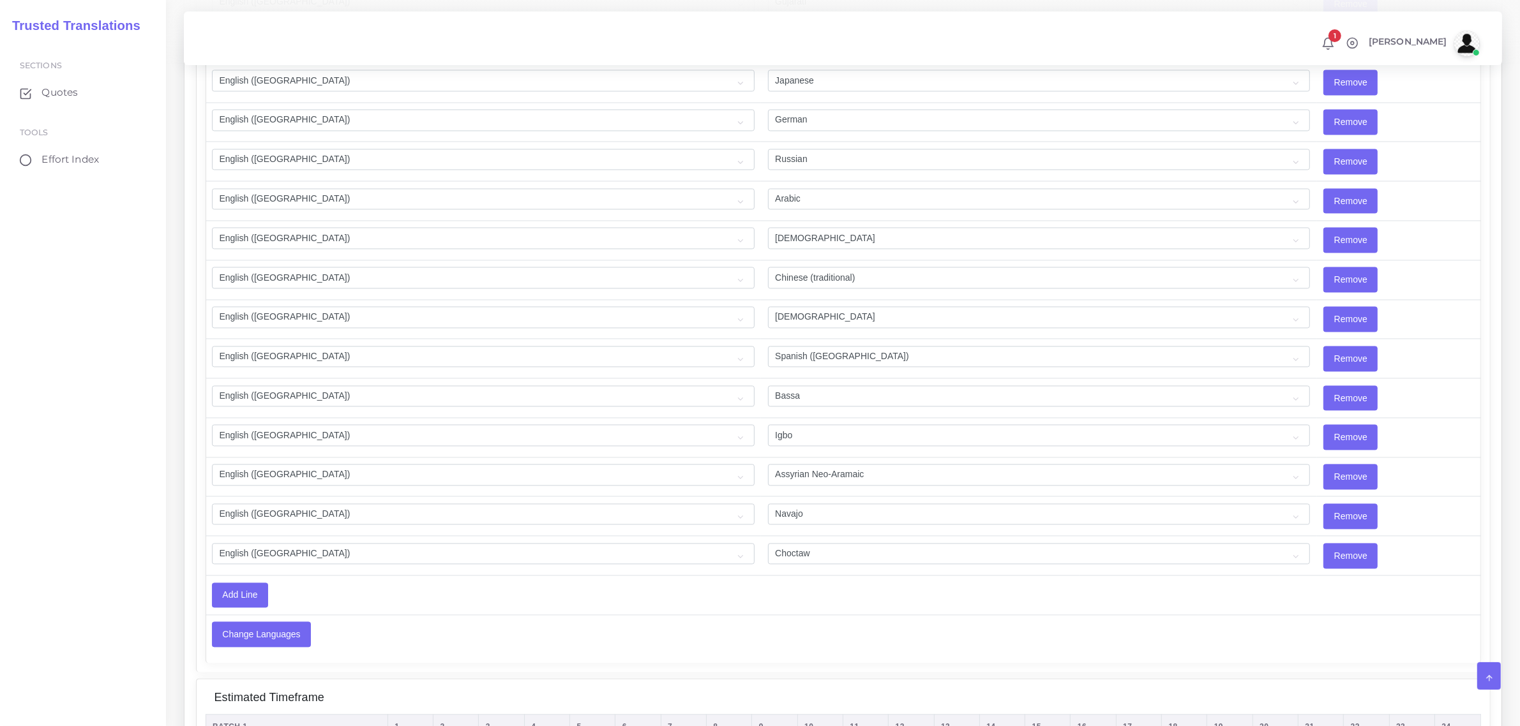
scroll to position [3116, 0]
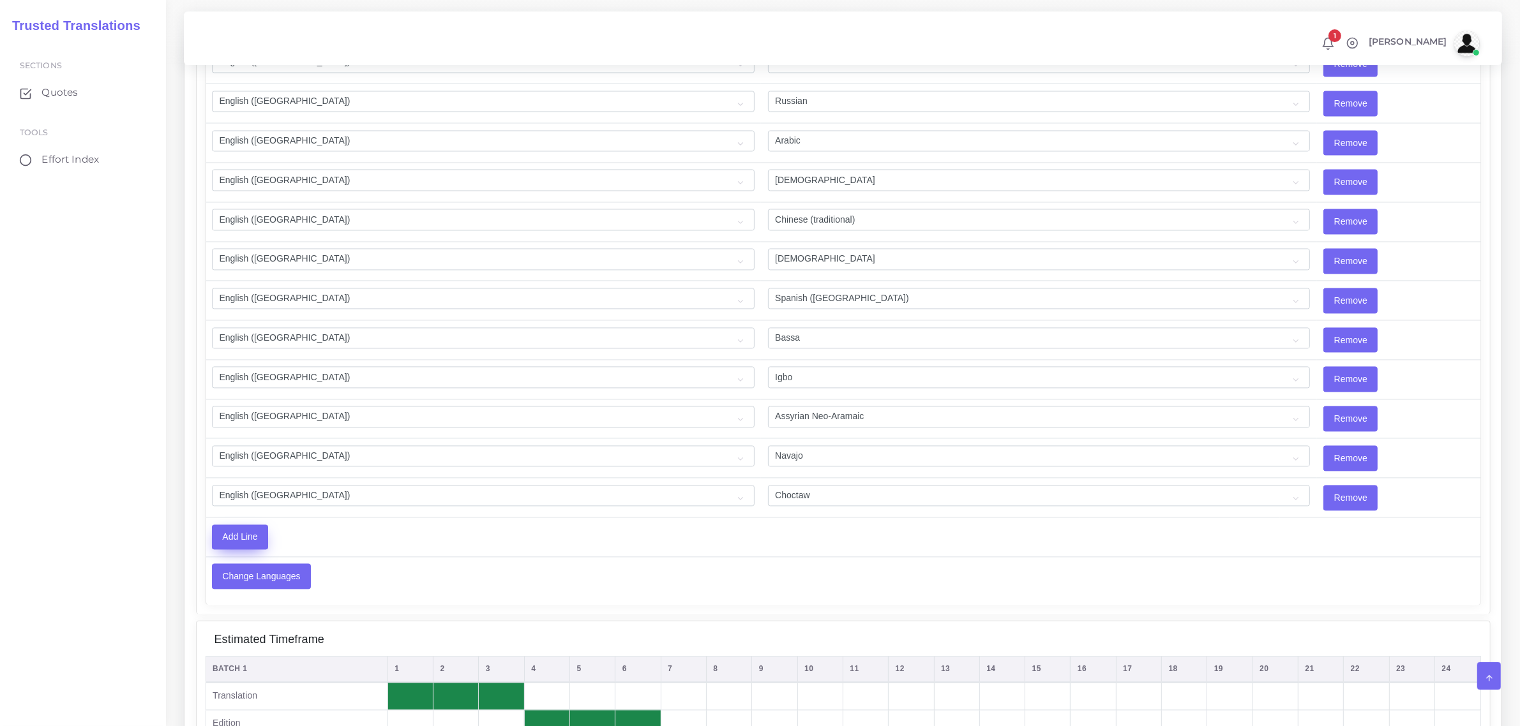
click at [247, 550] on input "Add Line" at bounding box center [240, 537] width 55 height 24
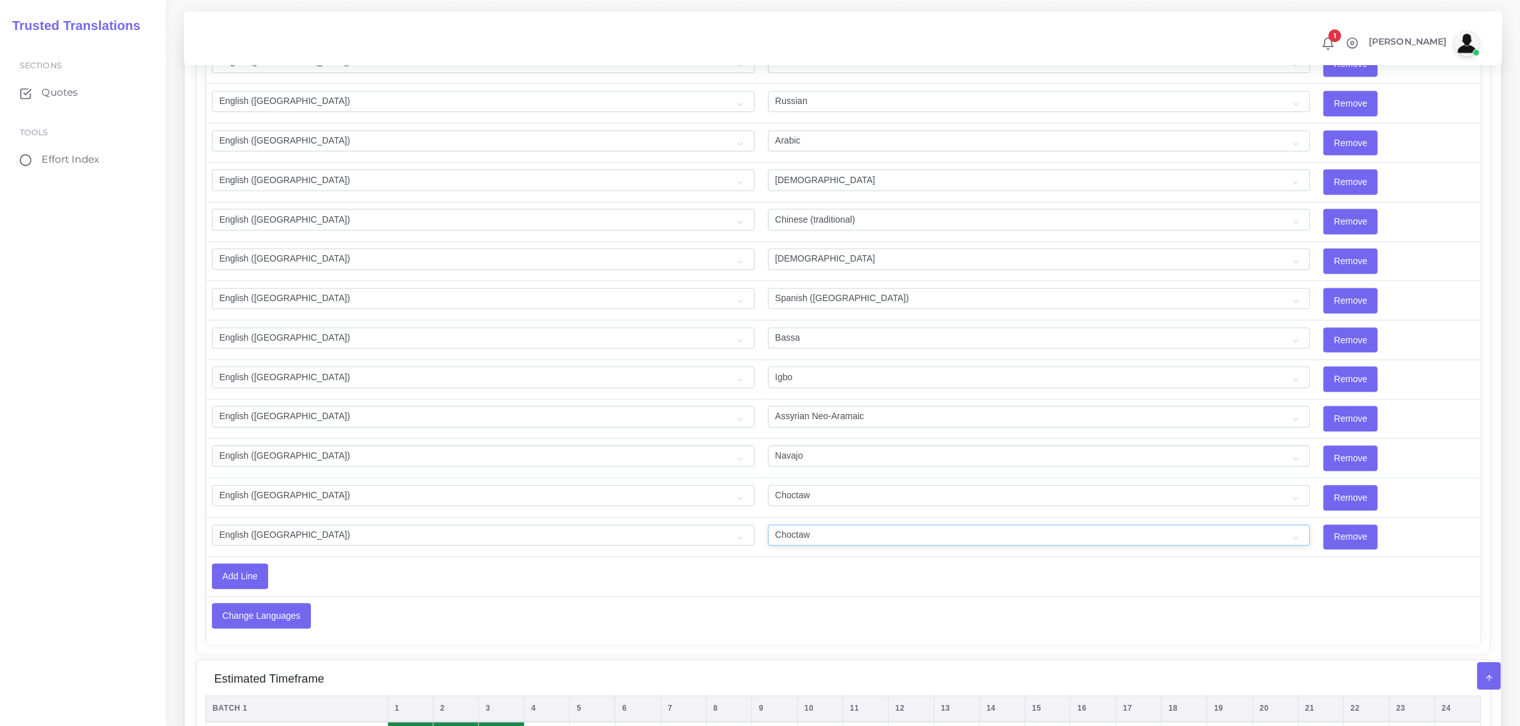
click at [830, 546] on select "Acoli Afar Afrikaans Akan Akateko Albanian American Sign Language (ASL) Amharic…" at bounding box center [1039, 536] width 543 height 22
select select "53"
click at [806, 546] on select "Acoli Afar Afrikaans Akan Akateko Albanian American Sign Language (ASL) Amharic…" at bounding box center [1039, 536] width 543 height 22
click at [225, 589] on input "Add Line" at bounding box center [240, 576] width 55 height 24
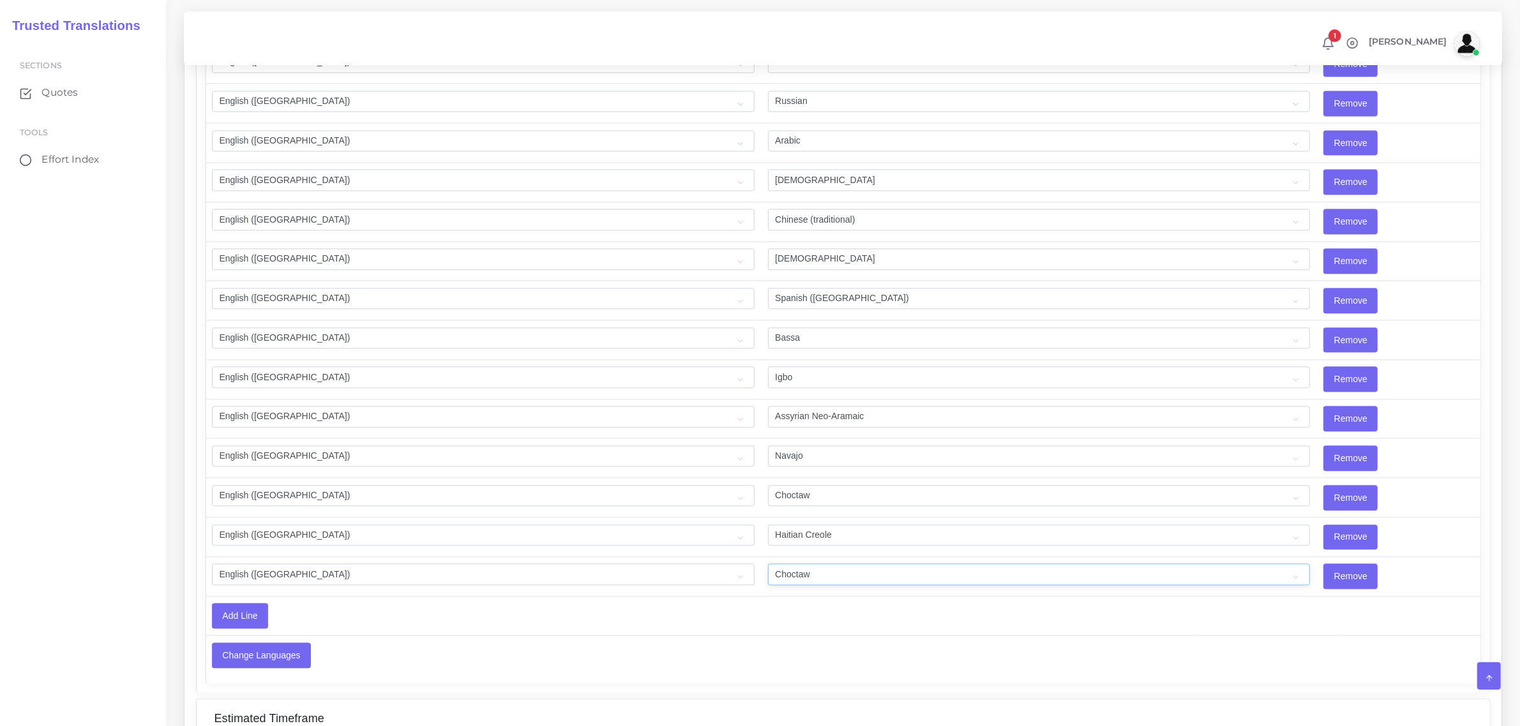
click at [783, 585] on select "Acoli Afar Afrikaans Akan Akateko Albanian American Sign Language (ASL) Amharic…" at bounding box center [1039, 575] width 543 height 22
select select "17"
click at [768, 585] on select "Acoli Afar Afrikaans Akan Akateko Albanian American Sign Language (ASL) Amharic…" at bounding box center [1039, 575] width 543 height 22
click at [237, 628] on input "Add Line" at bounding box center [240, 616] width 55 height 24
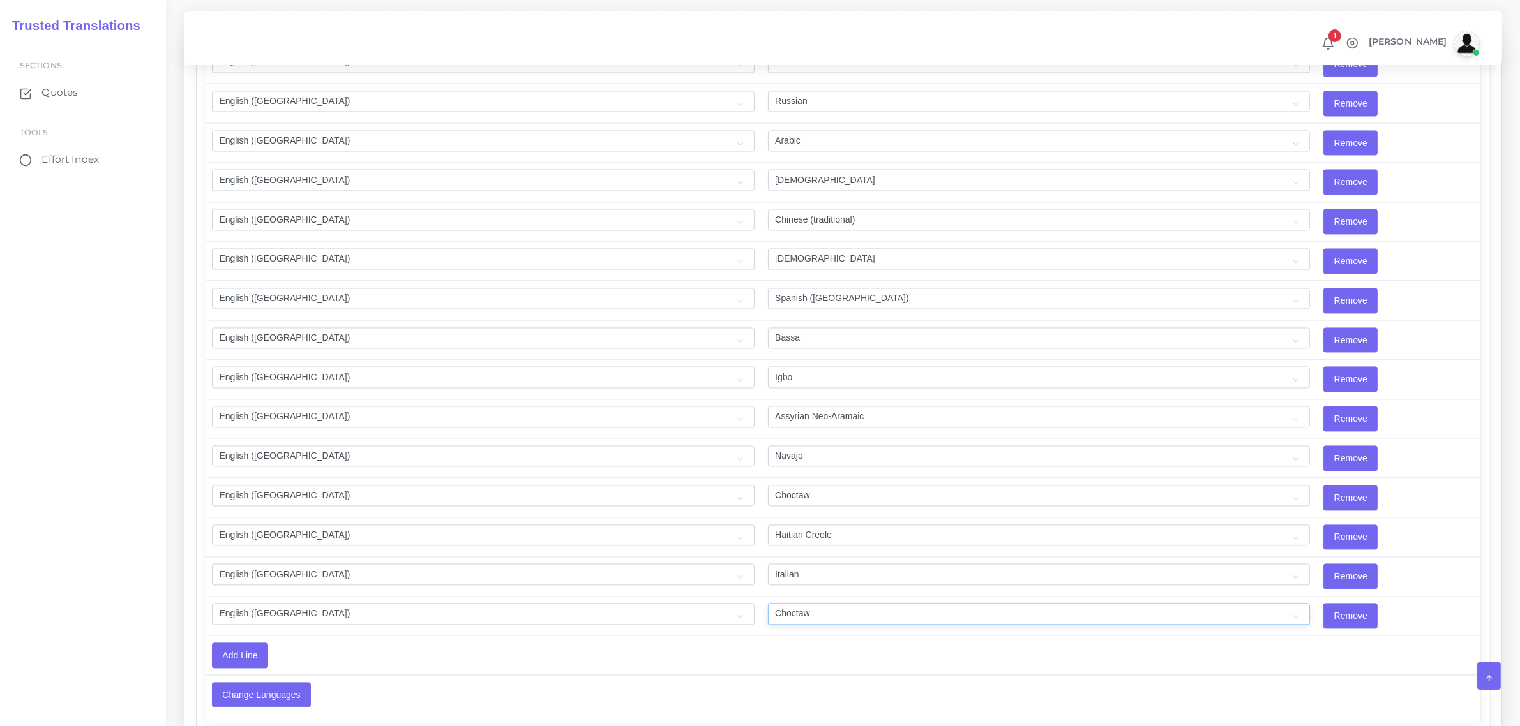
click at [772, 625] on select "Acoli Afar Afrikaans Akan Akateko Albanian American Sign Language (ASL) Amharic…" at bounding box center [1039, 614] width 543 height 22
click at [795, 625] on select "Acoli Afar Afrikaans Akan Akateko Albanian American Sign Language (ASL) Amharic…" at bounding box center [1039, 614] width 543 height 22
select select "25"
click at [768, 625] on select "Acoli Afar Afrikaans Akan Akateko Albanian American Sign Language (ASL) Amharic…" at bounding box center [1039, 614] width 543 height 22
click at [777, 675] on td "Add Line" at bounding box center [643, 655] width 874 height 39
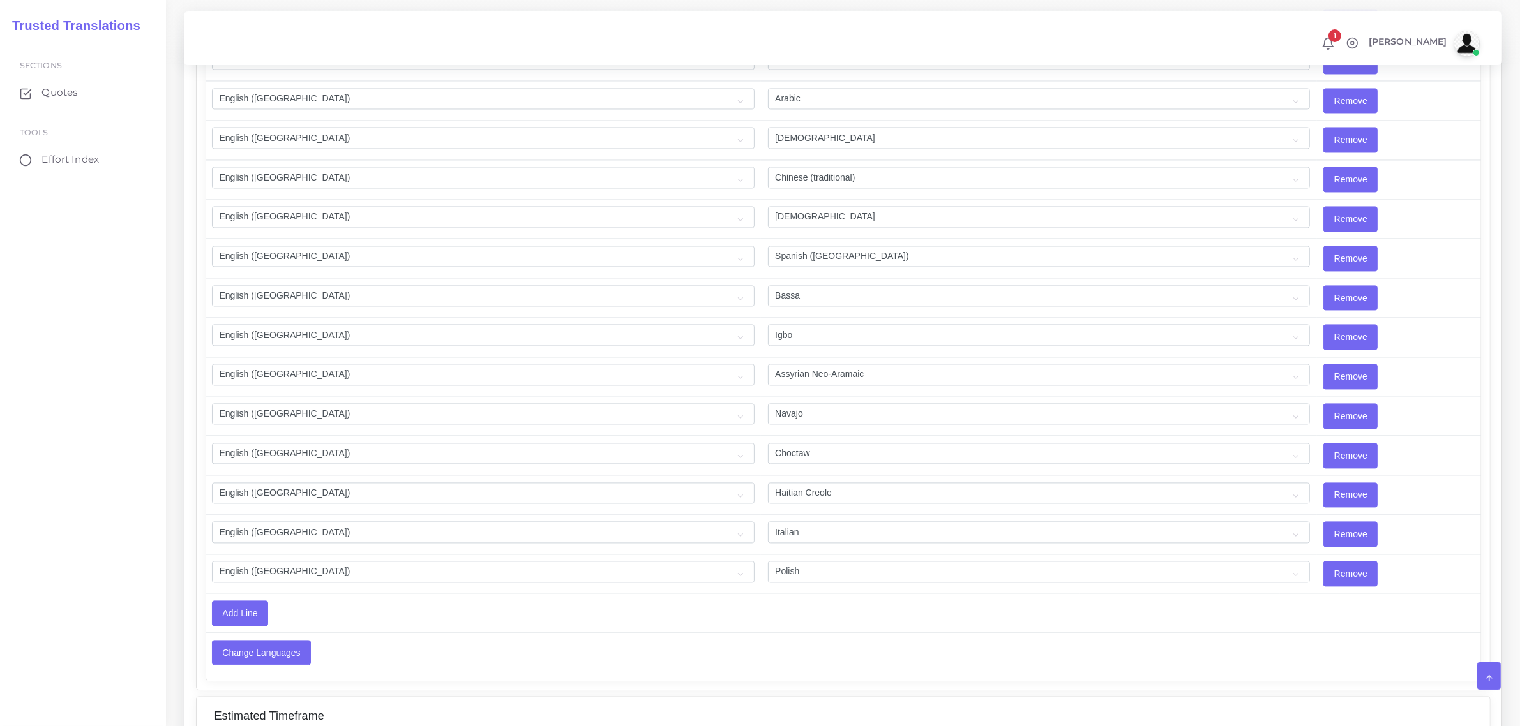
scroll to position [3196, 0]
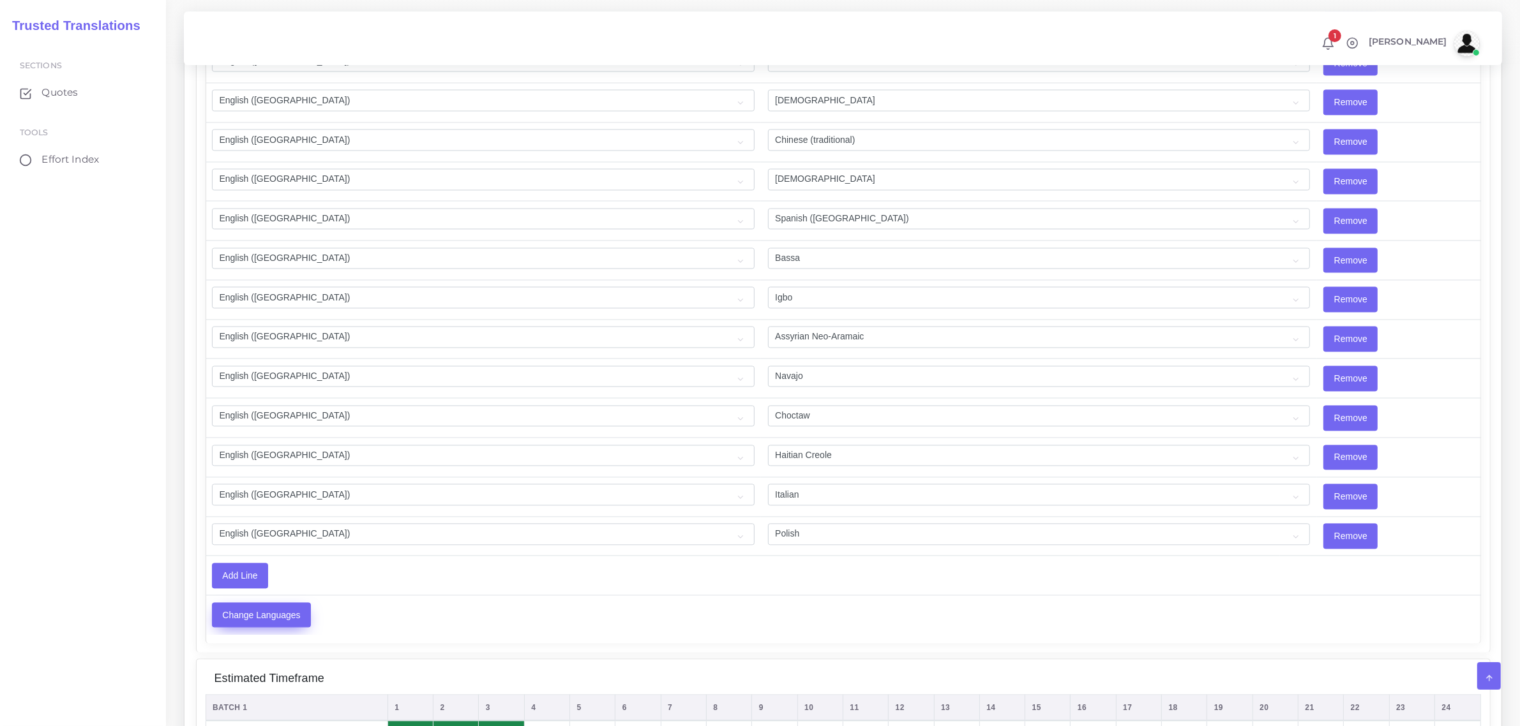
click at [263, 628] on input "Change Languages" at bounding box center [262, 615] width 98 height 24
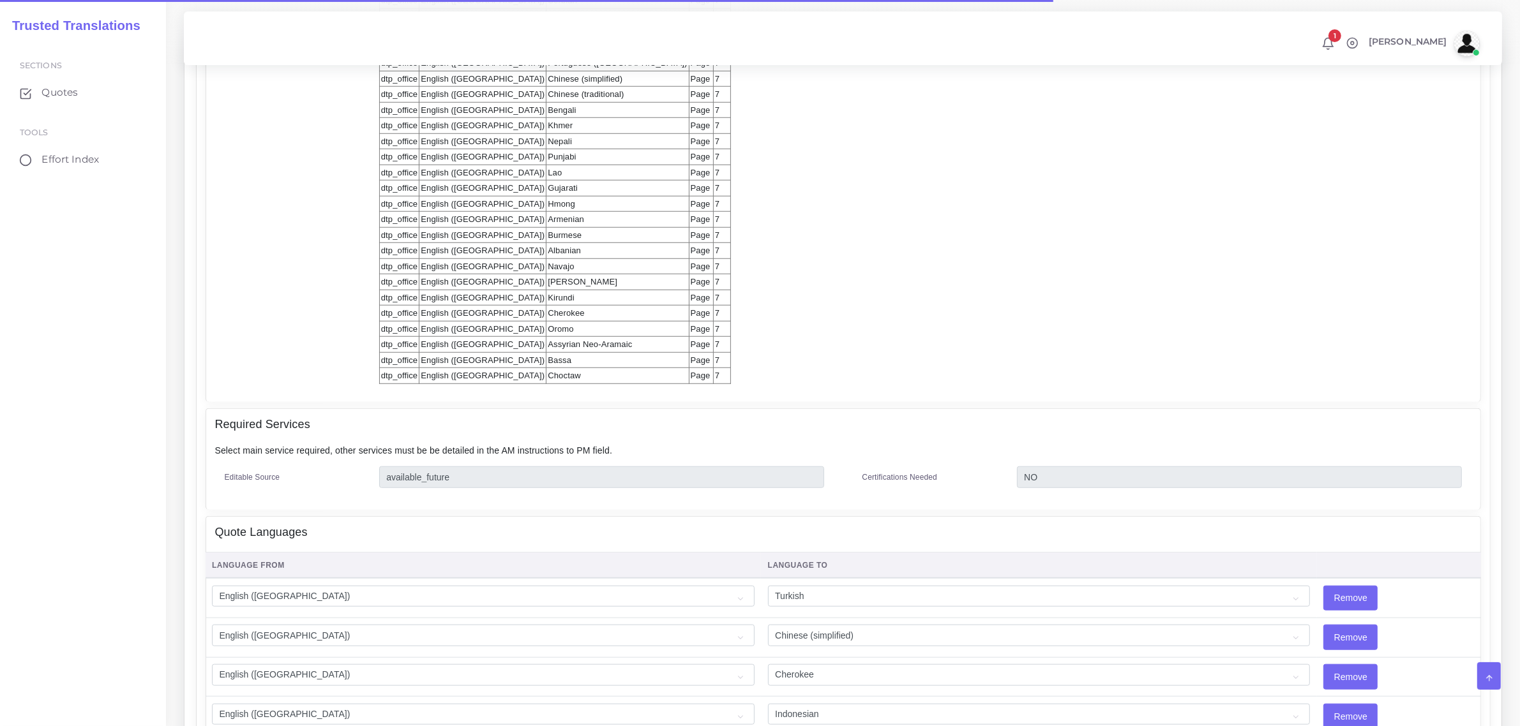
scroll to position [1596, 0]
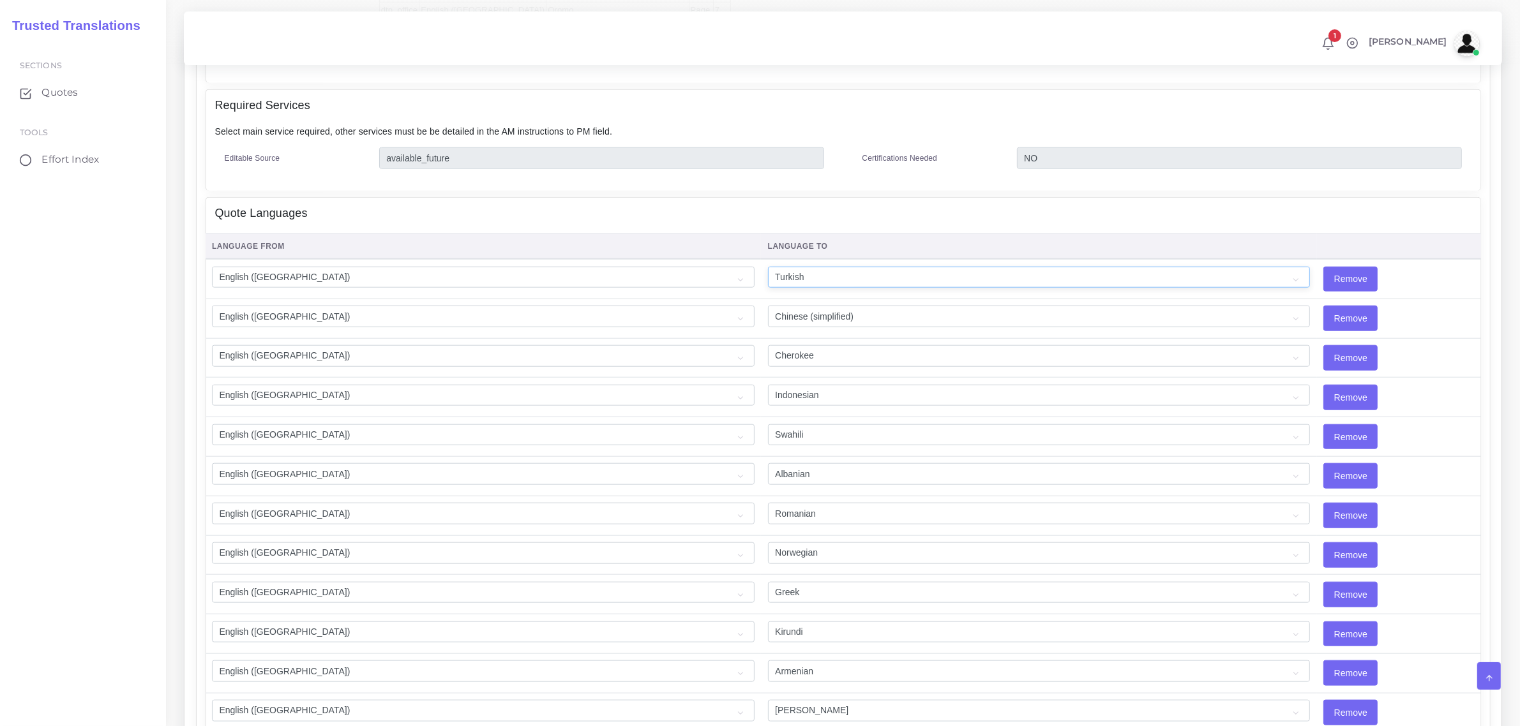
click at [768, 281] on select "Acoli Afar Afrikaans Akan Akateko Albanian American Sign Language (ASL) Amharic…" at bounding box center [1039, 278] width 543 height 22
click at [1451, 276] on td "Remove" at bounding box center [1399, 279] width 164 height 40
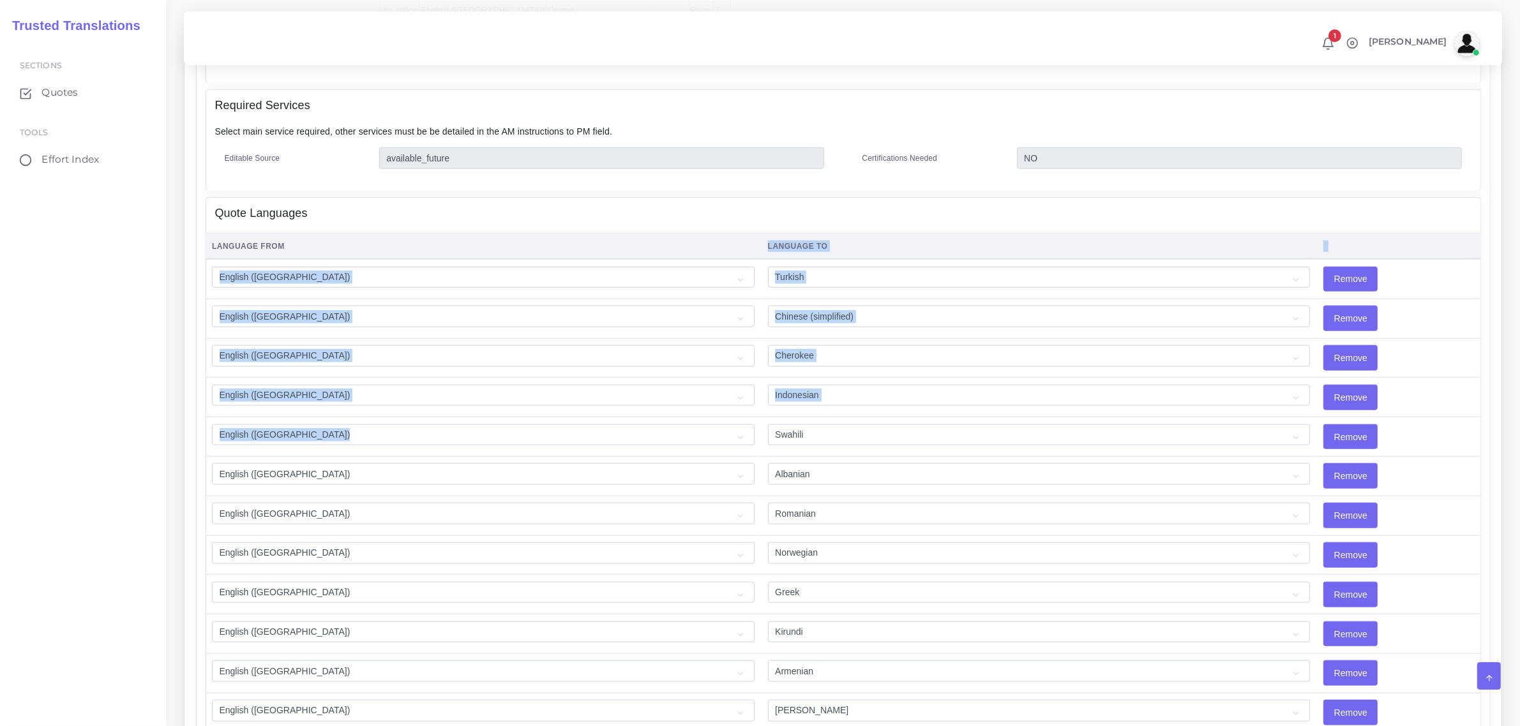
drag, startPoint x: 732, startPoint y: 260, endPoint x: 793, endPoint y: 438, distance: 188.1
click at [1447, 369] on td "Remove" at bounding box center [1399, 358] width 164 height 40
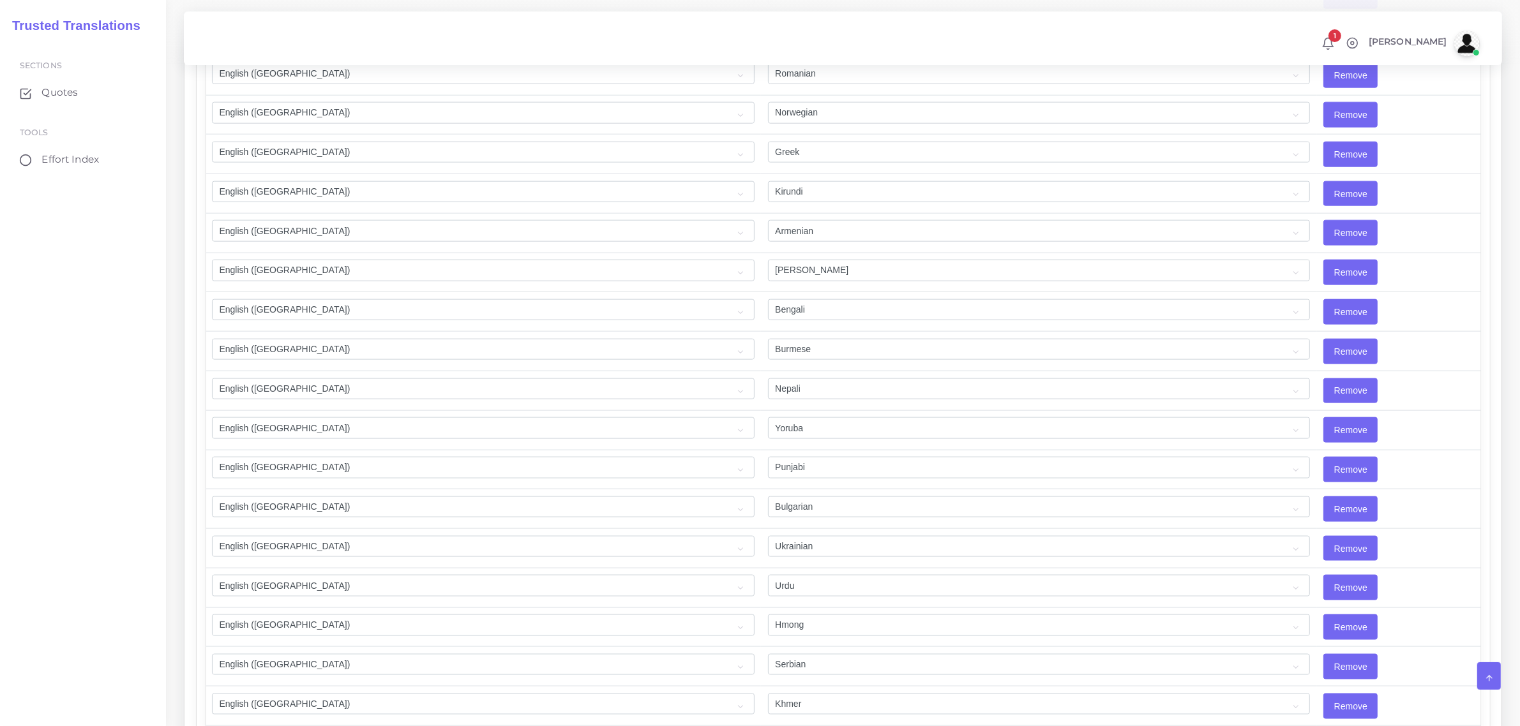
scroll to position [2011, 0]
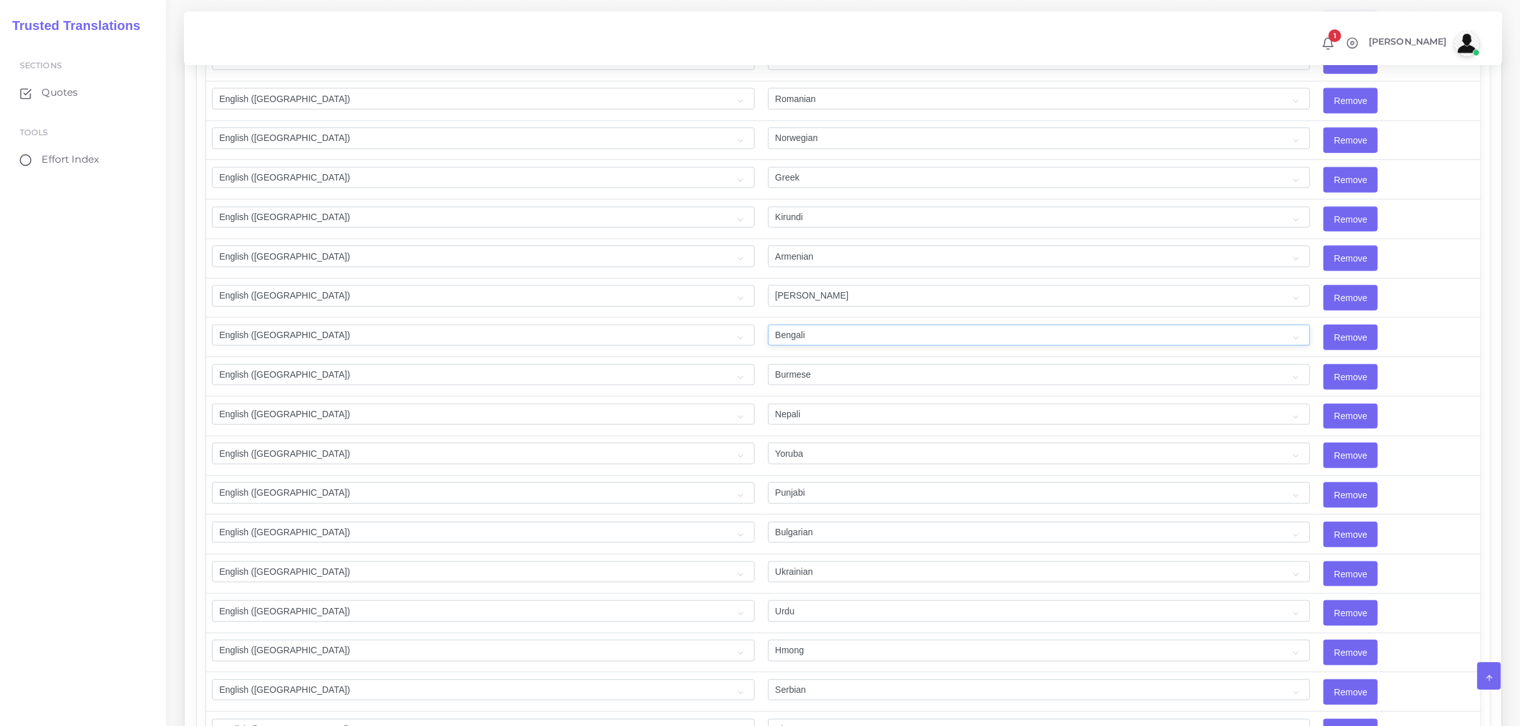
click at [768, 346] on select "Acoli Afar Afrikaans Akan Akateko Albanian American Sign Language (ASL) Amharic…" at bounding box center [1039, 336] width 543 height 22
click at [1376, 337] on td "Remove" at bounding box center [1399, 338] width 164 height 40
click at [833, 345] on select "Acoli Afar Afrikaans Akan Akateko Albanian American Sign Language (ASL) Amharic…" at bounding box center [1039, 336] width 543 height 22
select select "40006"
click at [768, 332] on select "Acoli Afar Afrikaans Akan Akateko Albanian American Sign Language (ASL) Amharic…" at bounding box center [1039, 336] width 543 height 22
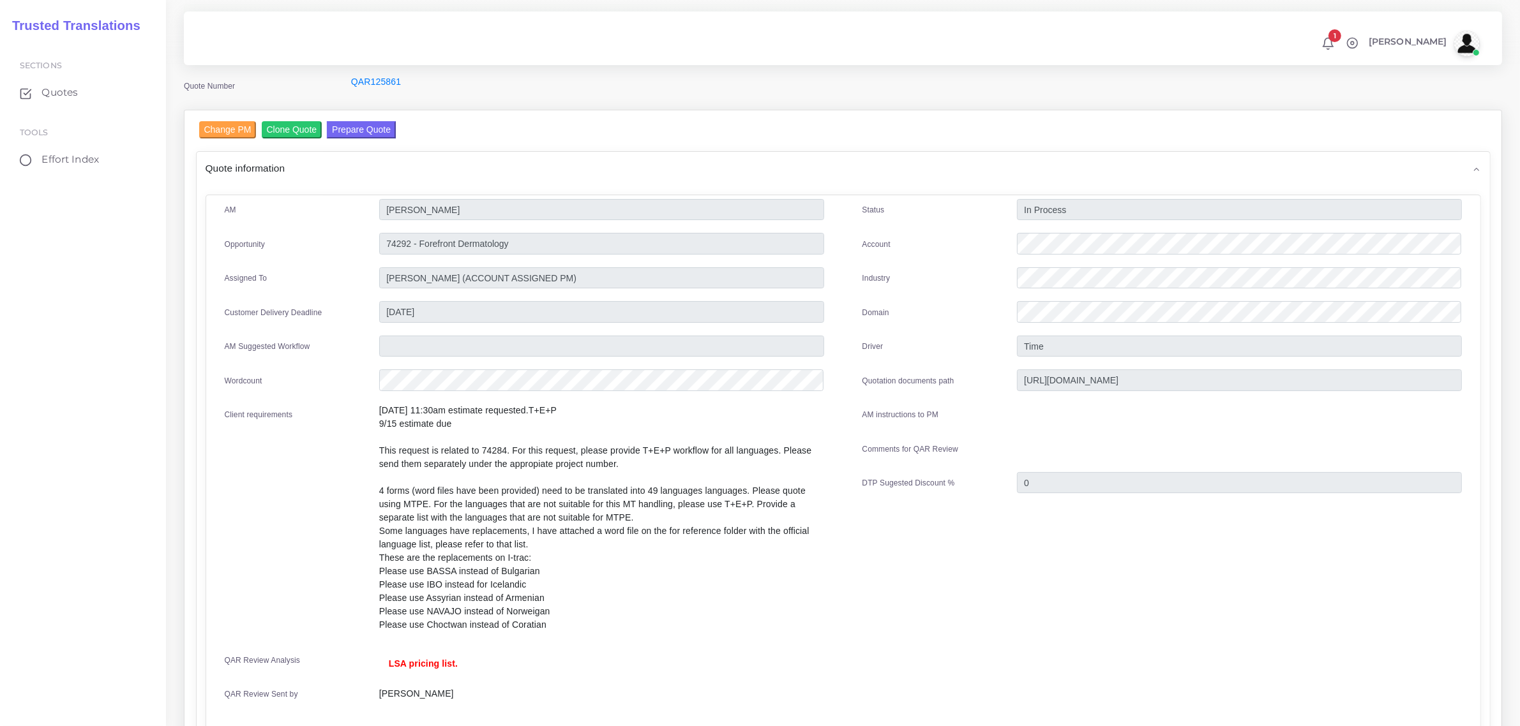
scroll to position [0, 0]
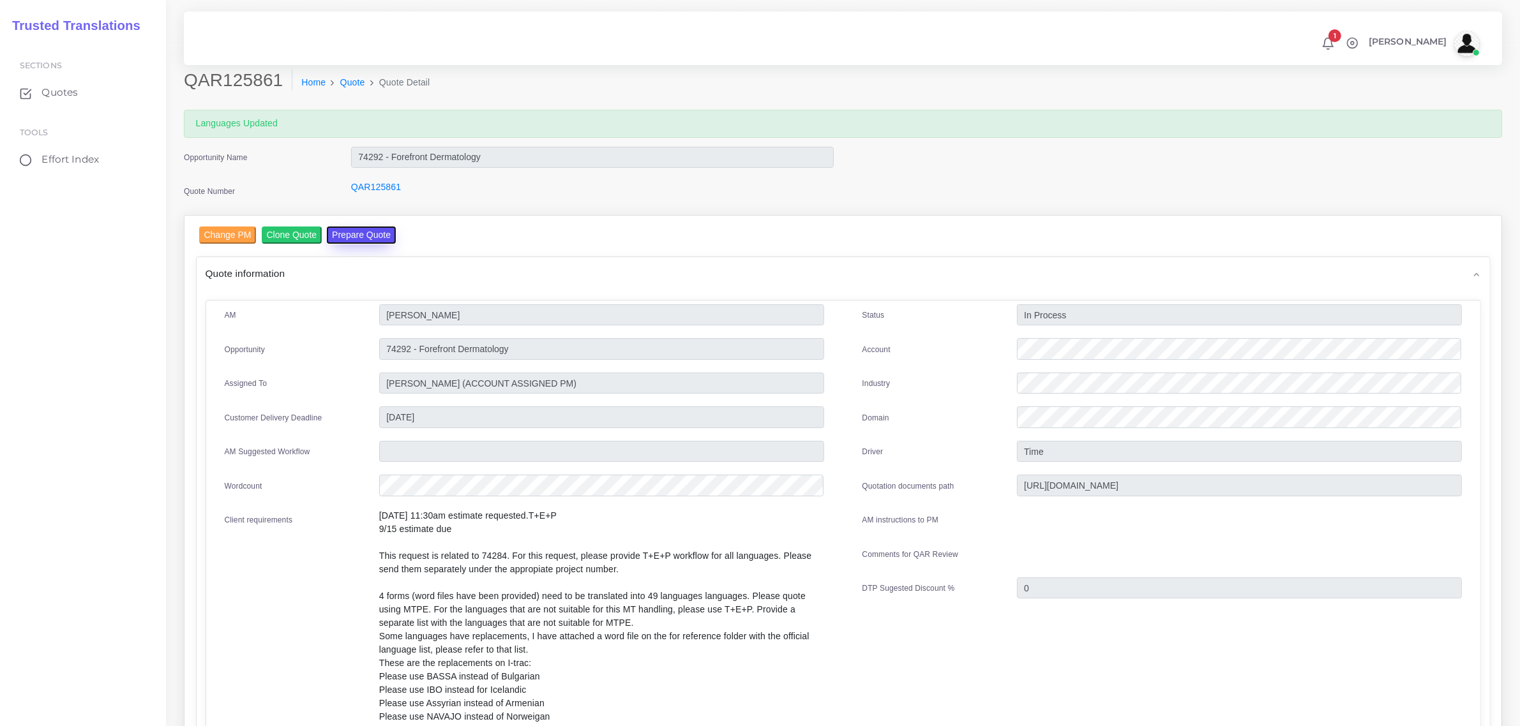
click at [352, 234] on button "Prepare Quote" at bounding box center [361, 235] width 69 height 17
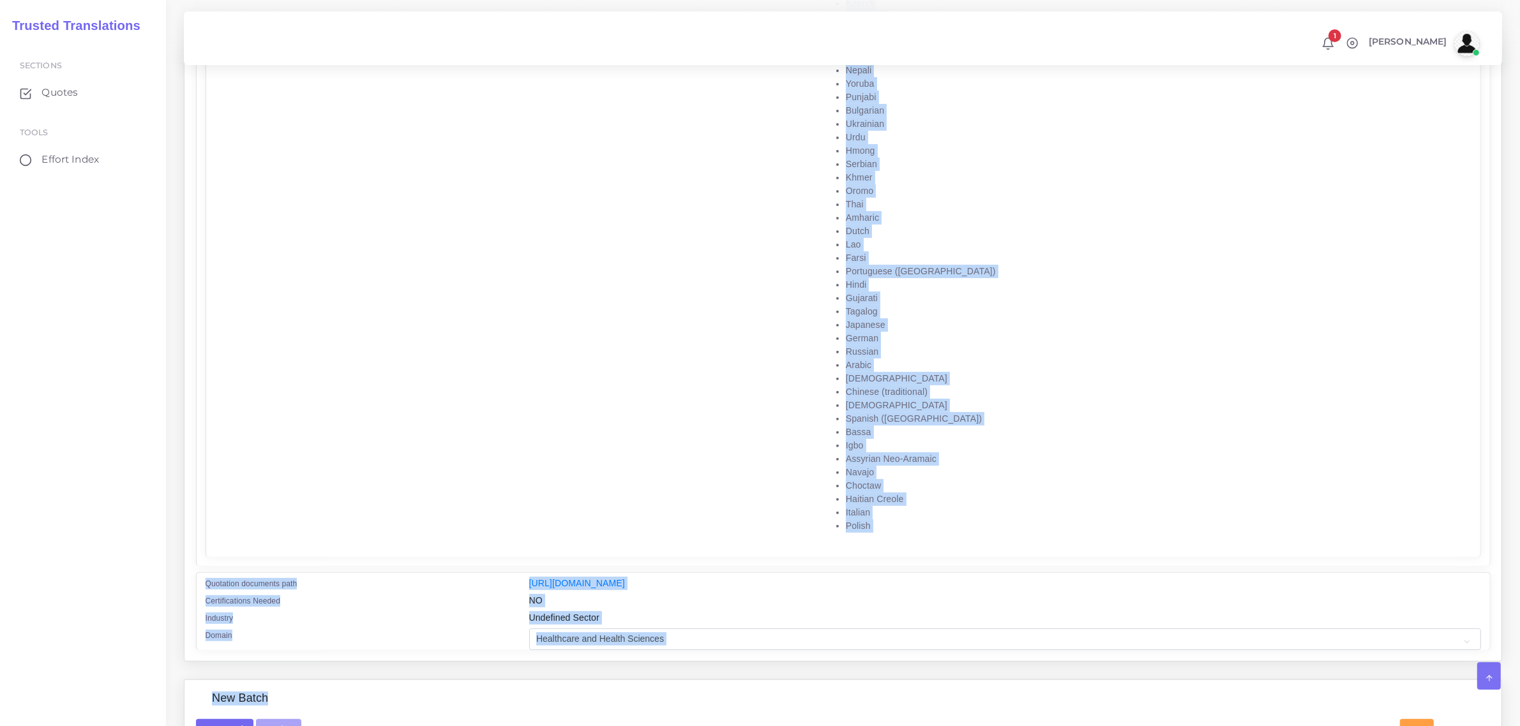
scroll to position [486, 0]
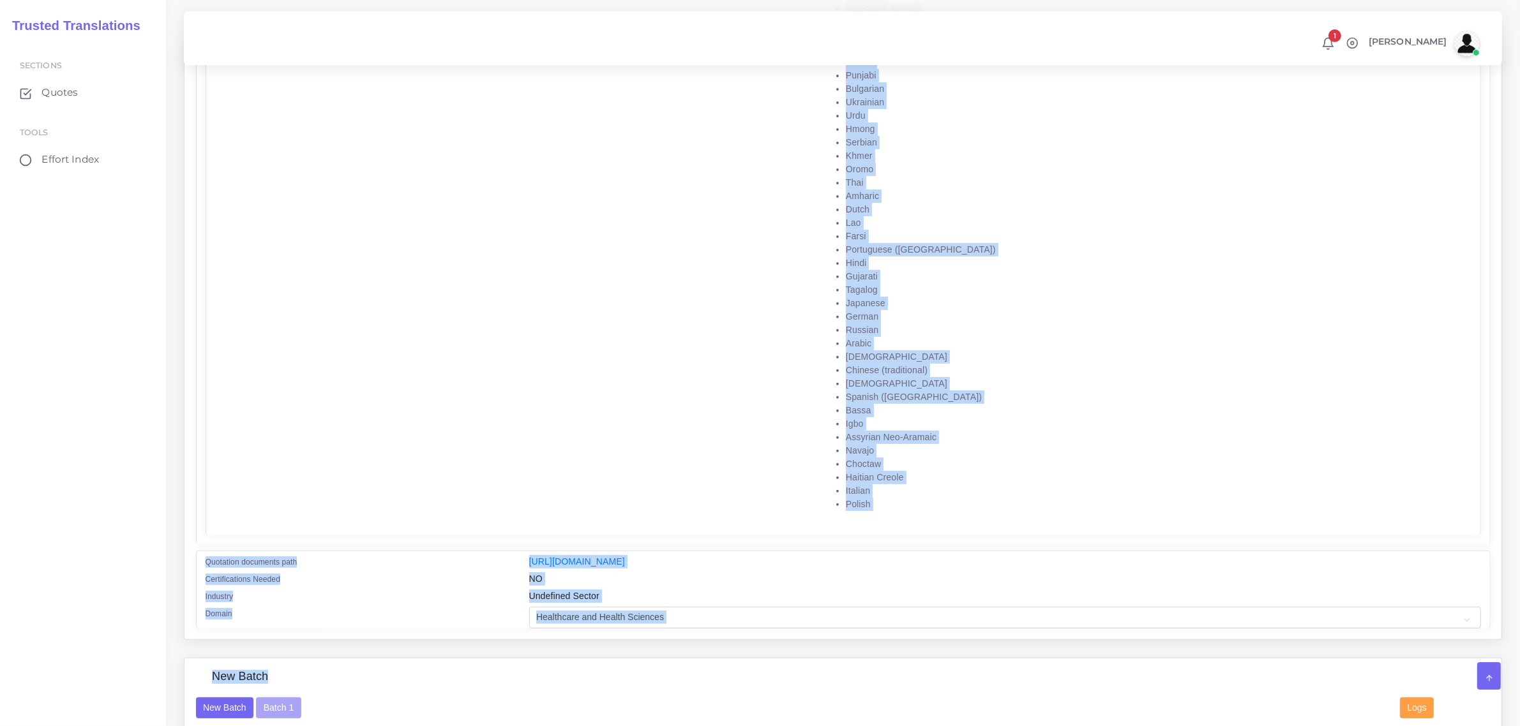
drag, startPoint x: 728, startPoint y: 345, endPoint x: 792, endPoint y: 506, distance: 173.3
click at [820, 506] on ul "Turkish Chinese (simplified) Cherokee Indonesian Swahili Albanian Romanian Norw…" at bounding box center [1147, 182] width 654 height 657
copy ul "Turkish Chinese (simplified) Cherokee Indonesian Swahili Albanian Romanian Norw…"
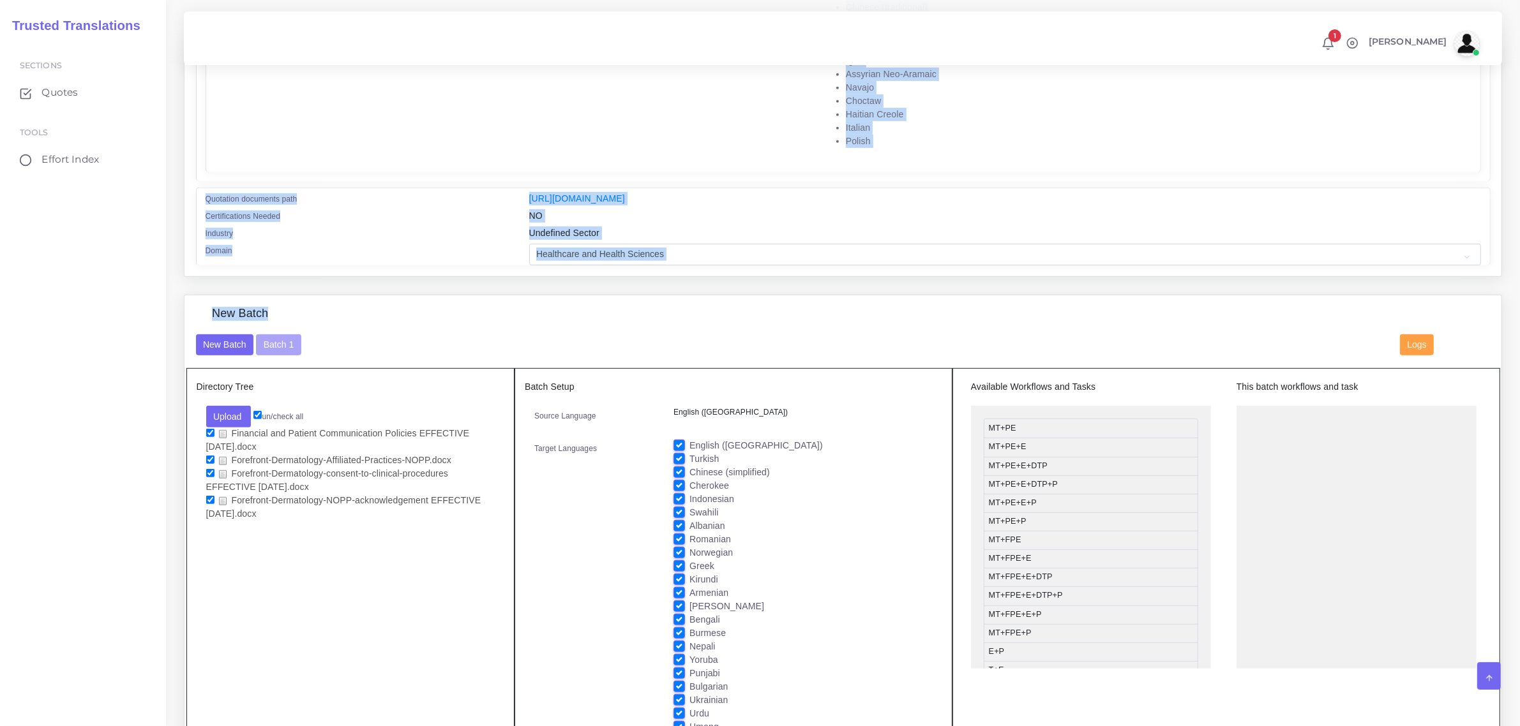
scroll to position [878, 0]
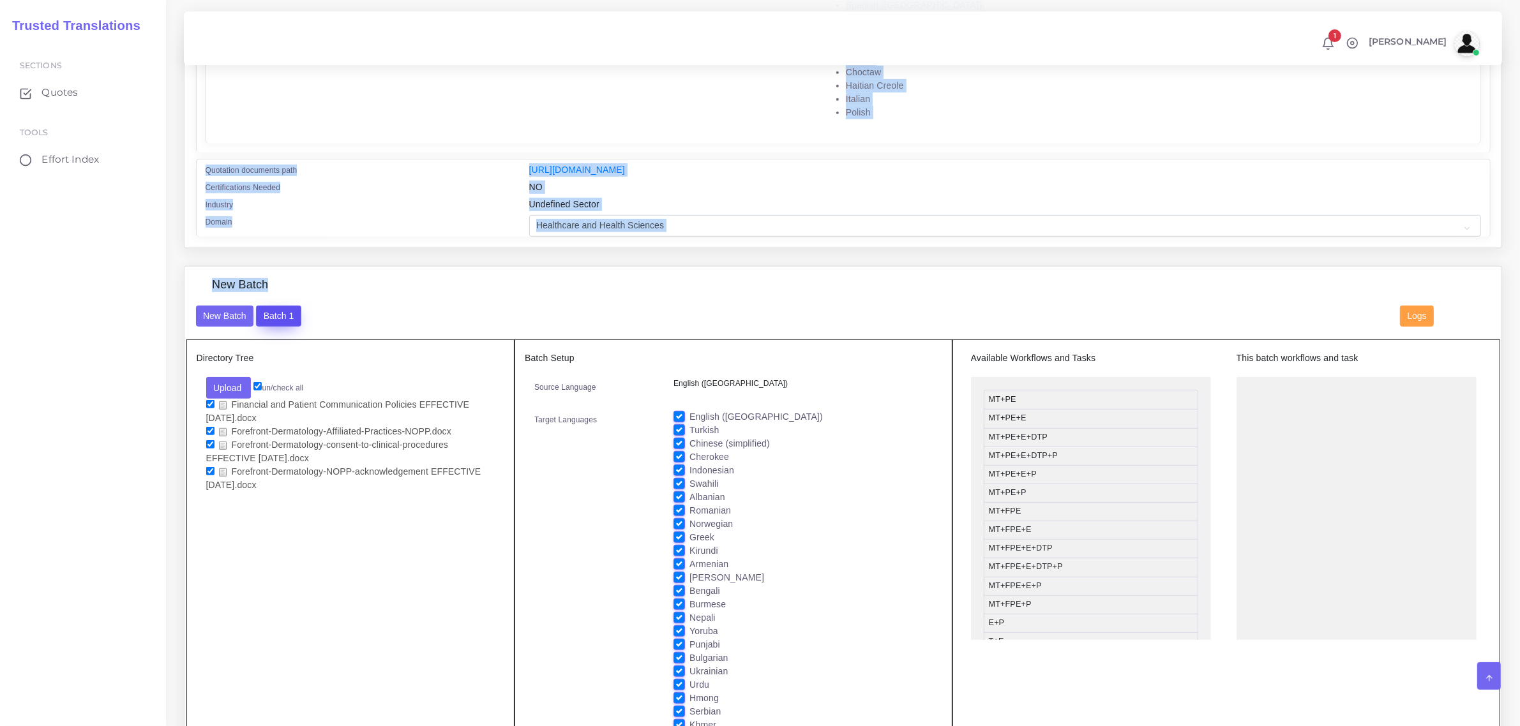
click at [276, 311] on button "Batch 1" at bounding box center [278, 317] width 45 height 22
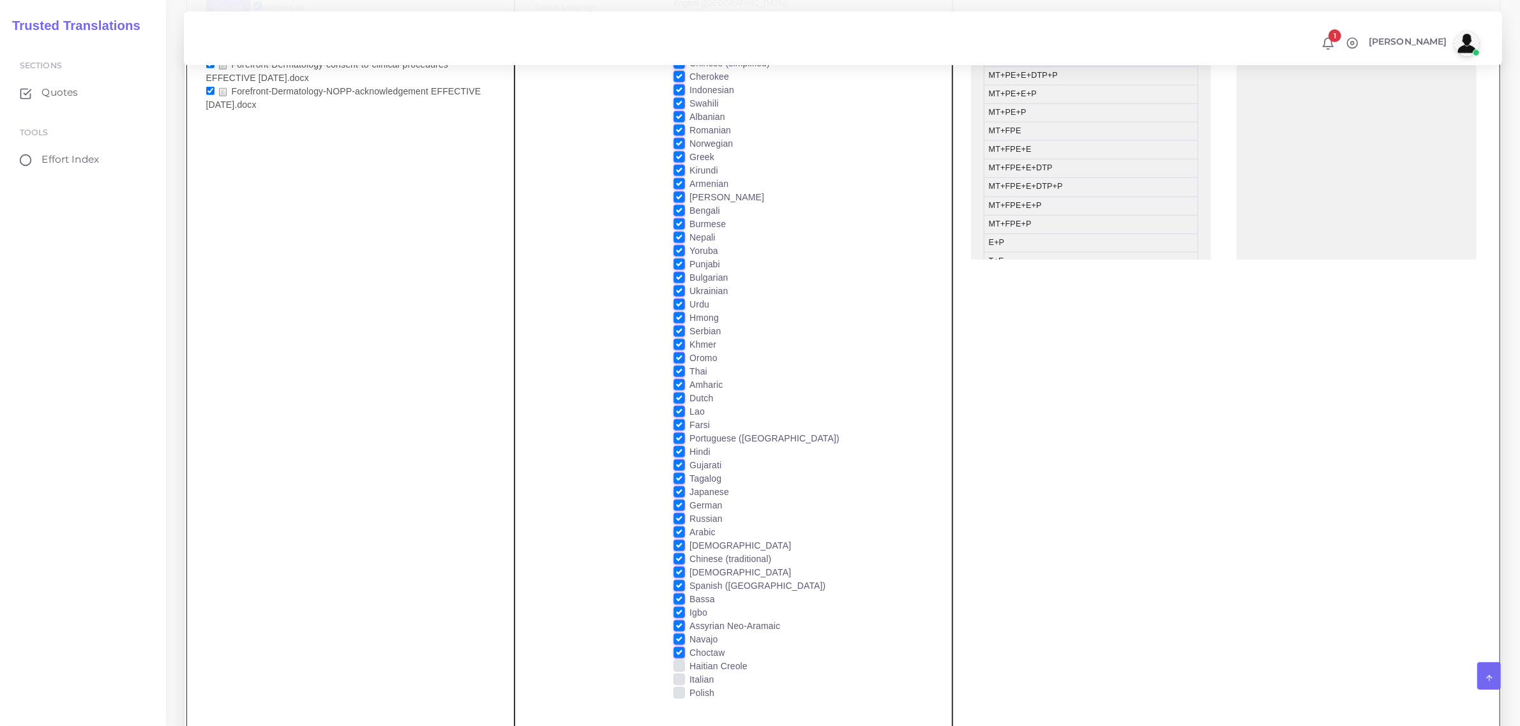
scroll to position [1277, 0]
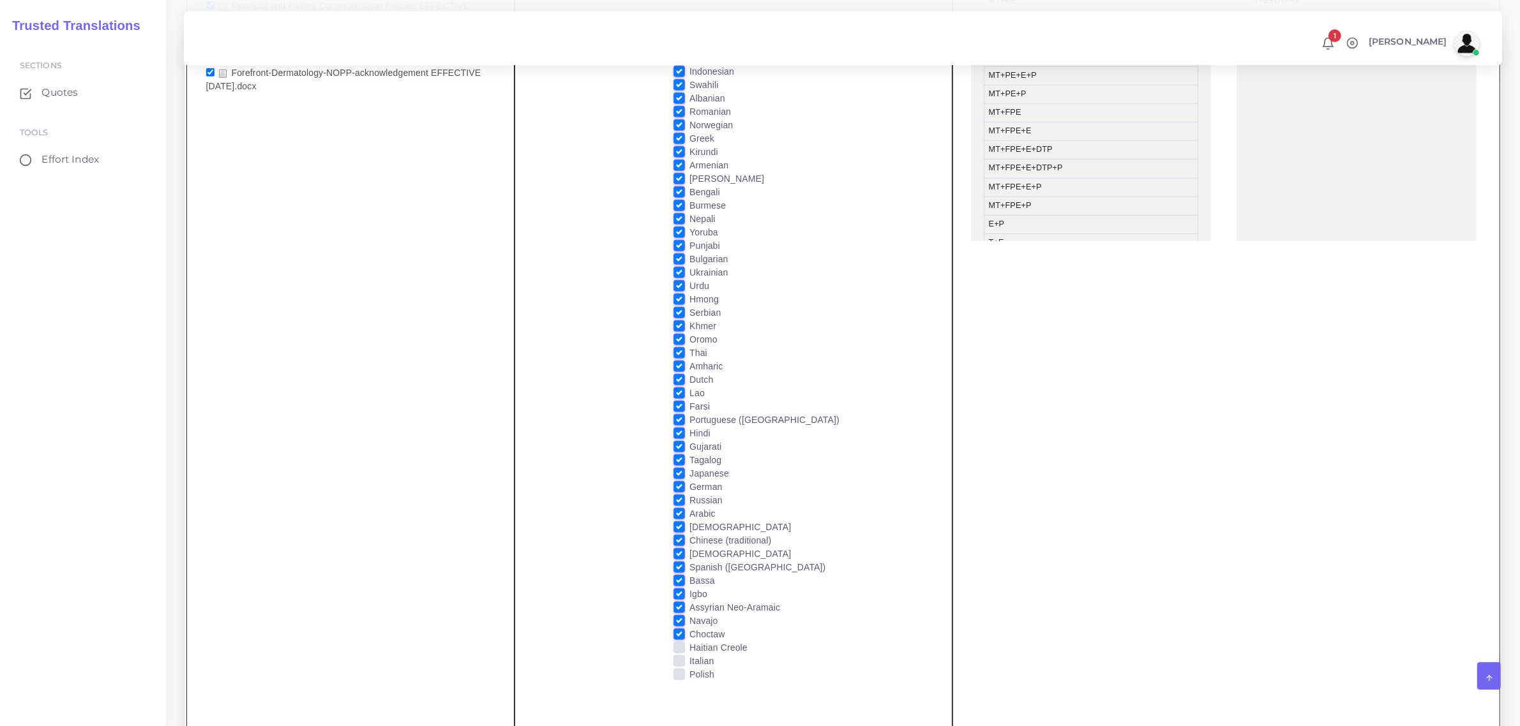
click at [689, 670] on label "Polish" at bounding box center [701, 674] width 25 height 13
click at [677, 670] on input "Polish" at bounding box center [678, 673] width 11 height 11
checkbox input "true"
click at [689, 656] on label "Italian" at bounding box center [701, 661] width 24 height 13
click at [677, 656] on input "Italian" at bounding box center [678, 660] width 11 height 11
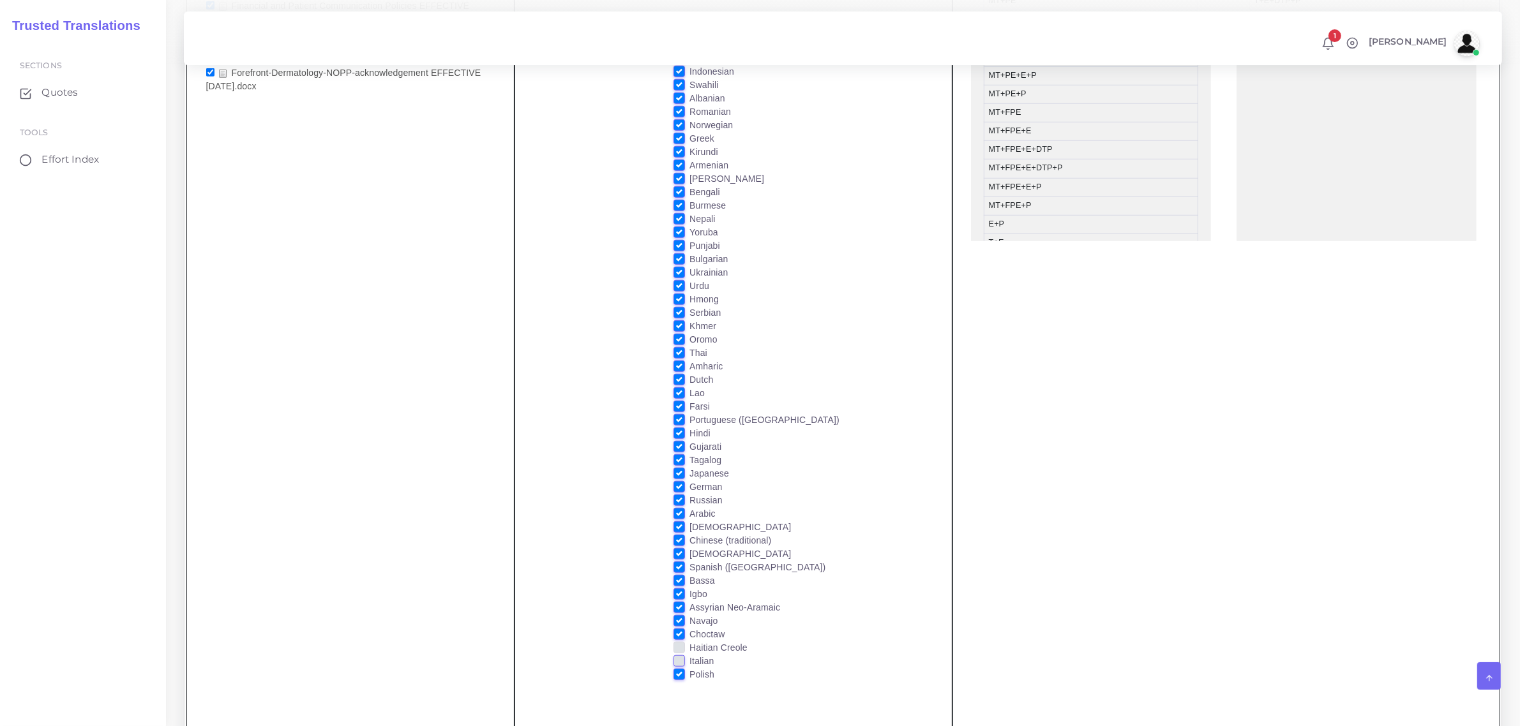
checkbox input "true"
click at [689, 646] on label "Haitian Creole" at bounding box center [718, 648] width 58 height 13
click at [677, 646] on input "Haitian Creole" at bounding box center [678, 647] width 11 height 11
checkbox input "true"
click at [689, 254] on label "Bulgarian" at bounding box center [708, 259] width 38 height 13
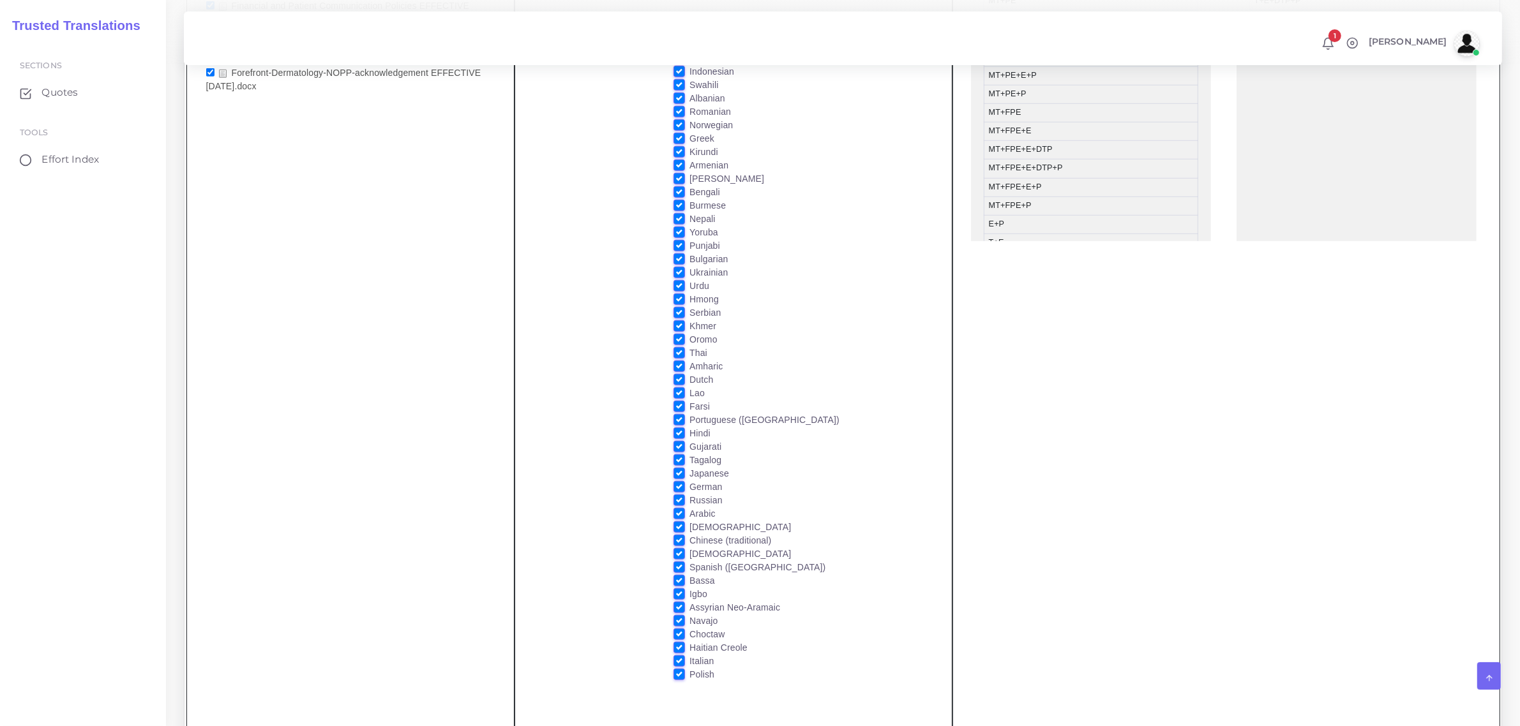
click at [682, 254] on input "Bulgarian" at bounding box center [678, 258] width 11 height 11
checkbox input "false"
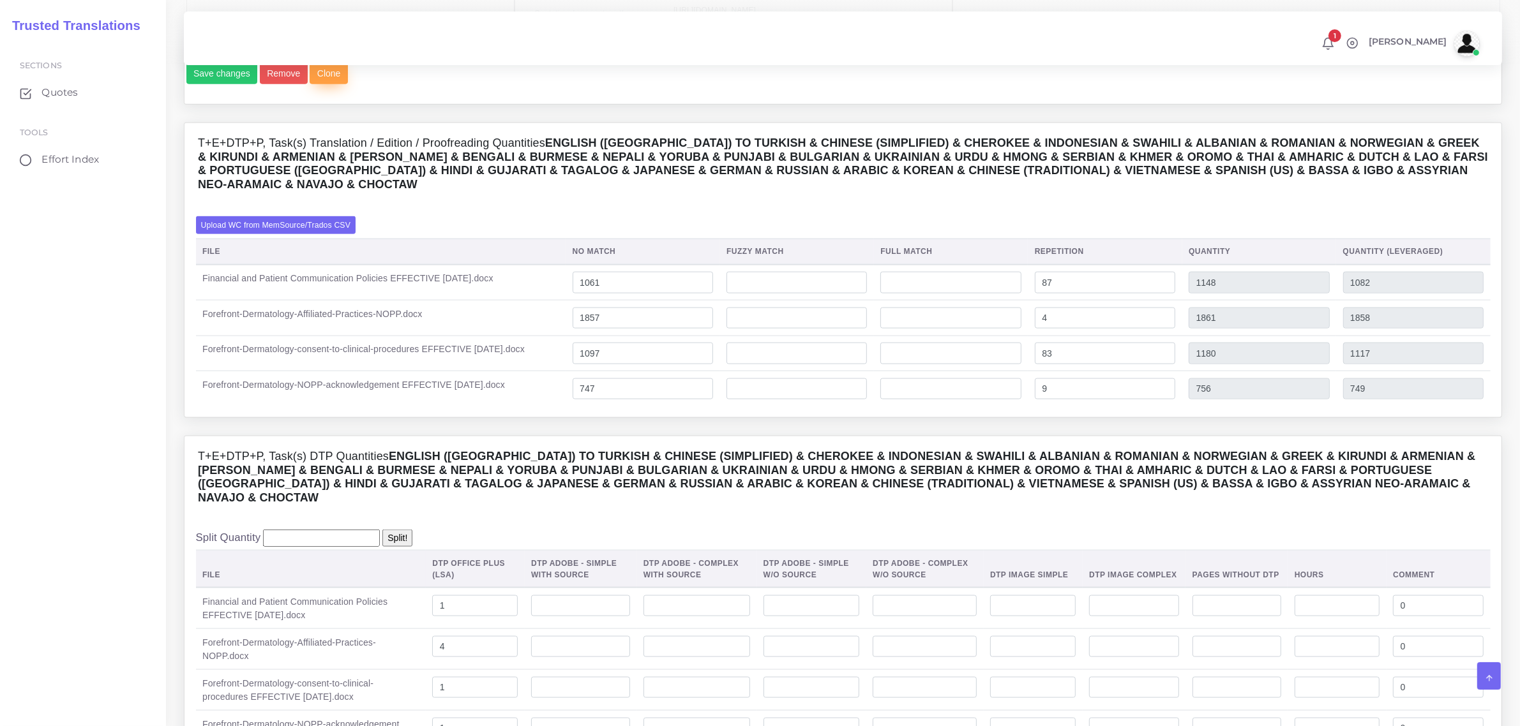
scroll to position [1995, 0]
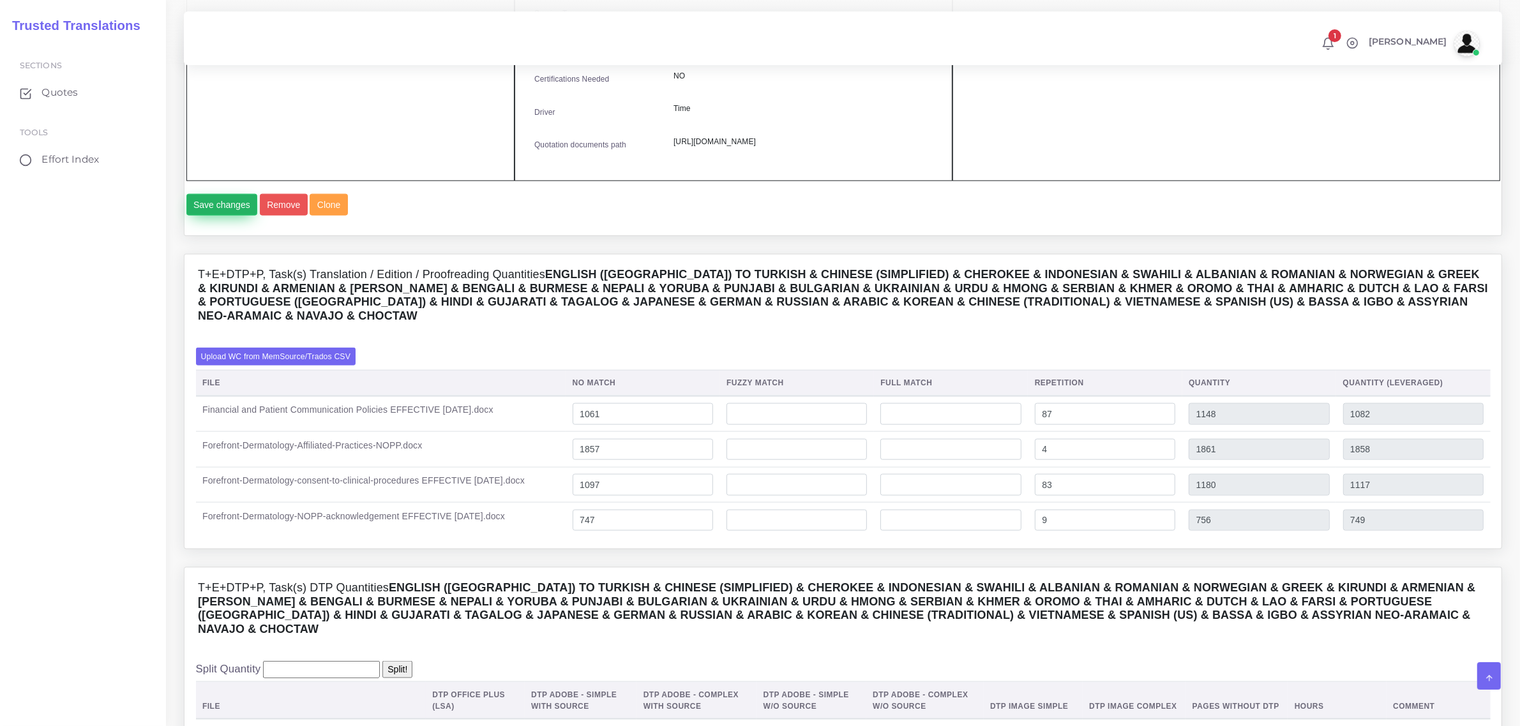
click at [221, 216] on button "Save changes" at bounding box center [221, 205] width 71 height 22
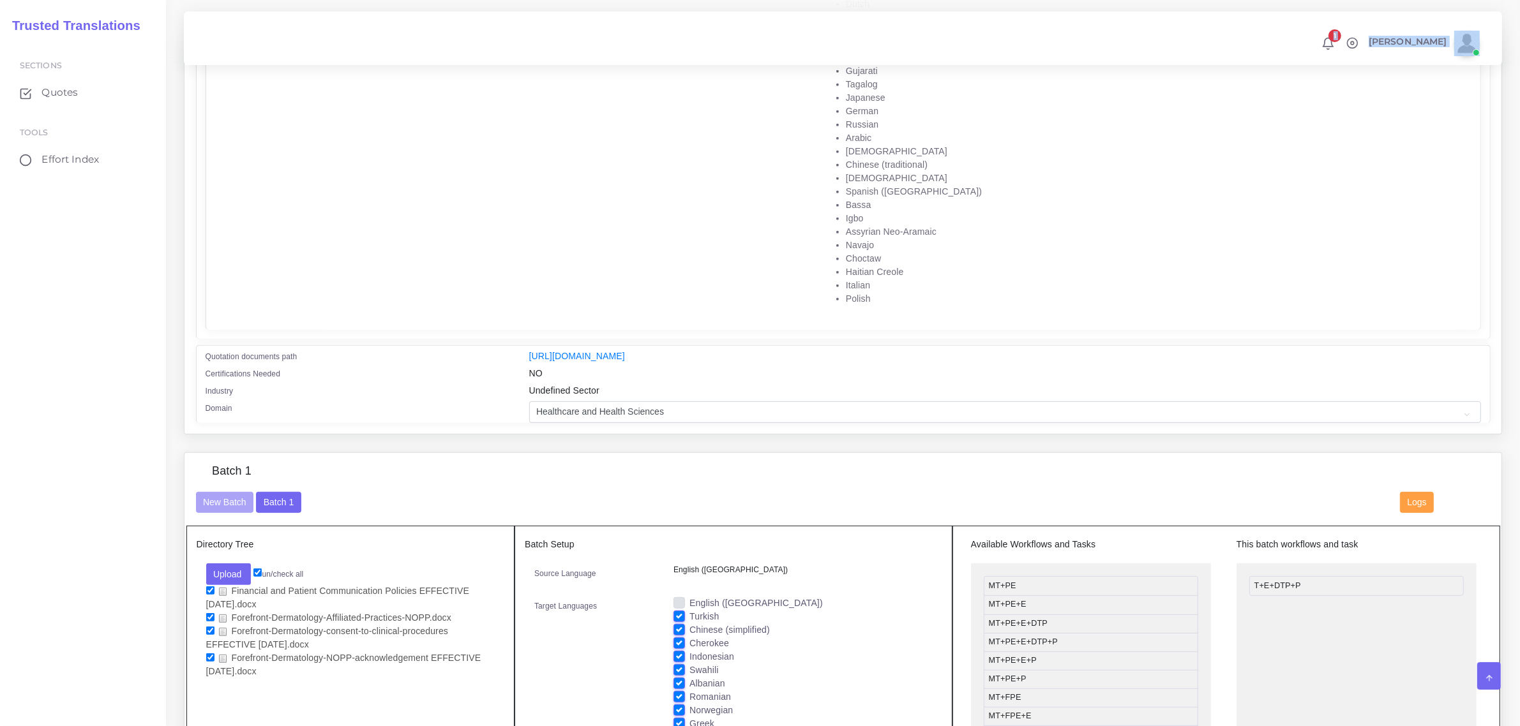
scroll to position [659, 0]
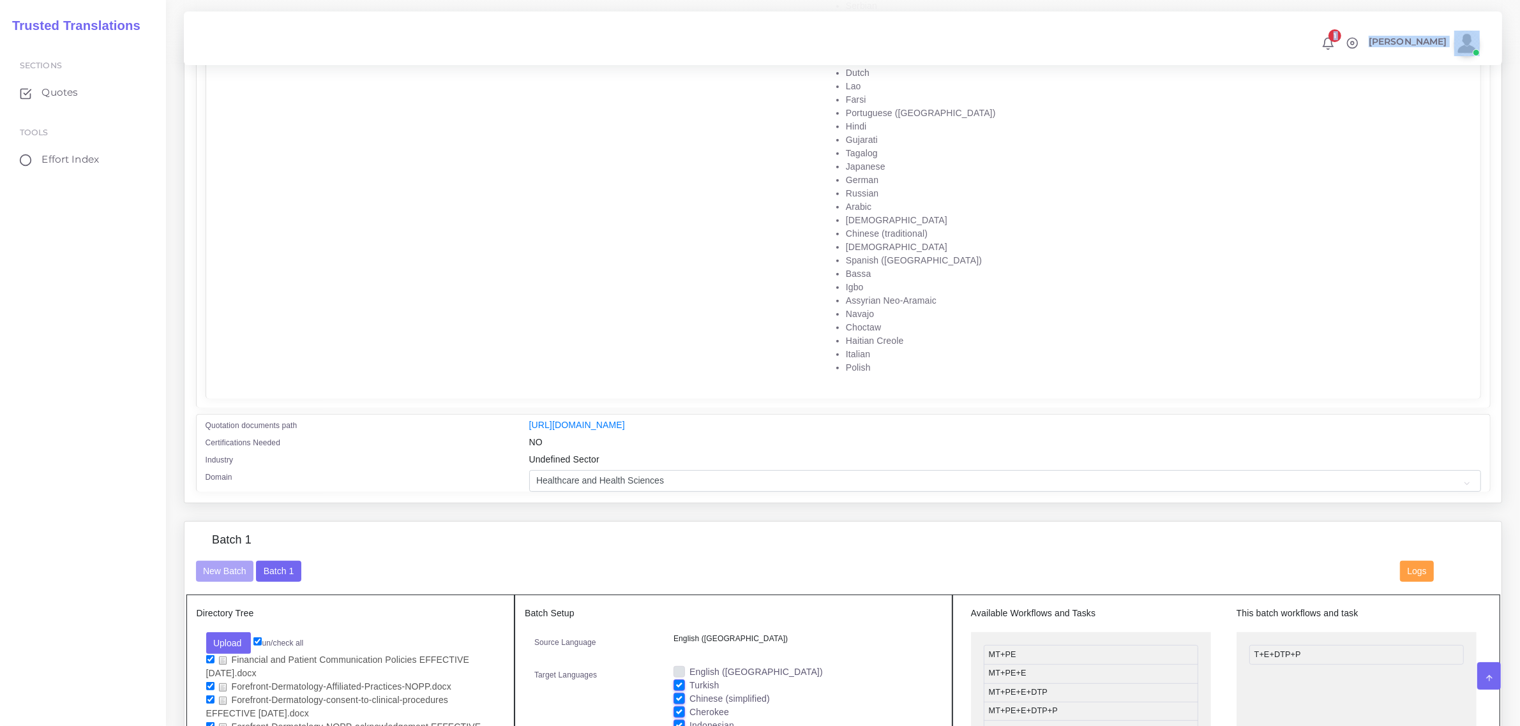
drag, startPoint x: 755, startPoint y: 142, endPoint x: 940, endPoint y: 370, distance: 293.6
click at [940, 370] on ul "Turkish Chinese (simplified) Cherokee Indonesian Swahili Albanian Romanian Norw…" at bounding box center [1147, 46] width 654 height 657
copy ul "Turkish Chinese (simplified) Cherokee Indonesian ..."
click at [908, 375] on td "Turkish Chinese (simplified) Cherokee Indonesian Swahili Albanian Romanian Norw…" at bounding box center [1146, 50] width 667 height 680
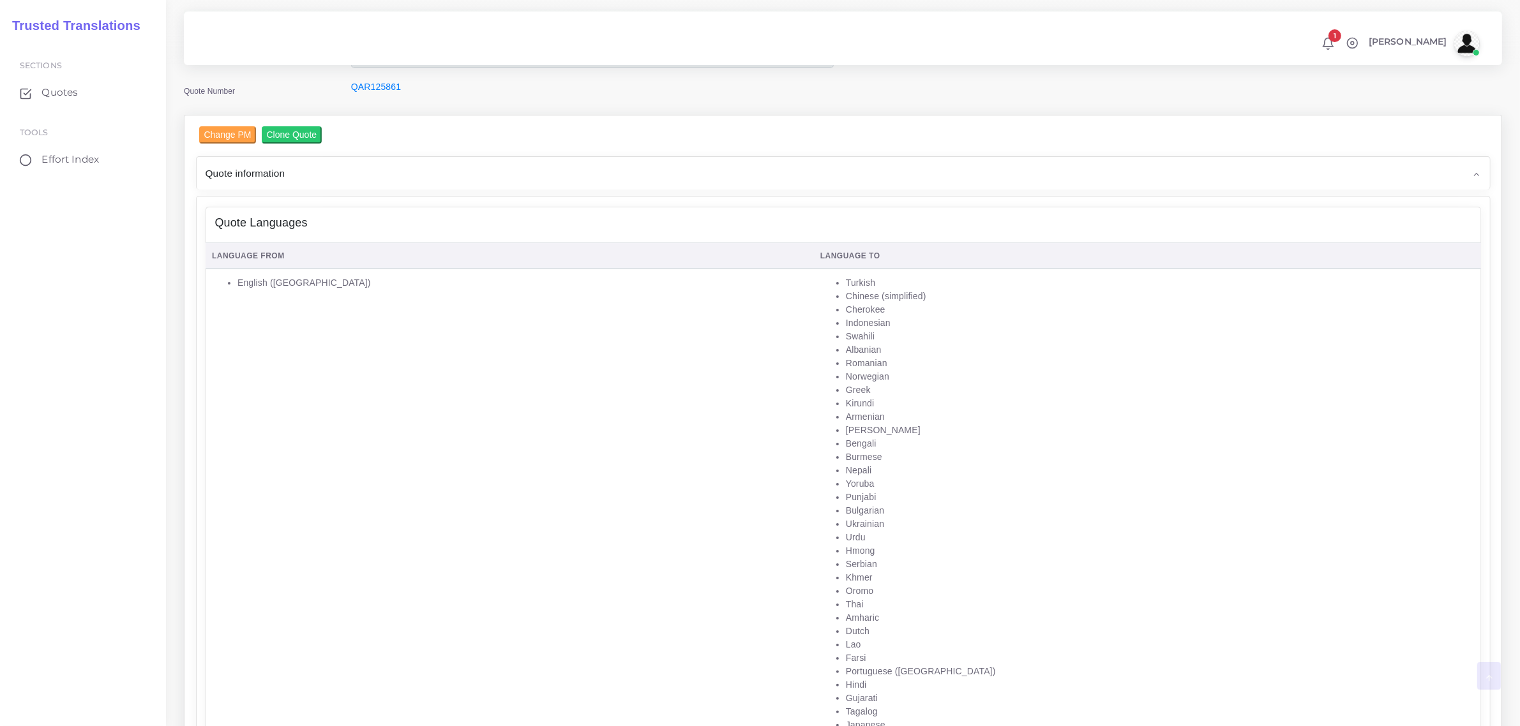
scroll to position [0, 0]
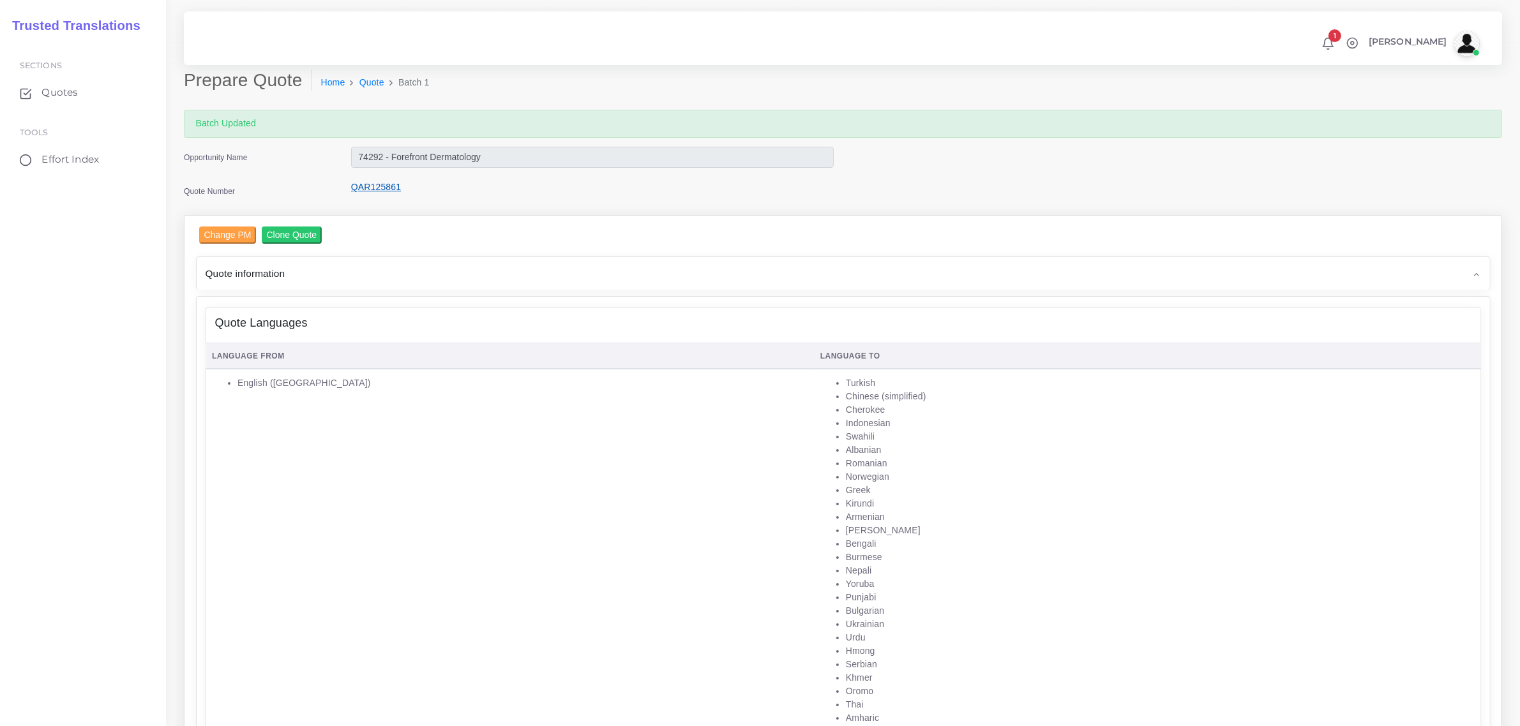
click at [378, 190] on link "QAR125861" at bounding box center [376, 187] width 50 height 10
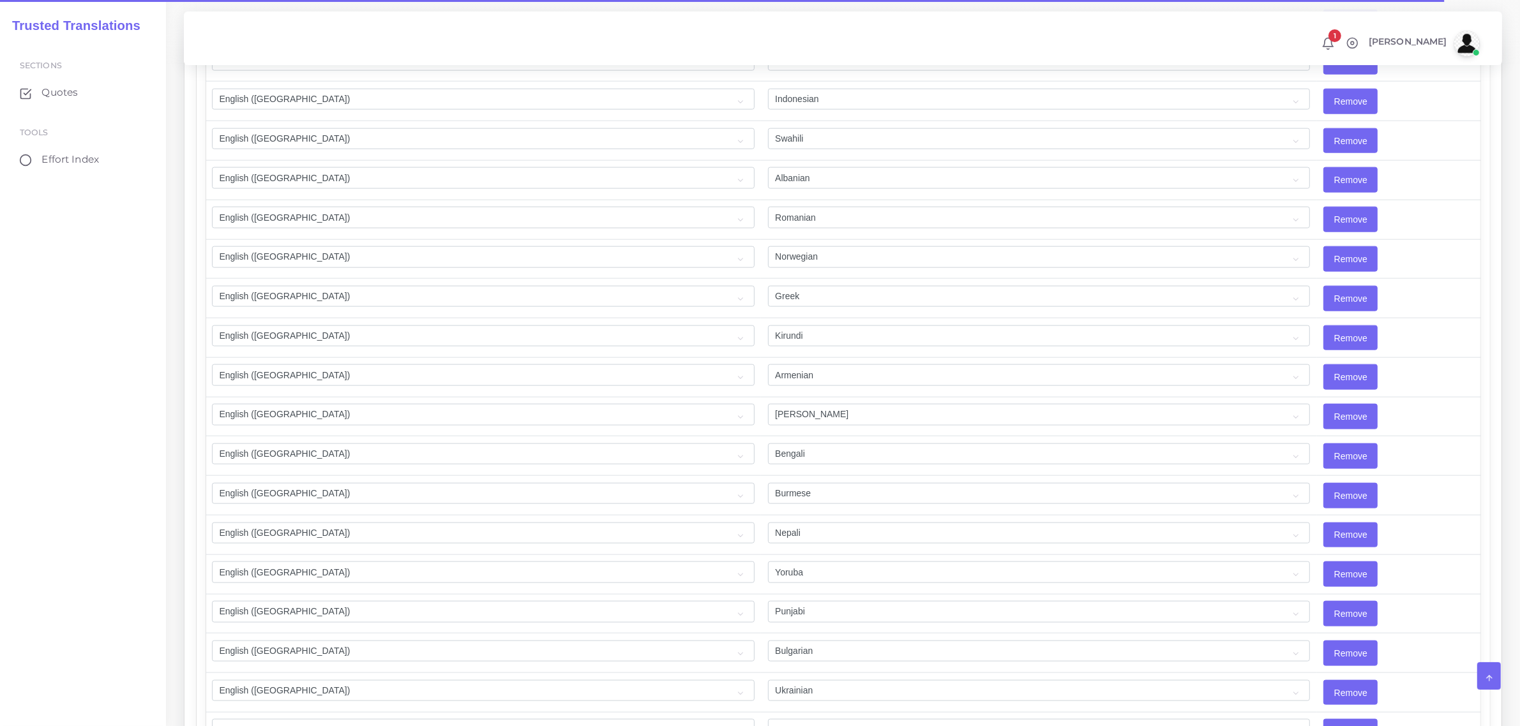
scroll to position [1995, 0]
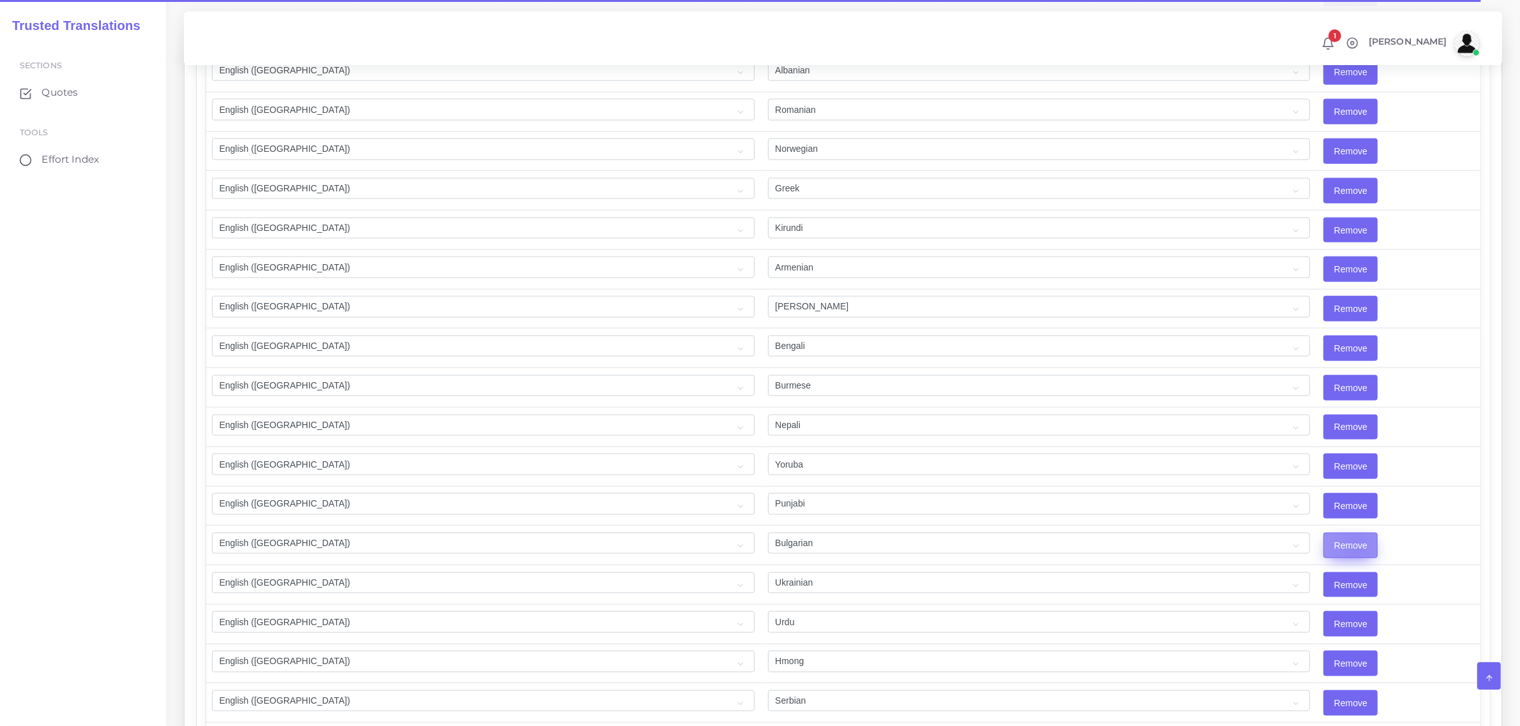
click at [1324, 556] on input "Remove" at bounding box center [1350, 546] width 53 height 24
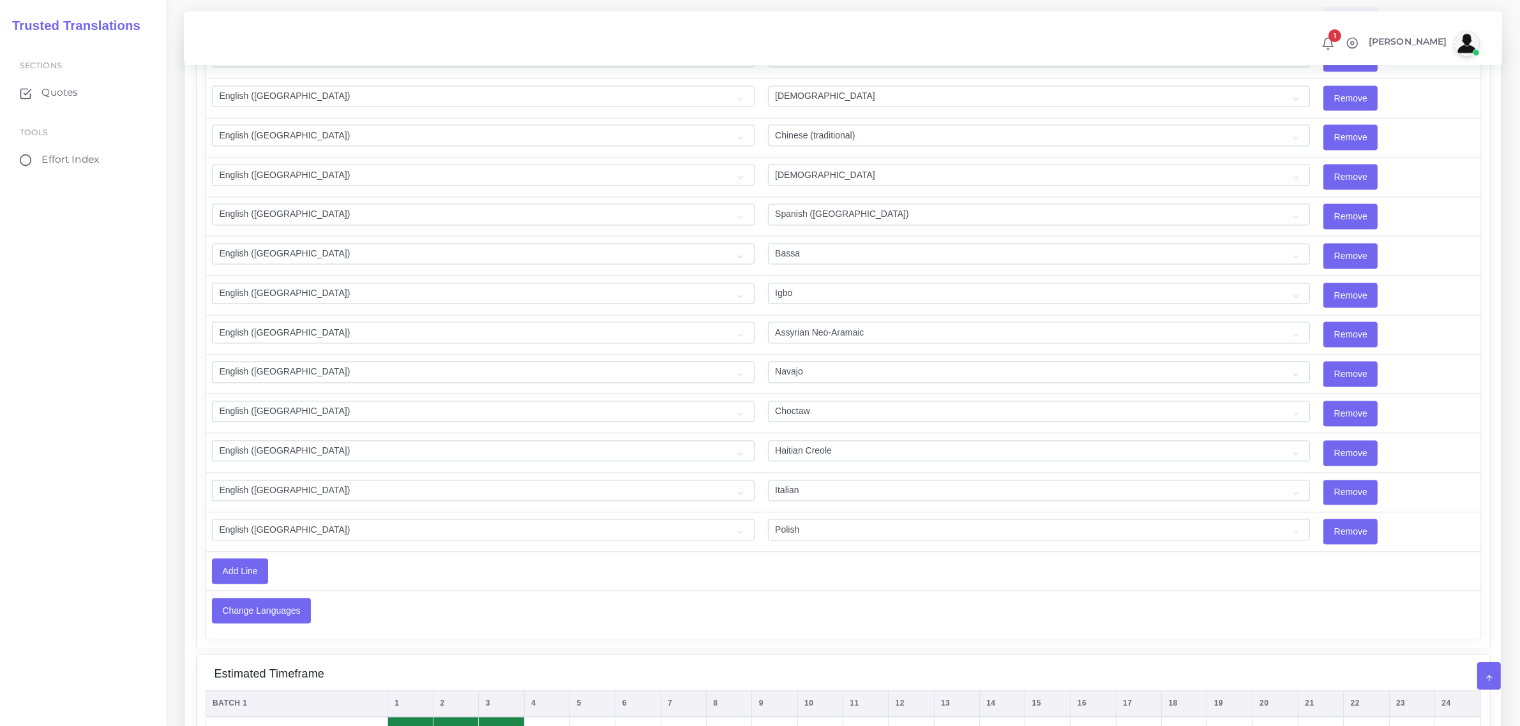
scroll to position [3431, 0]
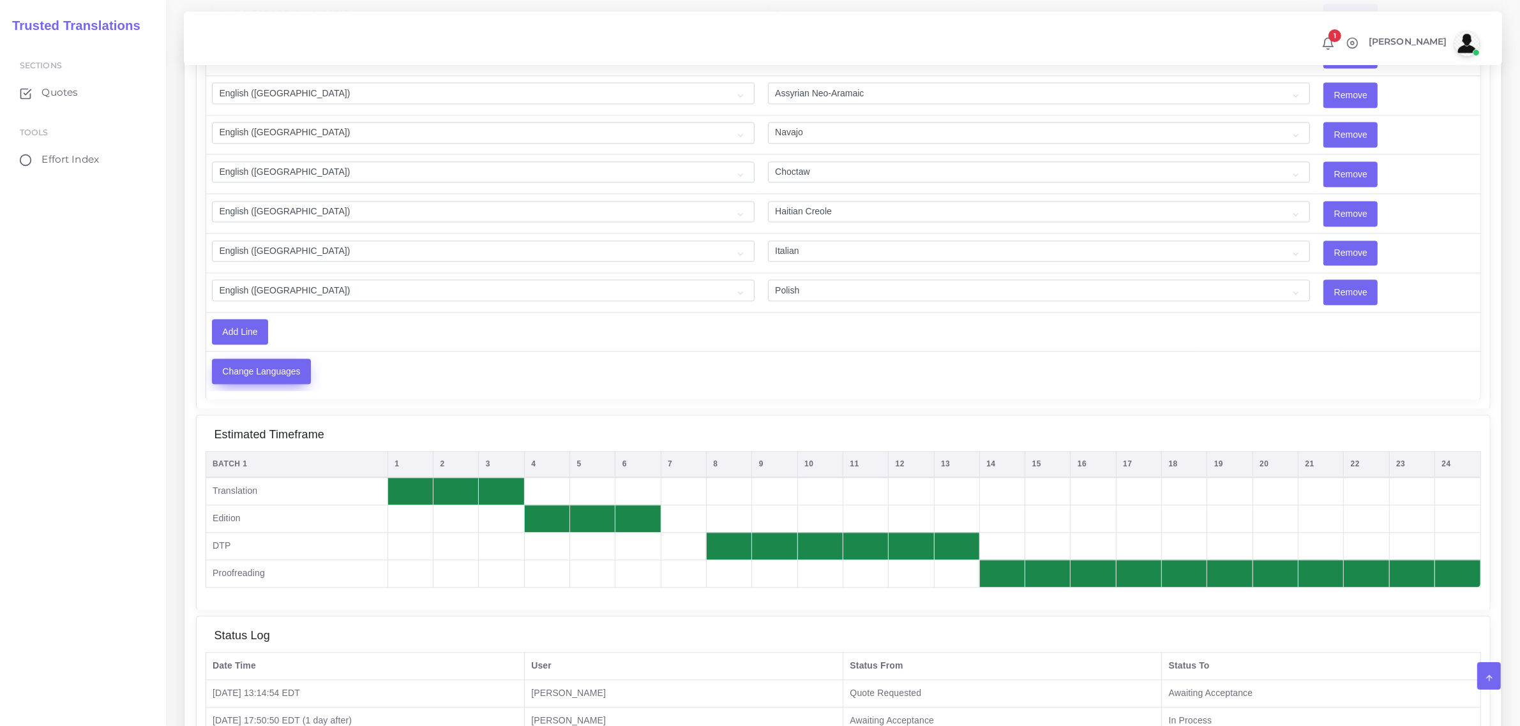
click at [265, 384] on input "Change Languages" at bounding box center [262, 371] width 98 height 24
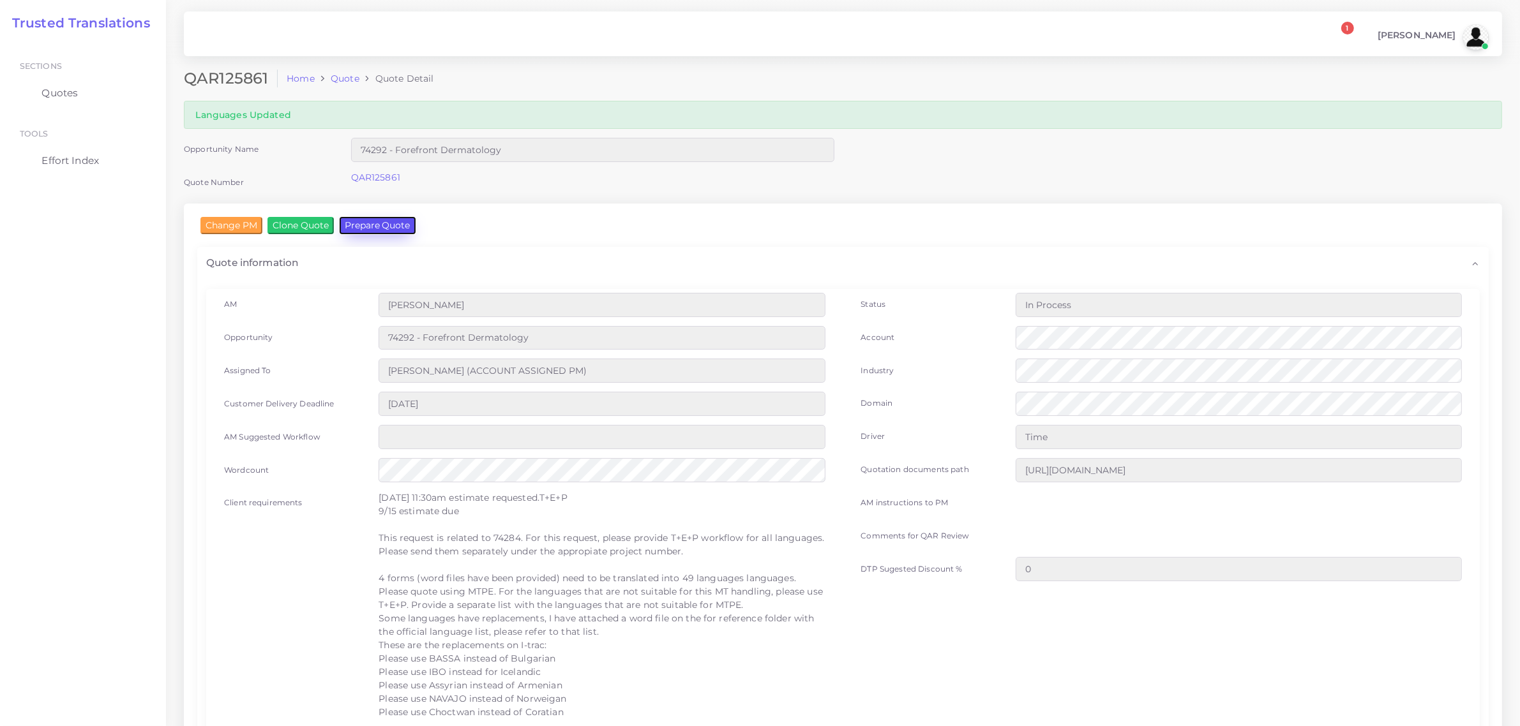
click at [370, 219] on button "Prepare Quote" at bounding box center [378, 225] width 76 height 17
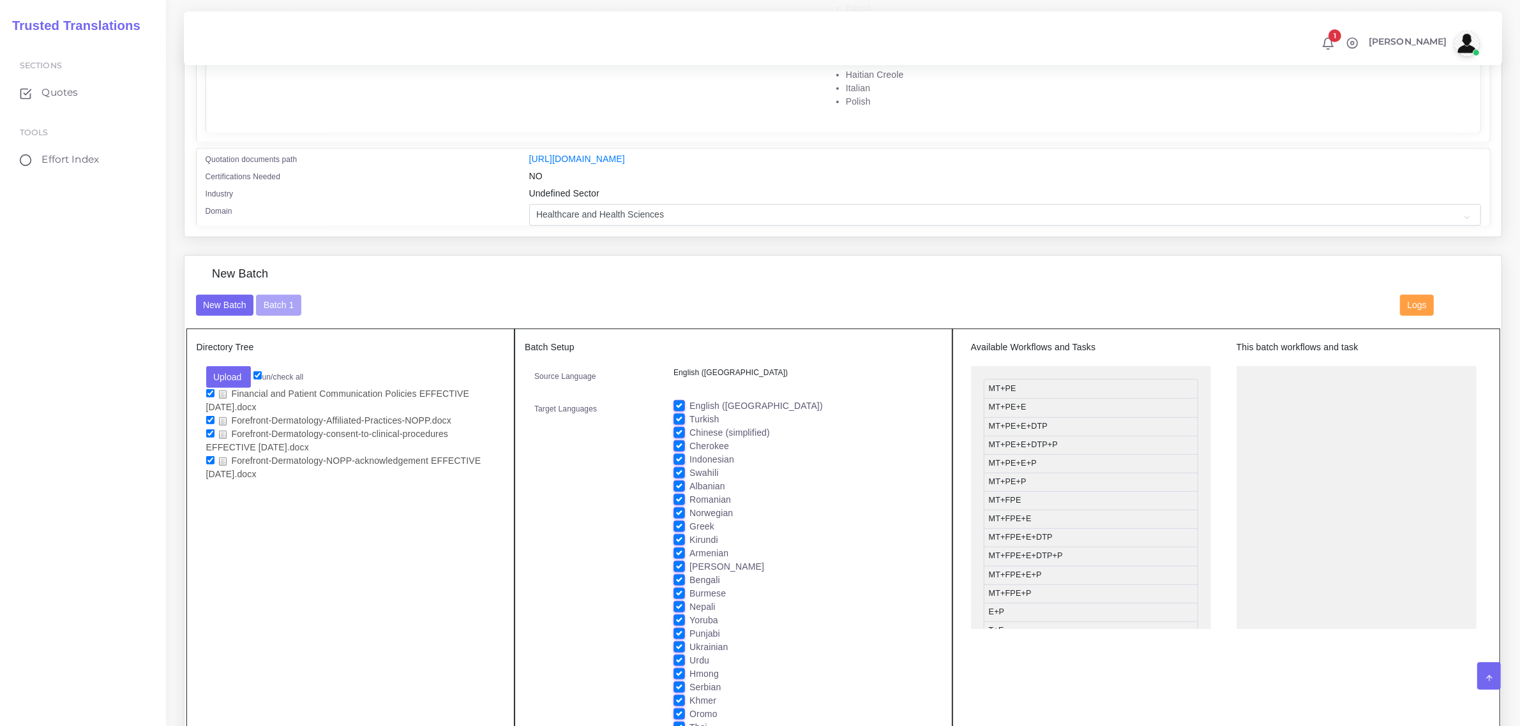
scroll to position [1037, 0]
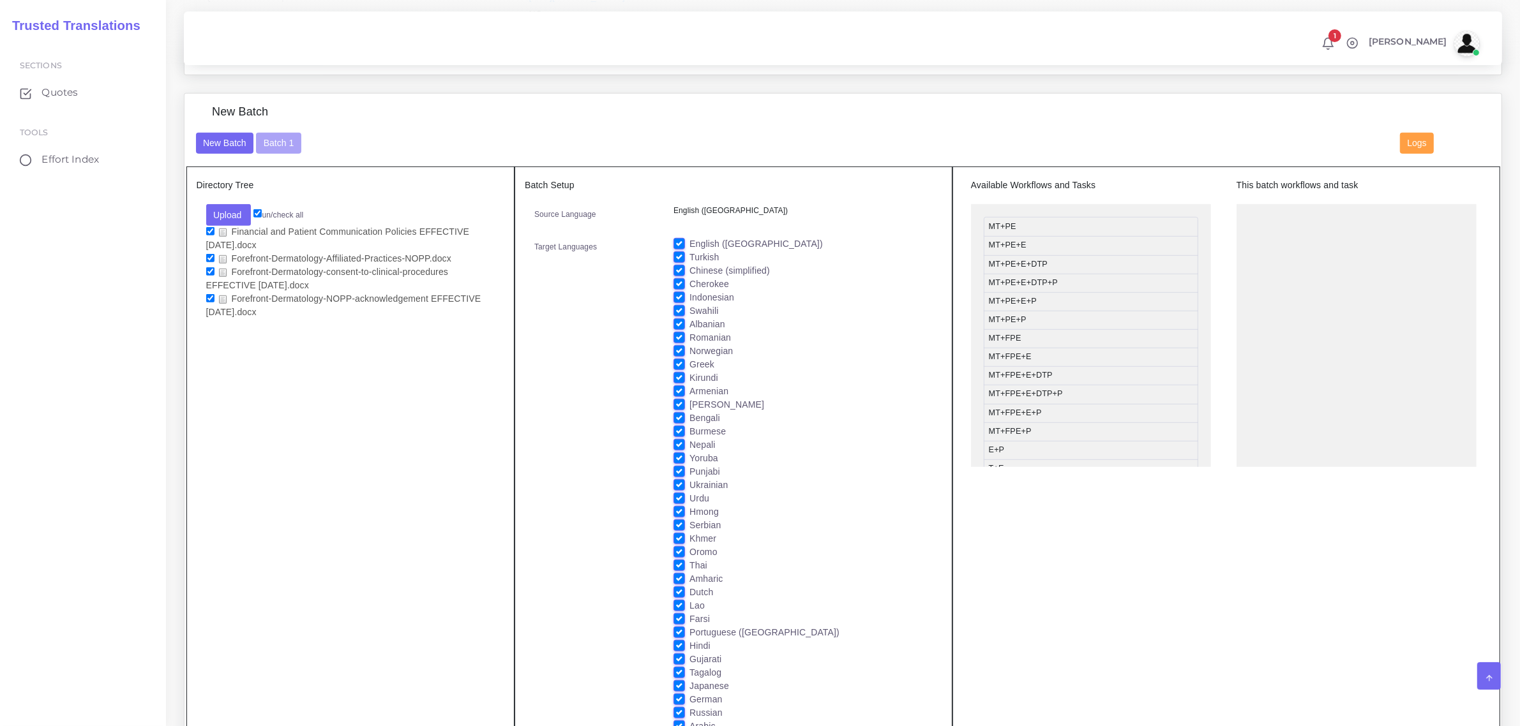
click at [689, 241] on label "English ([GEOGRAPHIC_DATA])" at bounding box center [755, 243] width 133 height 13
click at [677, 241] on input "English ([GEOGRAPHIC_DATA])" at bounding box center [678, 242] width 11 height 11
checkbox input "false"
click at [285, 140] on button "Batch 1" at bounding box center [278, 144] width 45 height 22
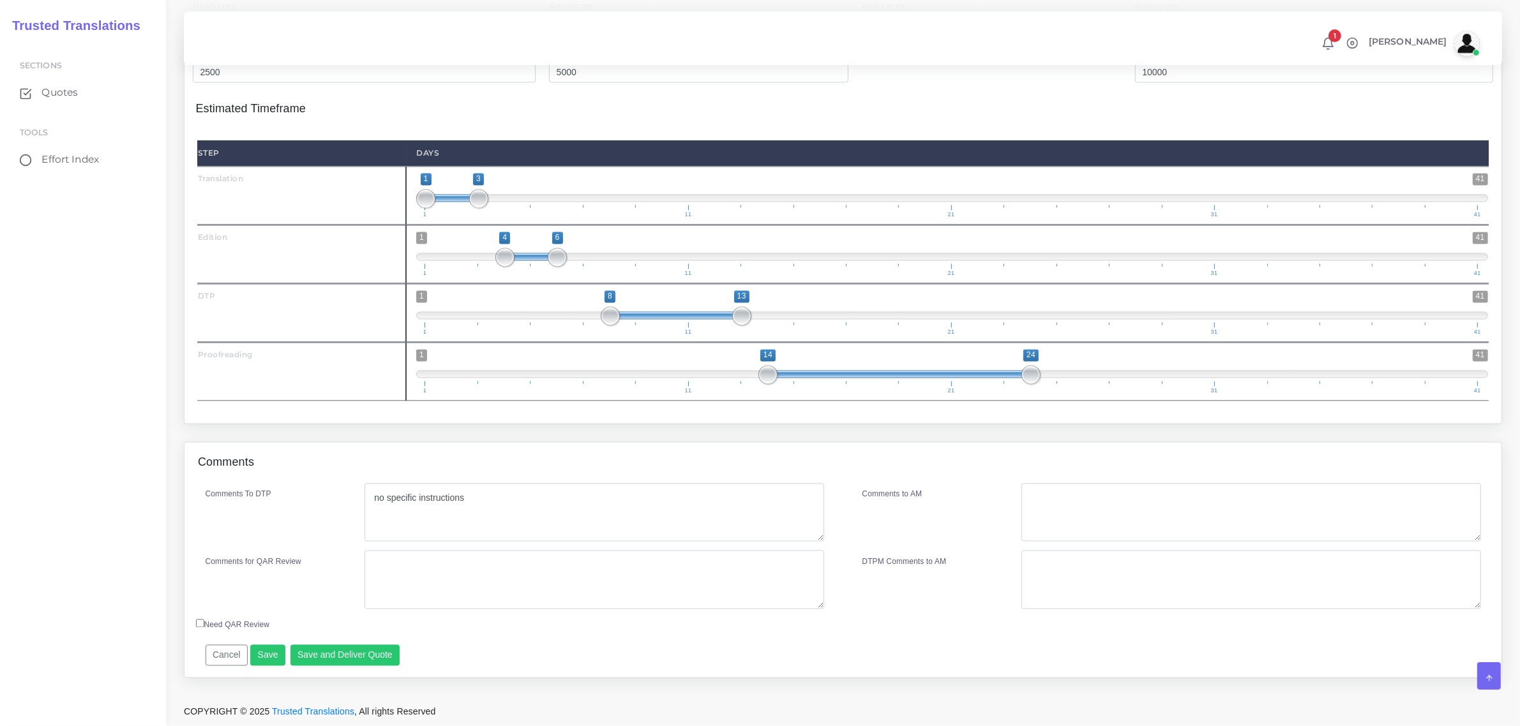
scroll to position [2981, 0]
type input "14;23"
drag, startPoint x: 1033, startPoint y: 375, endPoint x: 1019, endPoint y: 375, distance: 13.4
click at [1019, 375] on span "1 41 14 23 14 — 23 1 11 21 31 41" at bounding box center [952, 372] width 1072 height 45
click at [361, 655] on button "Save and Deliver Quote" at bounding box center [345, 656] width 110 height 22
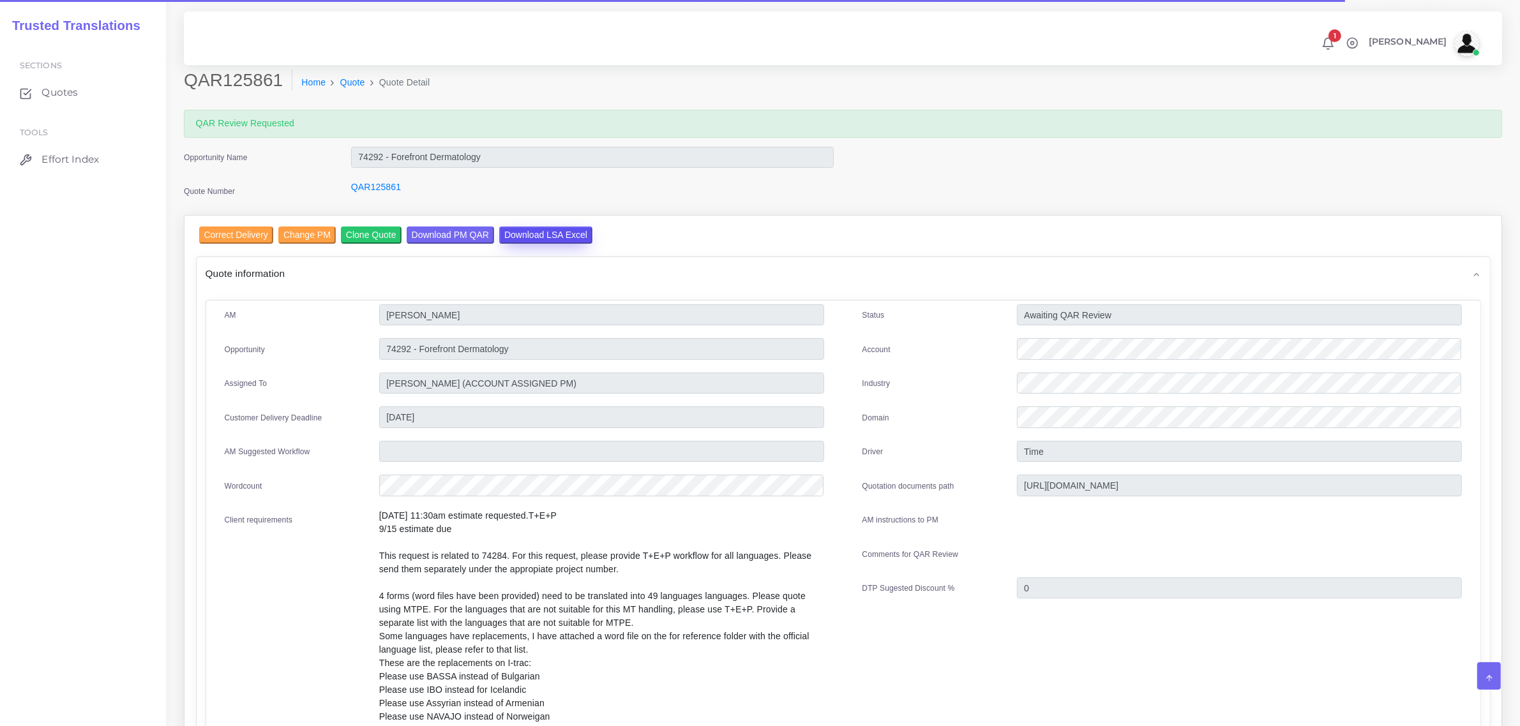
click at [538, 234] on input "Download LSA Excel" at bounding box center [545, 235] width 93 height 17
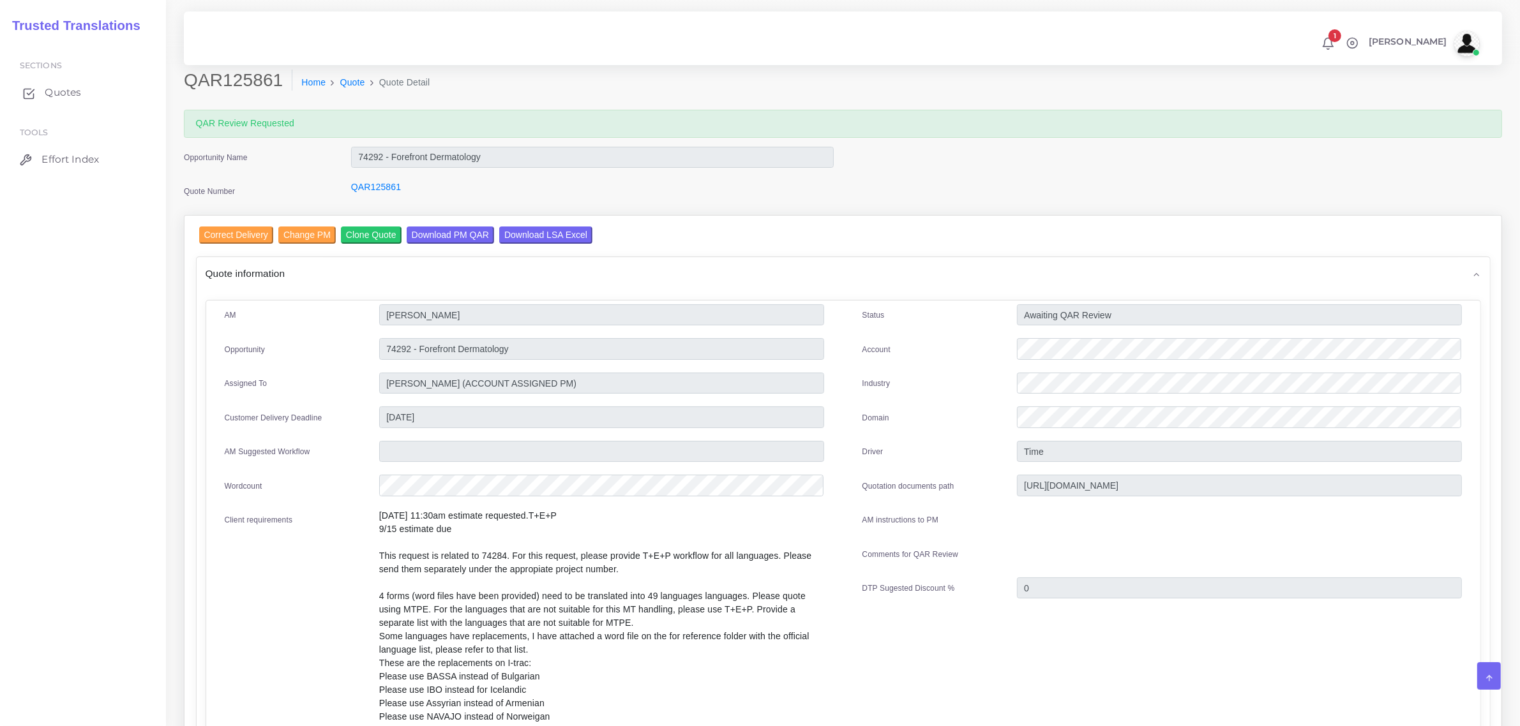
click at [55, 94] on span "Quotes" at bounding box center [63, 93] width 36 height 14
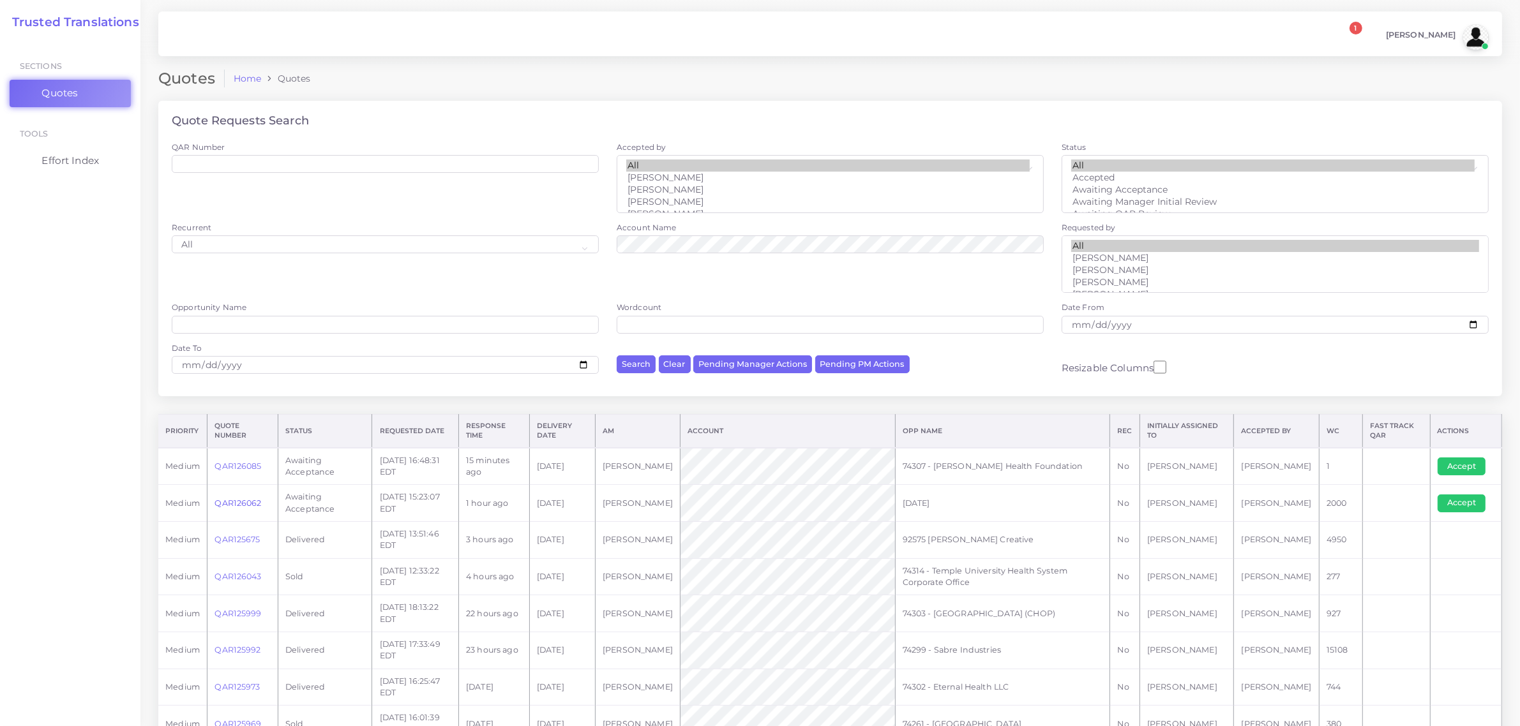
click at [237, 502] on link "QAR126062" at bounding box center [237, 504] width 47 height 10
click at [996, 607] on td "74303 - Children's Hospital of Philadelphia (CHOP)" at bounding box center [1002, 614] width 215 height 37
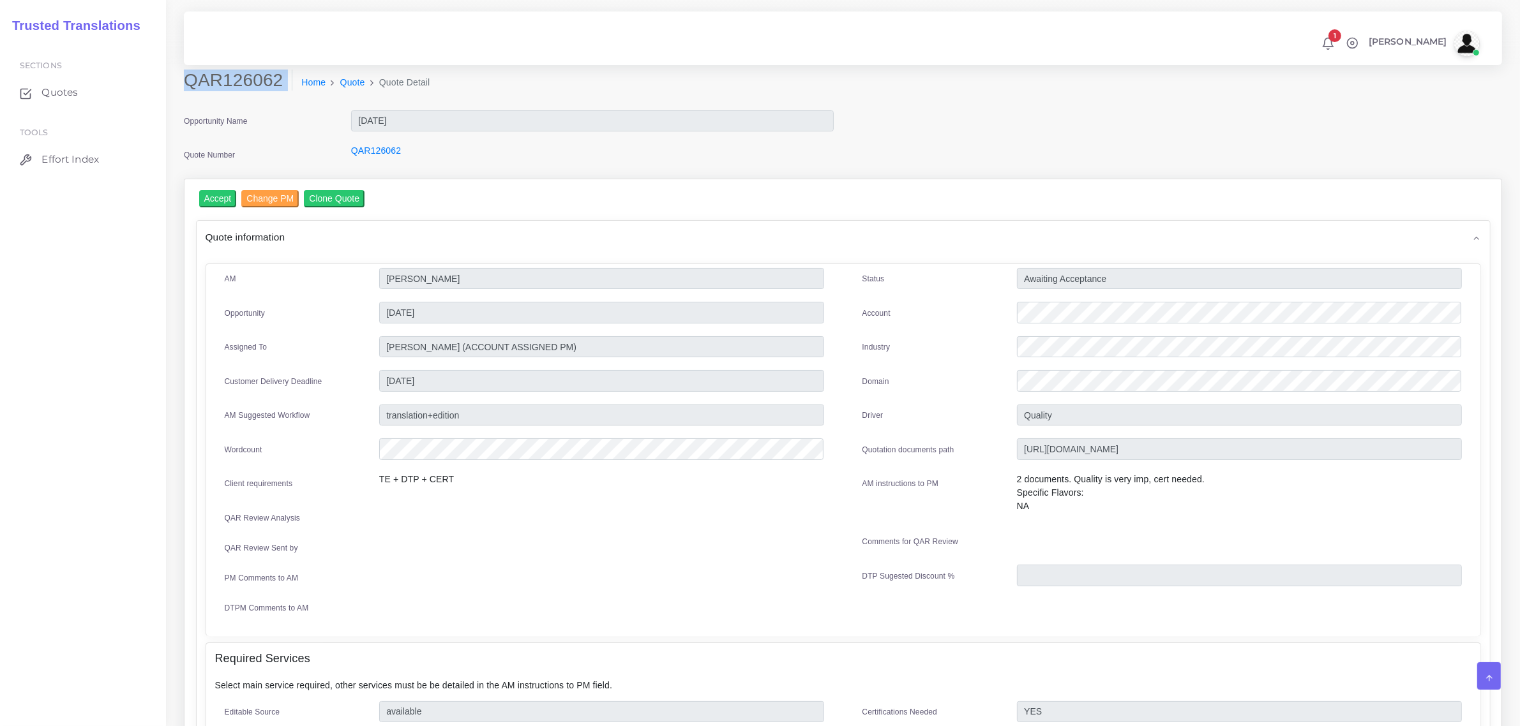
drag, startPoint x: 184, startPoint y: 84, endPoint x: 273, endPoint y: 94, distance: 90.0
click at [273, 94] on div "QAR126062 Home Quote Quote Detail" at bounding box center [675, 88] width 1003 height 36
copy div "QAR126062"
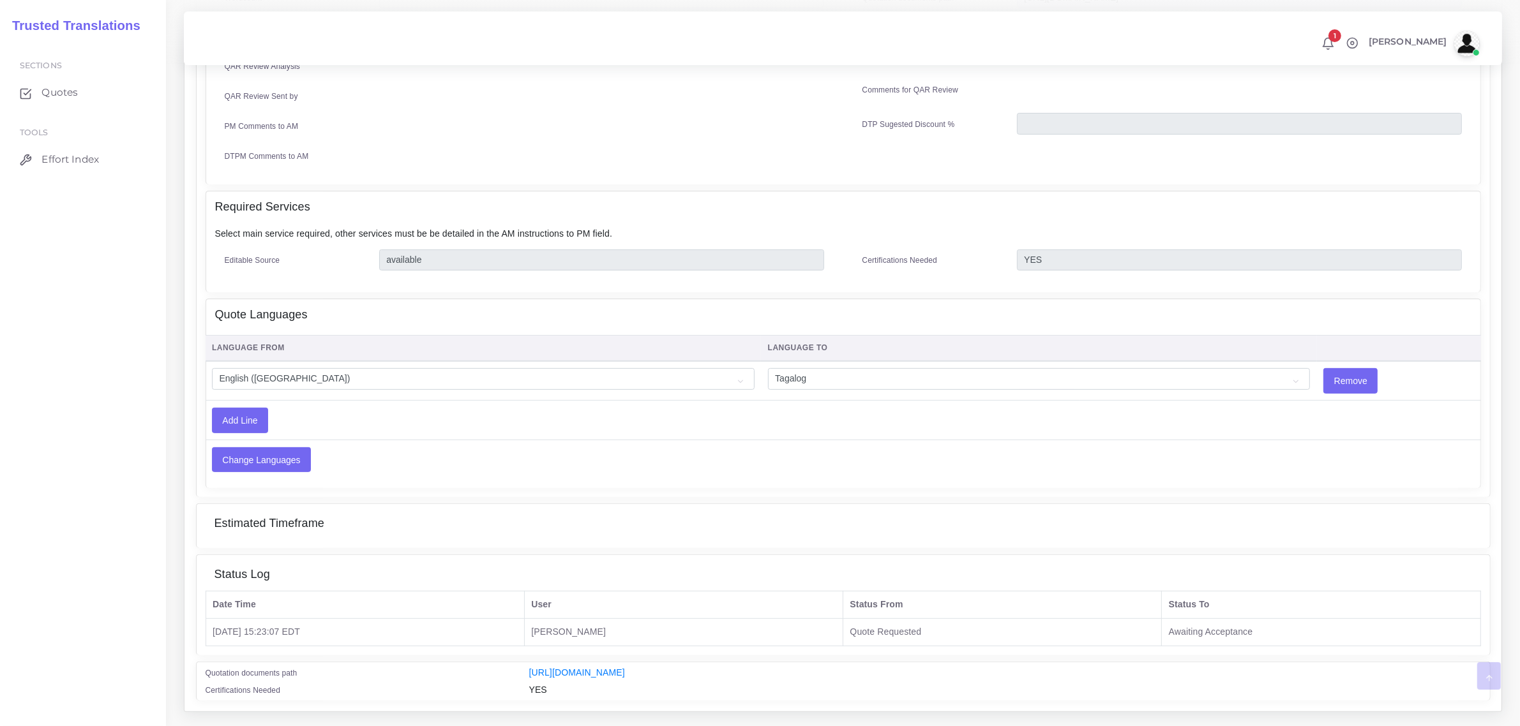
scroll to position [479, 0]
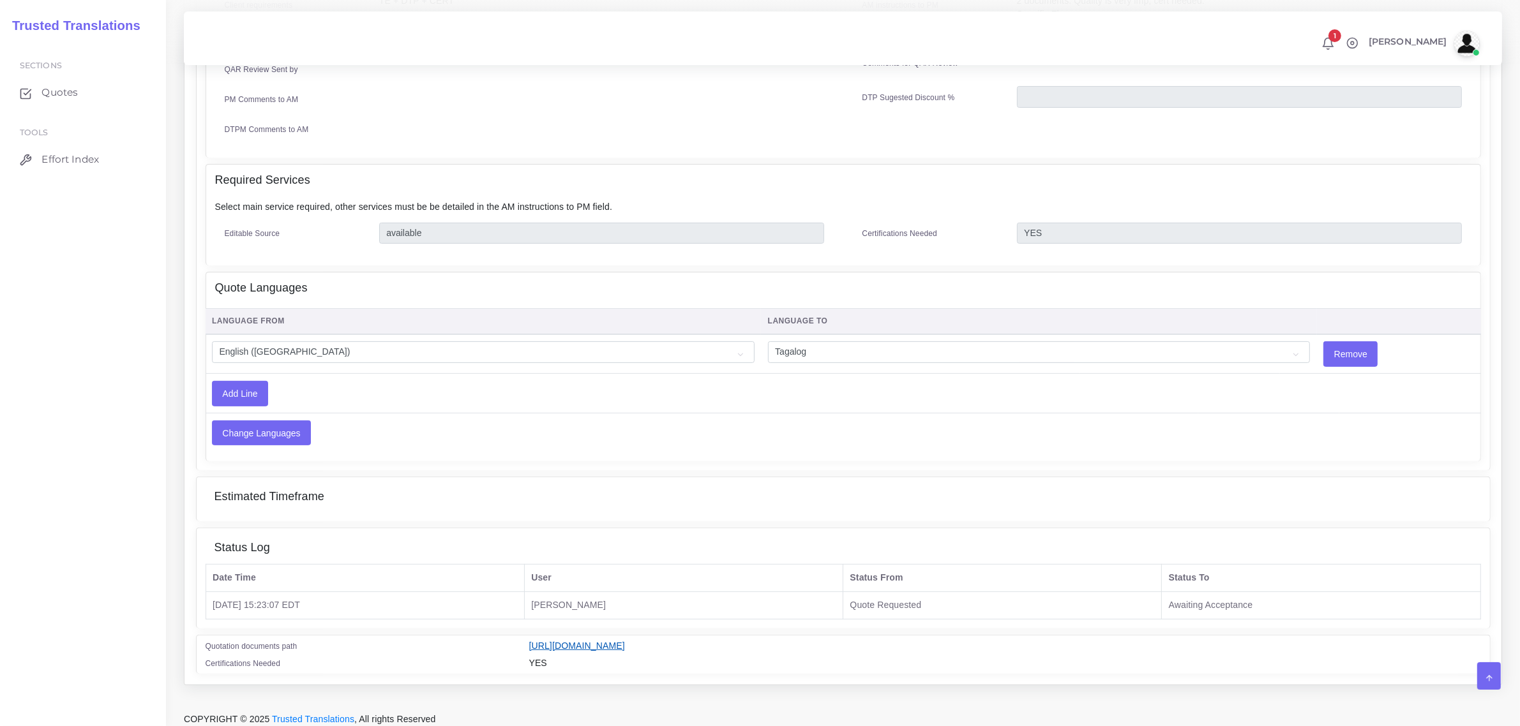
click at [625, 641] on link "[URL][DOMAIN_NAME]" at bounding box center [577, 646] width 96 height 10
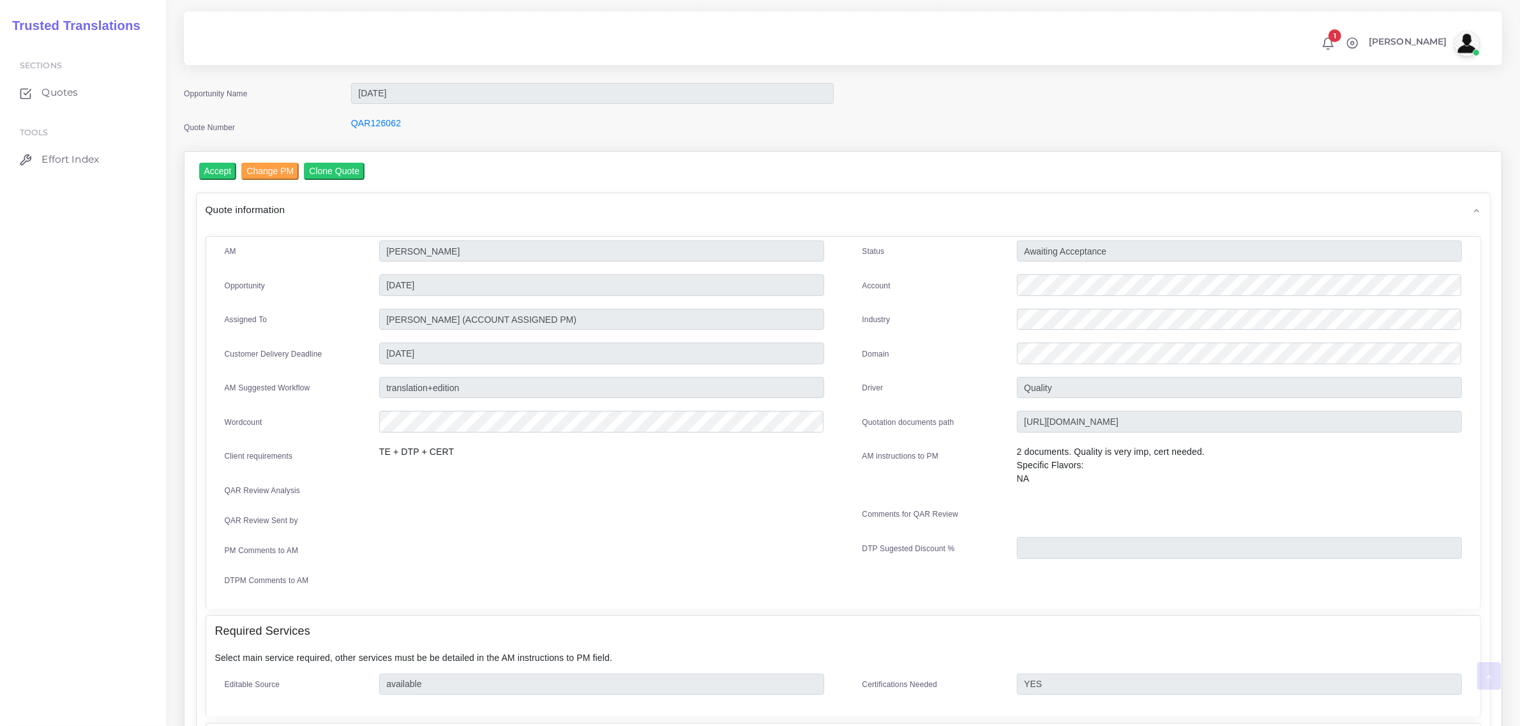
scroll to position [0, 0]
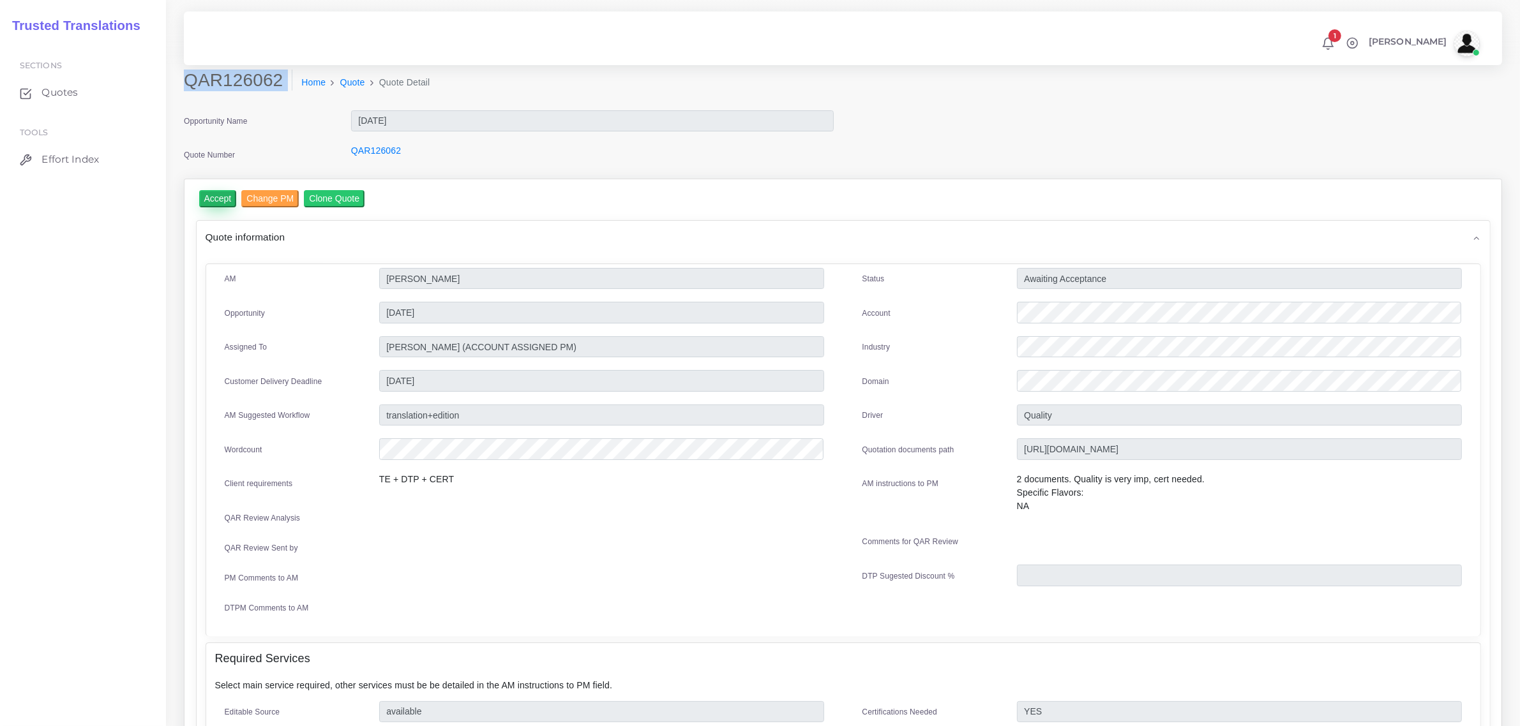
click at [221, 196] on input "Accept" at bounding box center [218, 198] width 38 height 17
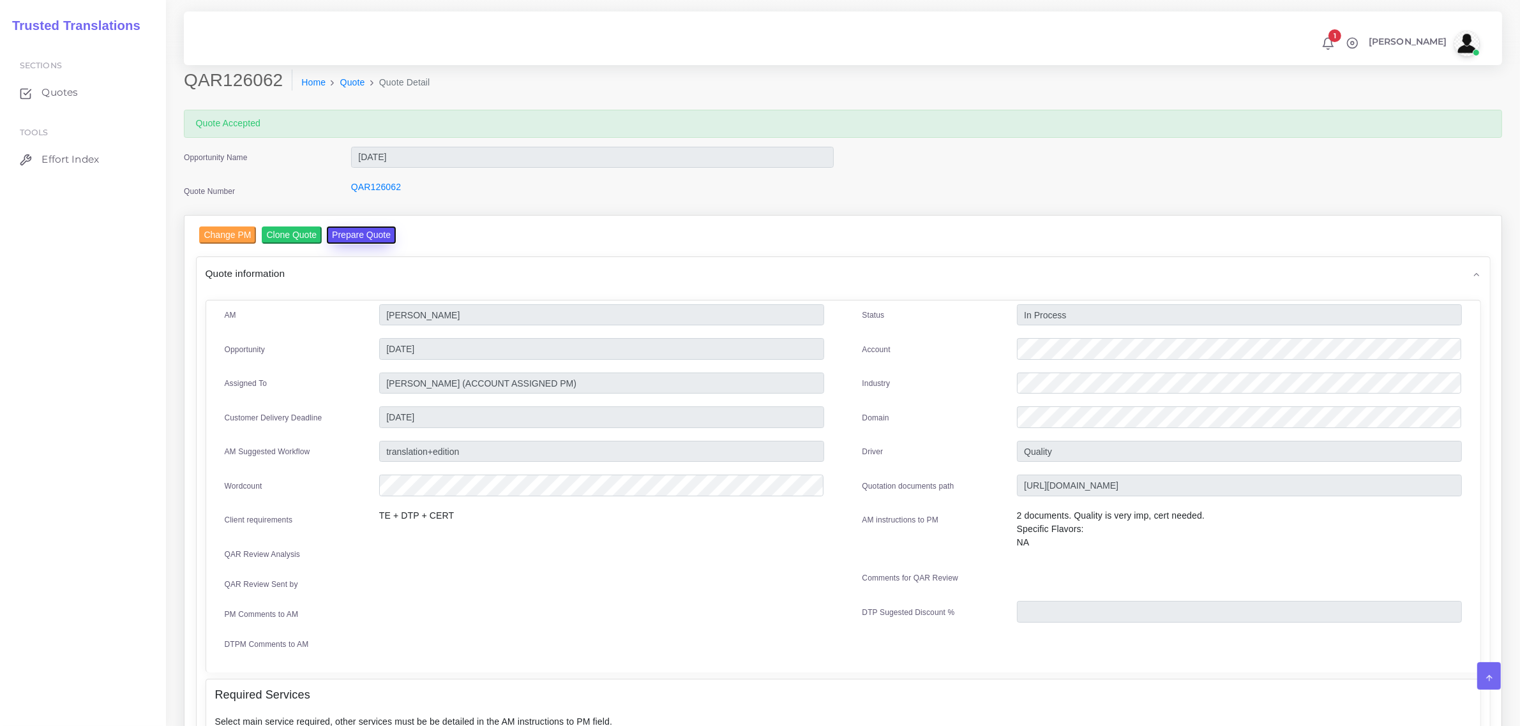
click at [364, 227] on button "Prepare Quote" at bounding box center [361, 235] width 69 height 17
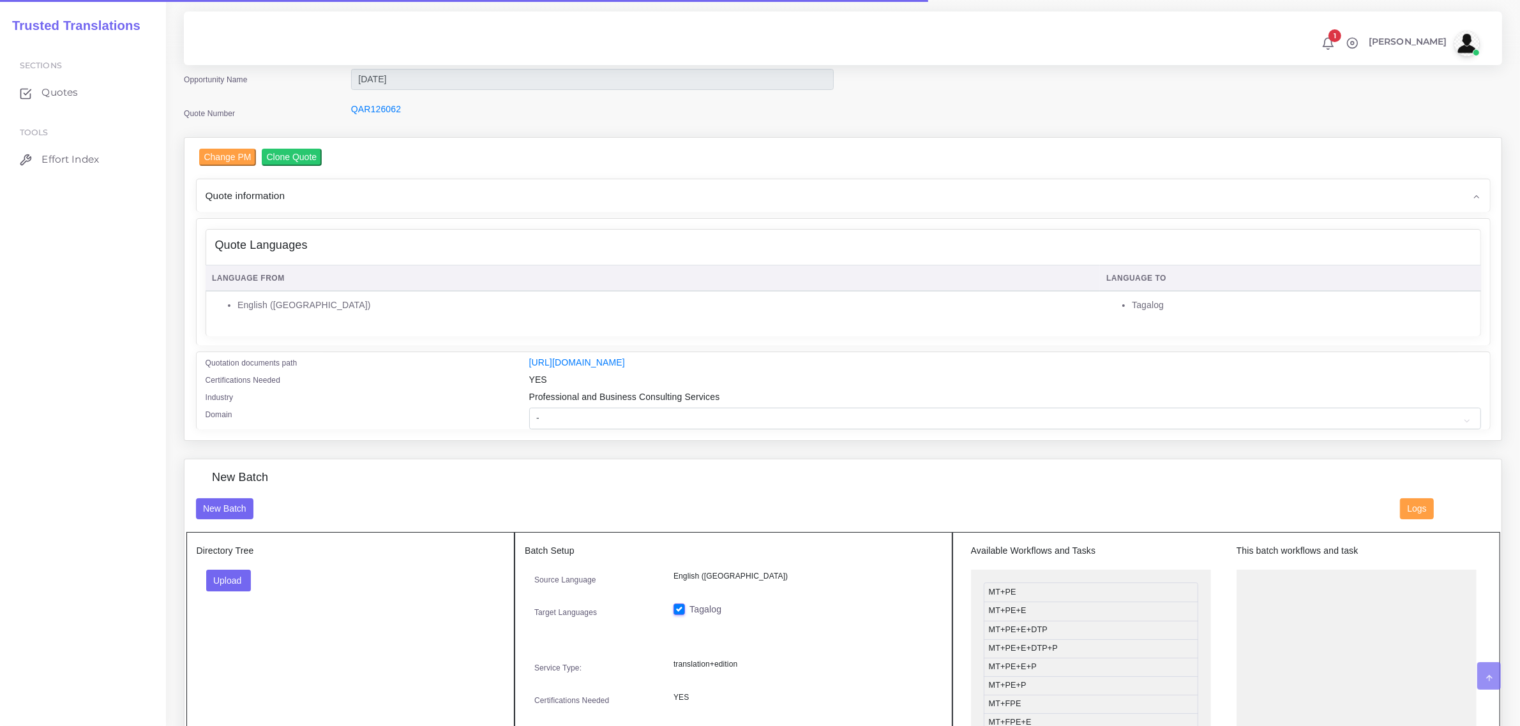
scroll to position [80, 0]
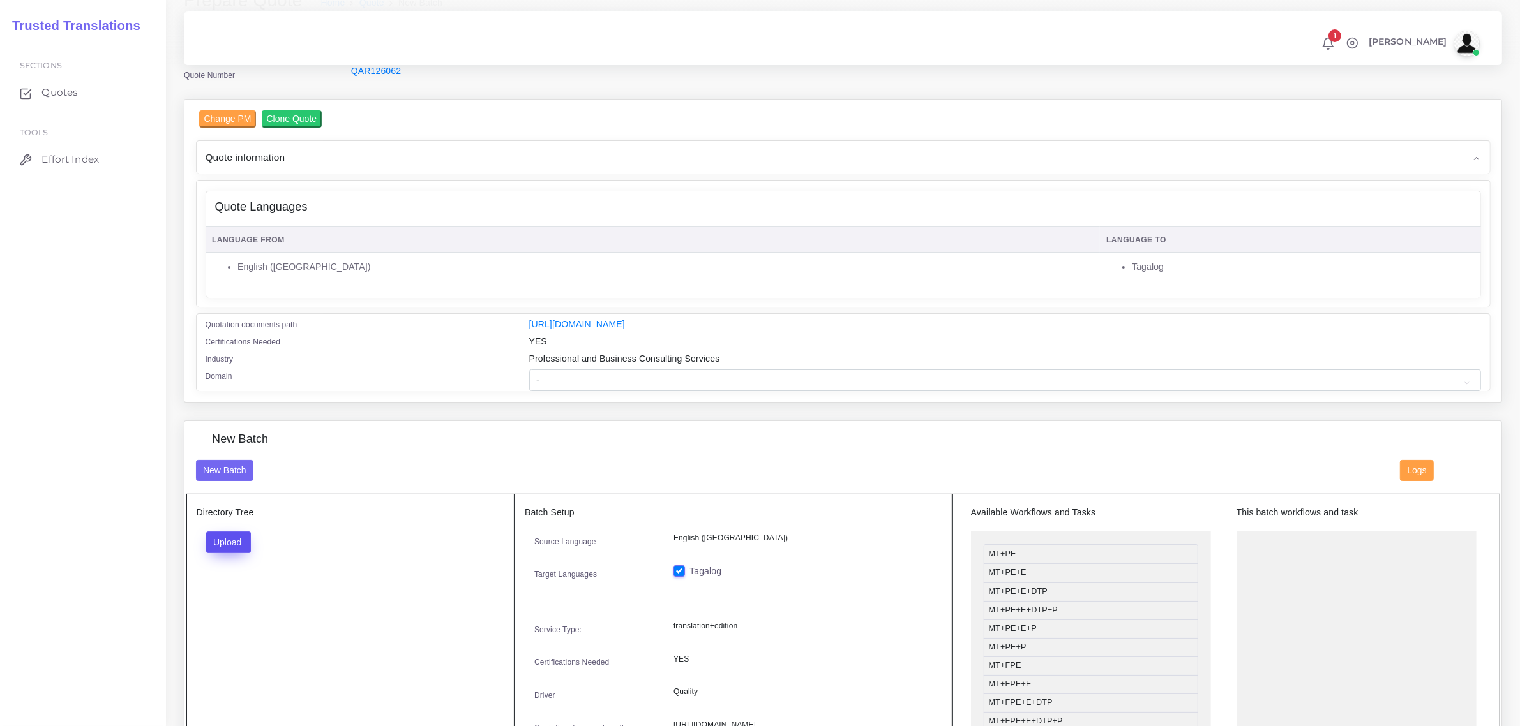
click at [232, 537] on button "Upload" at bounding box center [228, 543] width 45 height 22
click at [234, 587] on label "Files" at bounding box center [251, 591] width 88 height 16
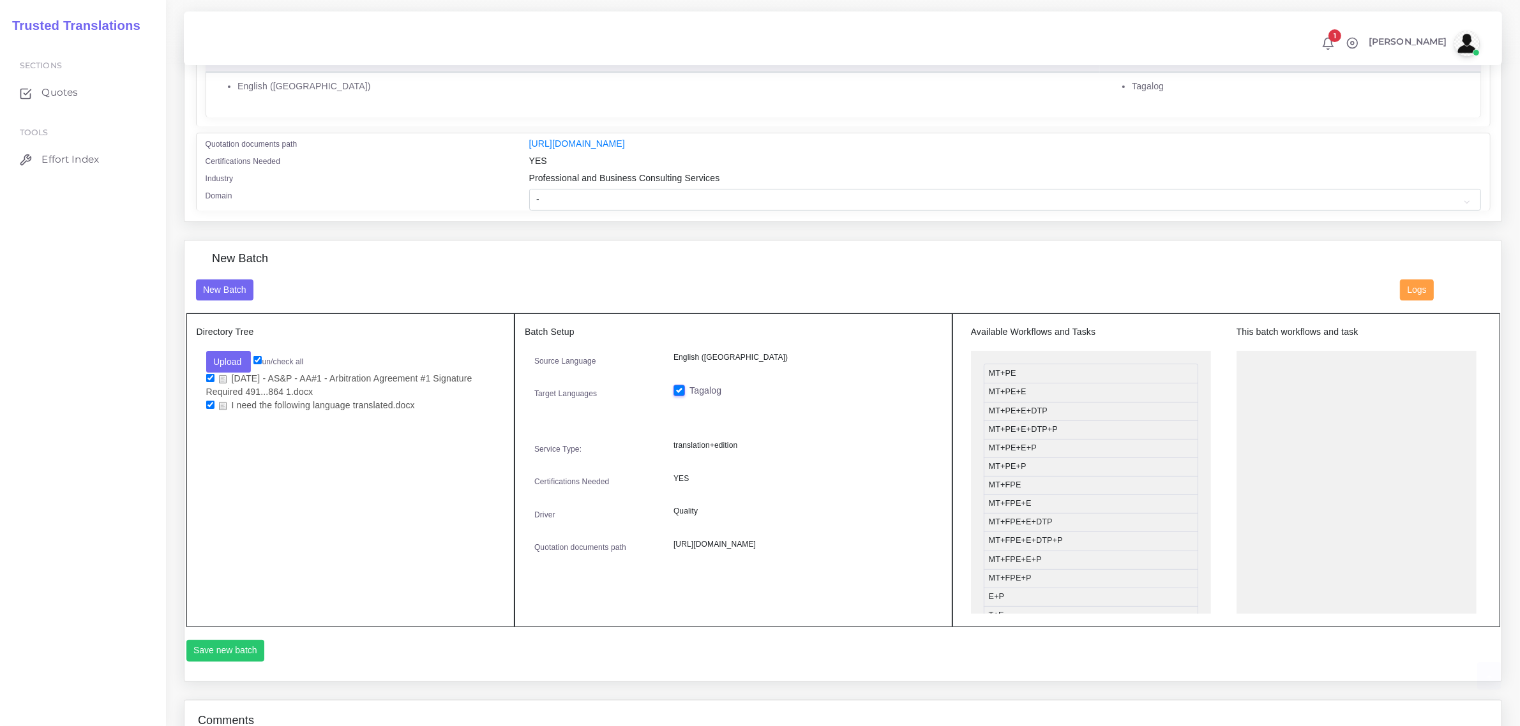
scroll to position [278, 0]
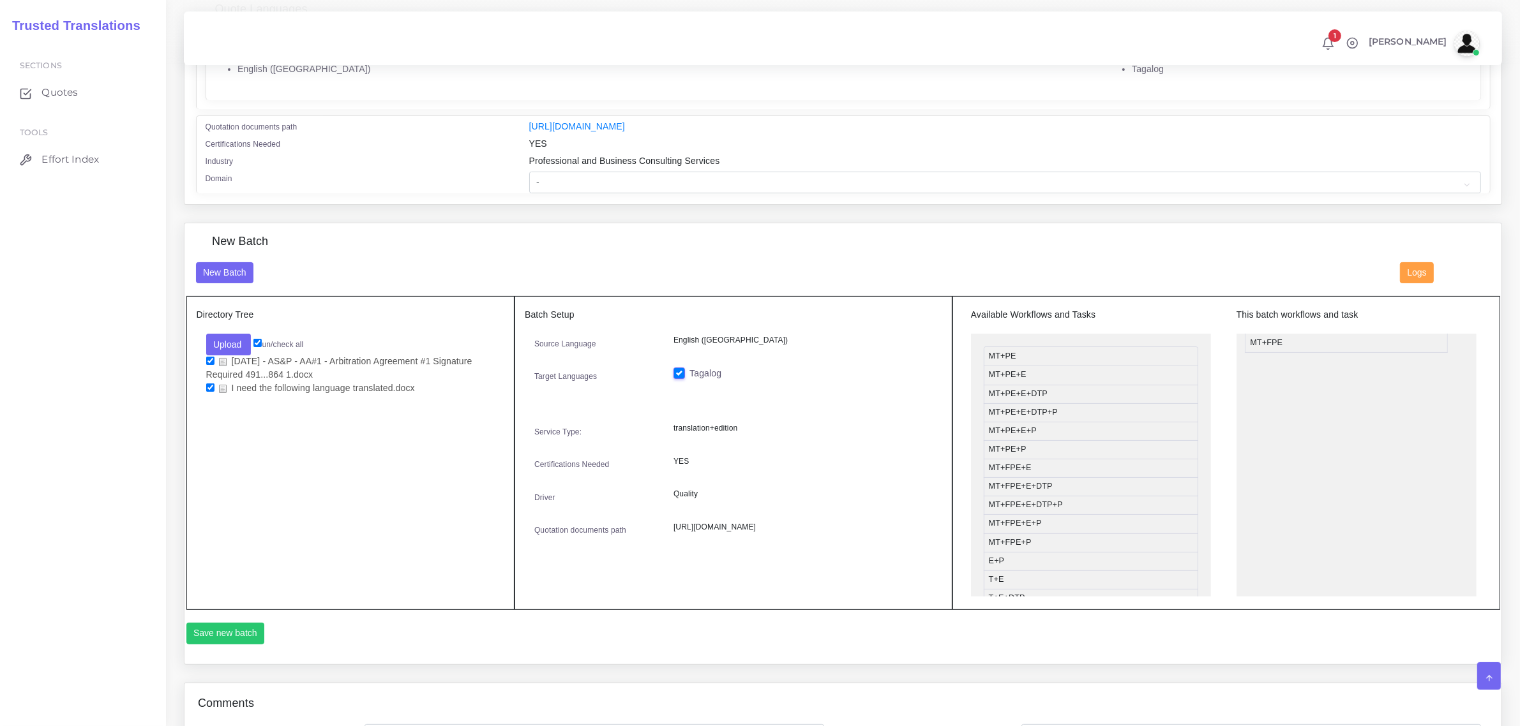
drag, startPoint x: 1030, startPoint y: 469, endPoint x: 1293, endPoint y: 343, distance: 291.8
drag, startPoint x: 1041, startPoint y: 384, endPoint x: 1302, endPoint y: 378, distance: 261.8
click at [241, 629] on button "Save new batch" at bounding box center [225, 634] width 79 height 22
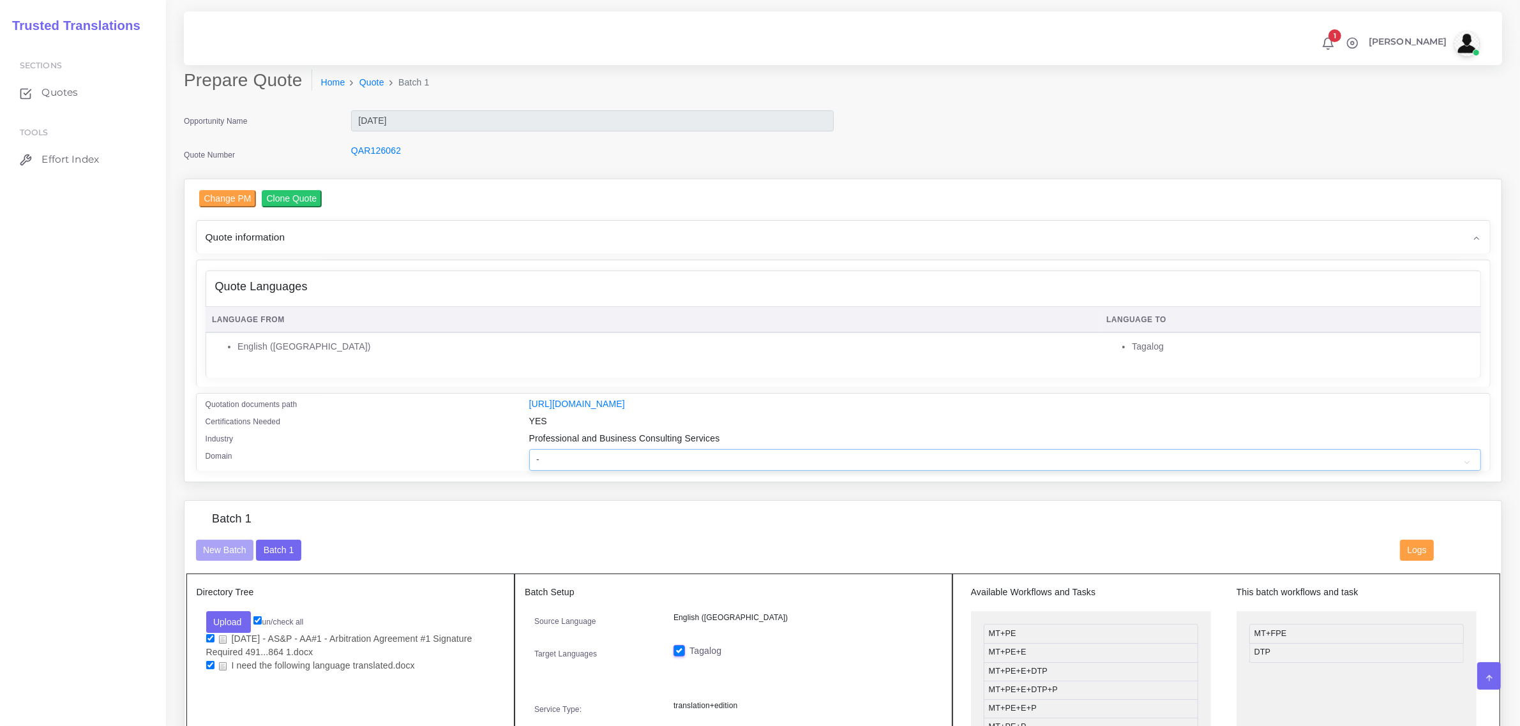
click at [554, 458] on select "- Advertising and Media Agriculture, Forestry and Fishing Architecture, Buildin…" at bounding box center [1005, 460] width 952 height 22
select select "Legal Services"
click at [529, 449] on select "- Advertising and Media Agriculture, Forestry and Fishing Architecture, Buildin…" at bounding box center [1005, 460] width 952 height 22
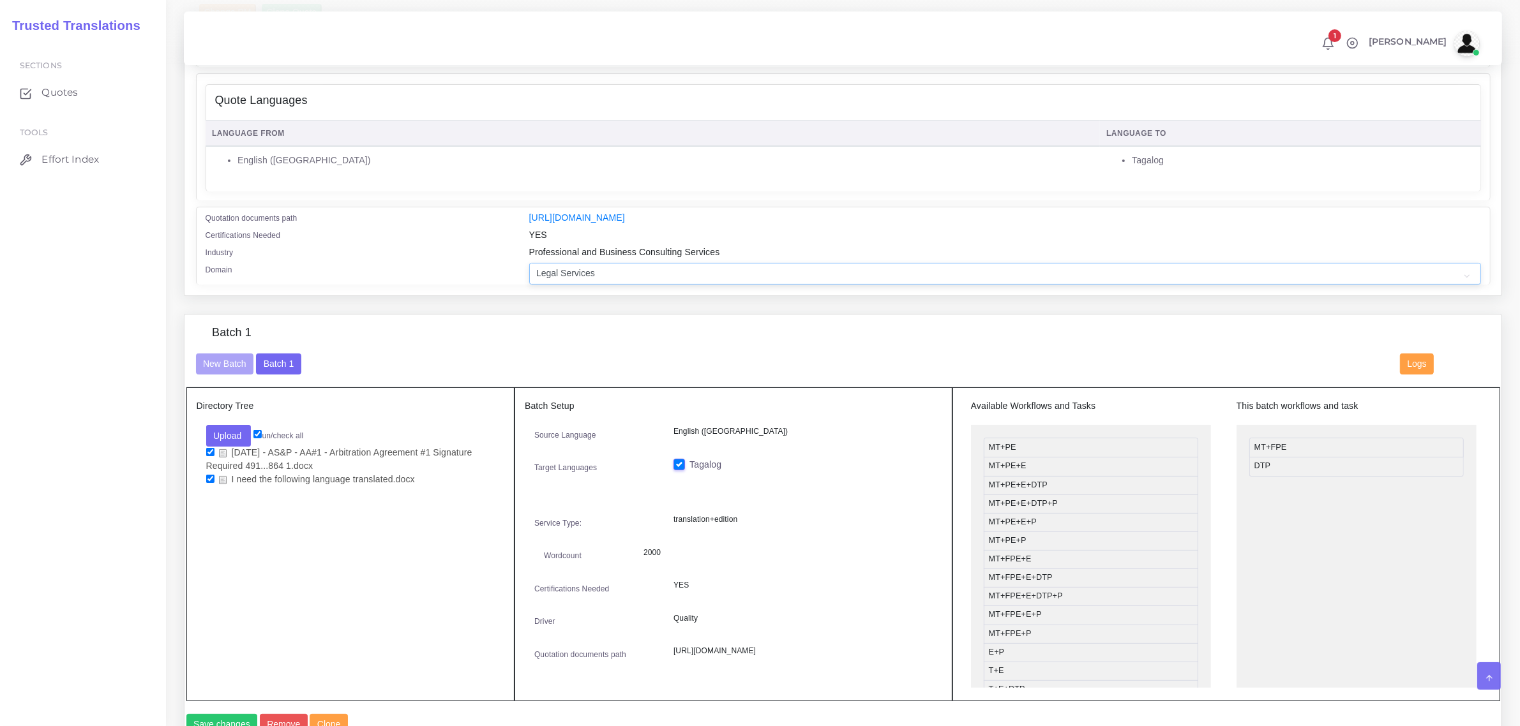
scroll to position [559, 0]
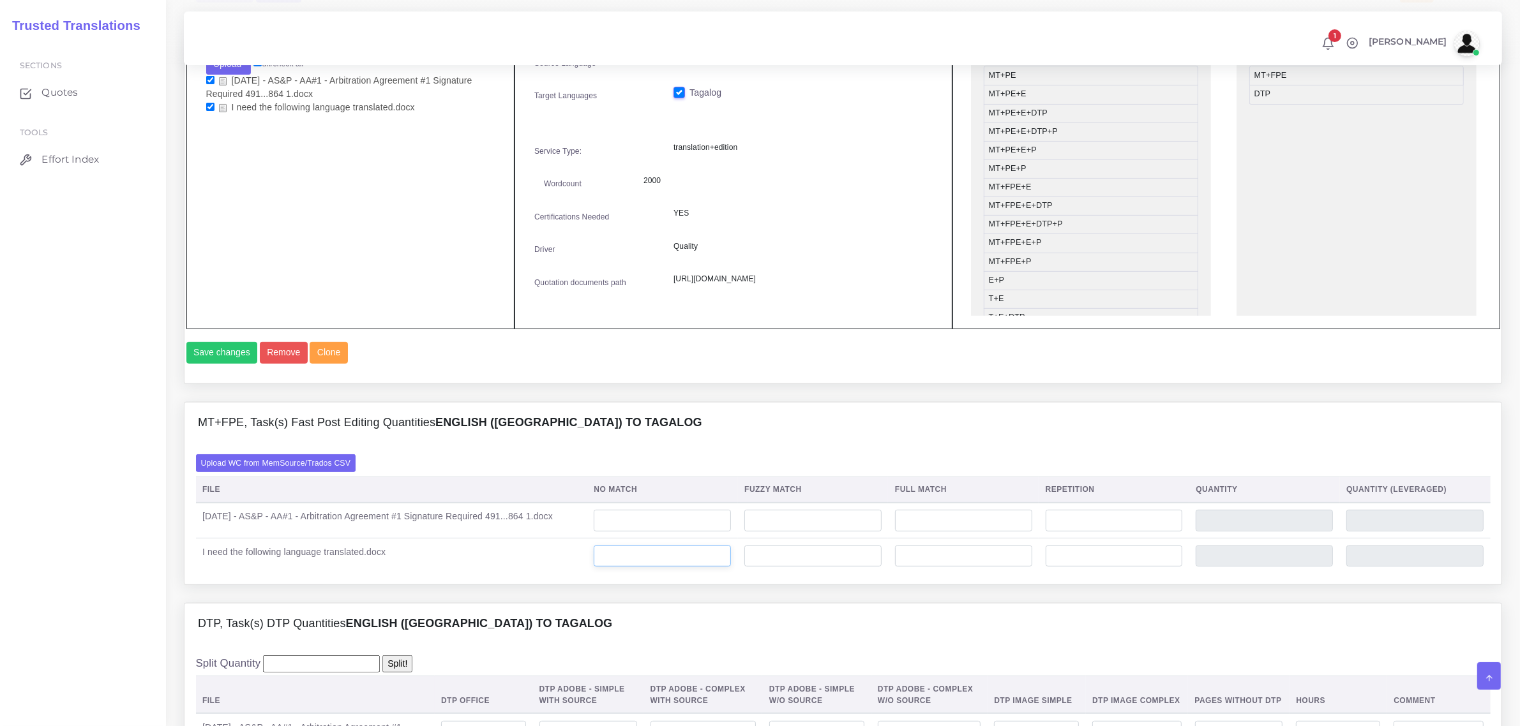
click at [651, 567] on input "number" at bounding box center [662, 557] width 137 height 22
type input "151"
drag, startPoint x: 645, startPoint y: 583, endPoint x: 626, endPoint y: 578, distance: 19.7
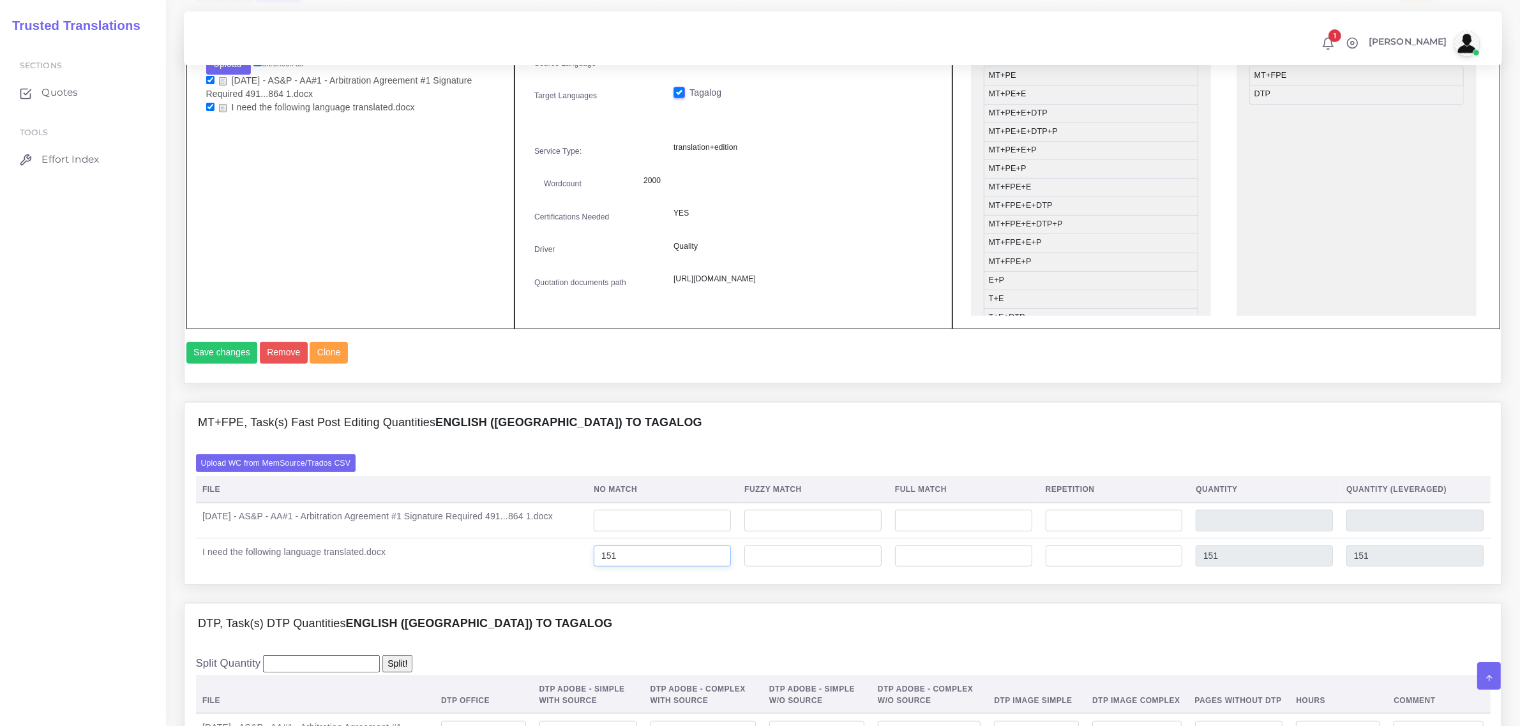
click at [626, 567] on input "151" at bounding box center [662, 557] width 137 height 22
type input "113"
click at [656, 532] on input "number" at bounding box center [662, 521] width 137 height 22
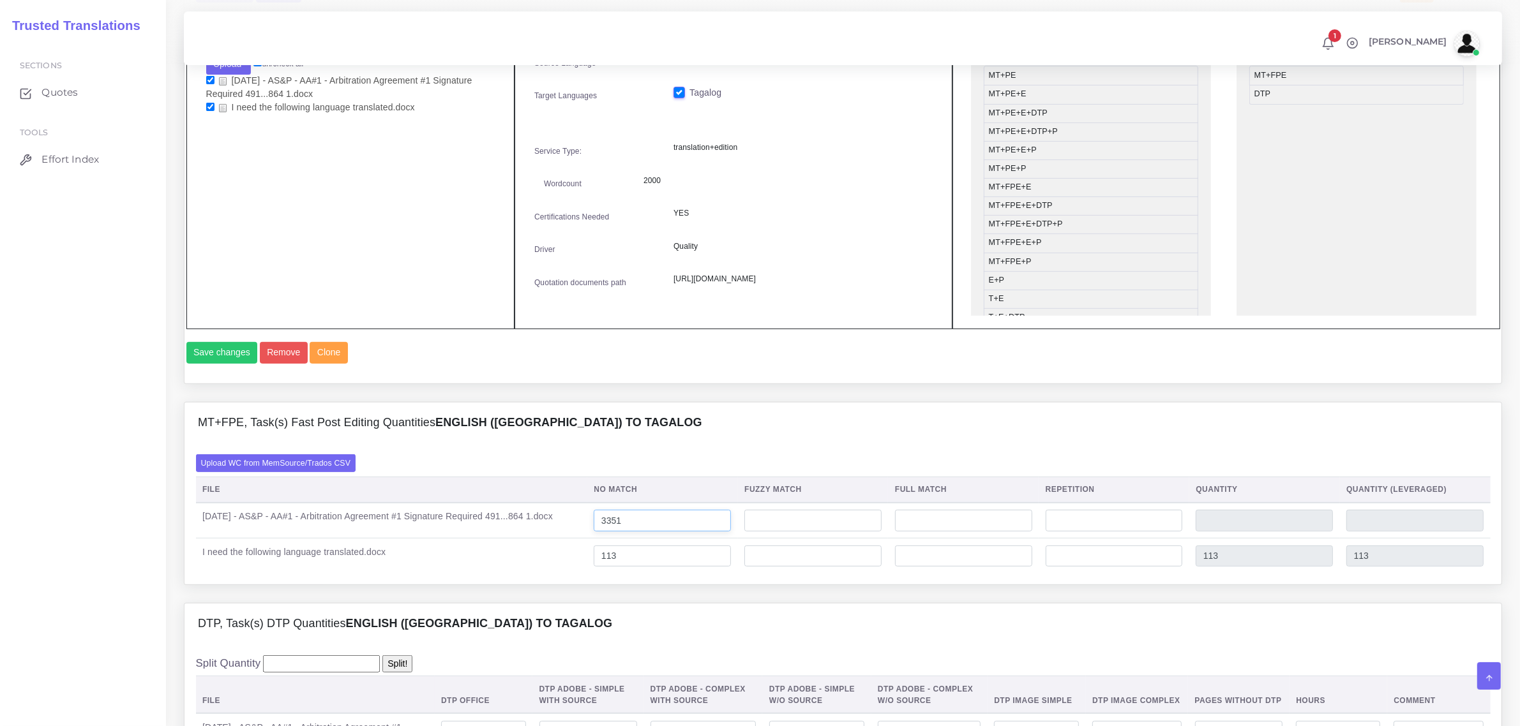
type input "3351"
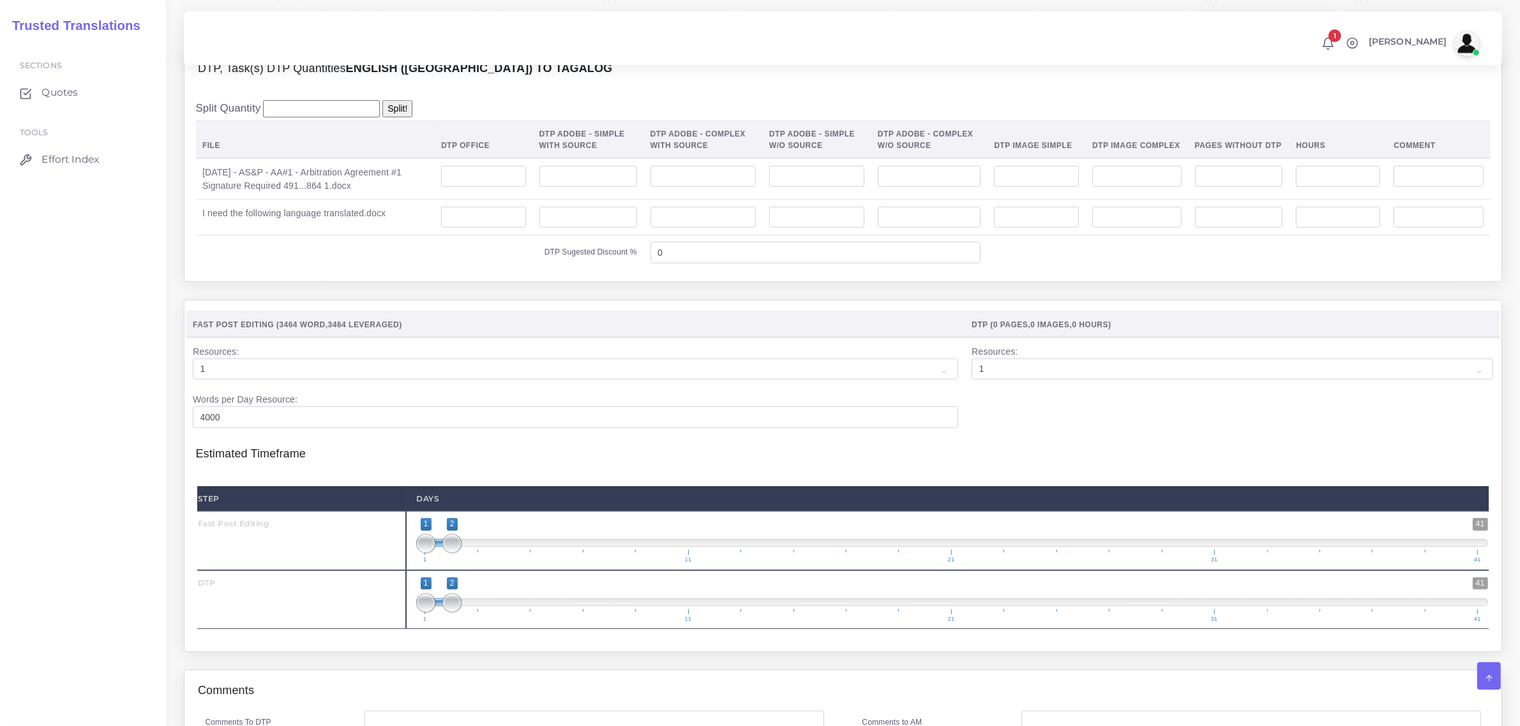
scroll to position [1117, 0]
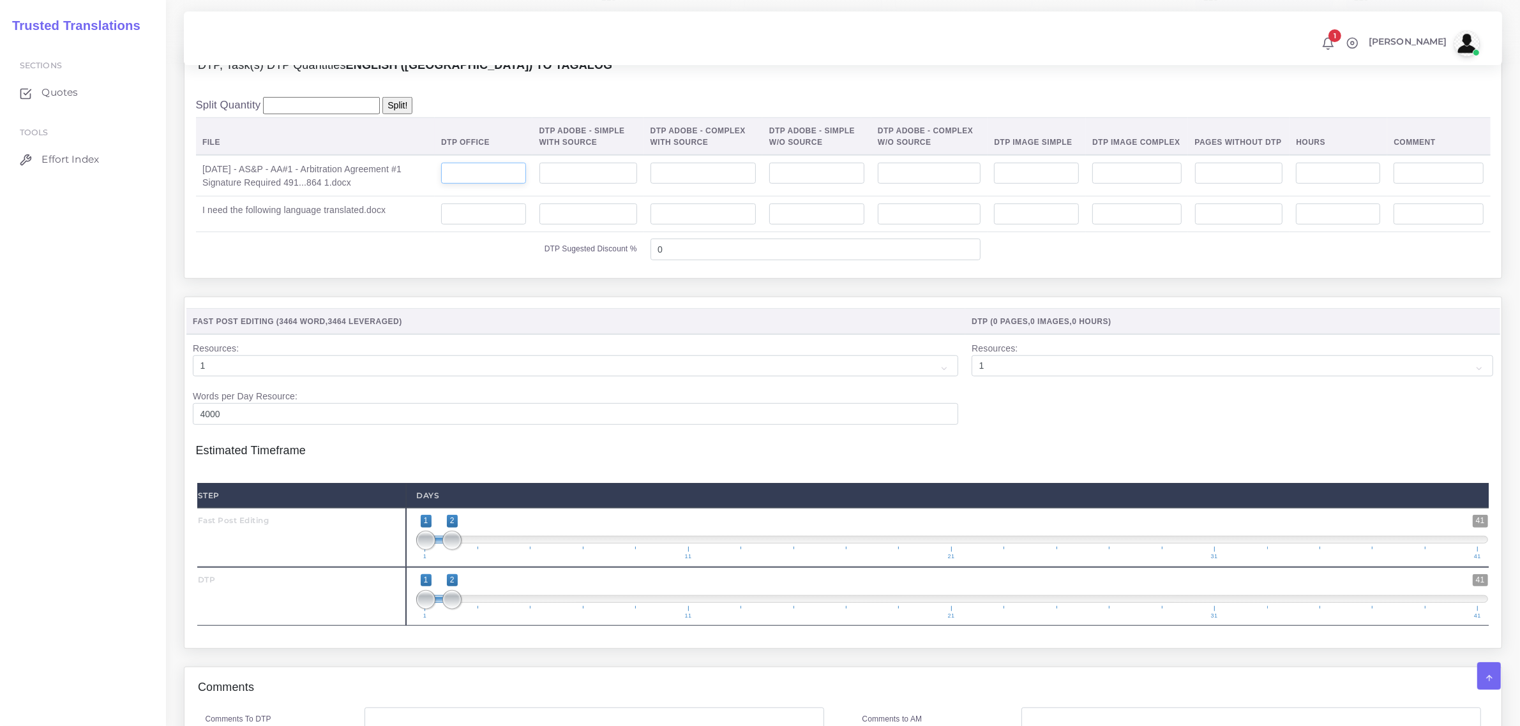
click at [509, 184] on input "number" at bounding box center [483, 174] width 85 height 22
type input "7"
drag, startPoint x: 451, startPoint y: 624, endPoint x: 438, endPoint y: 624, distance: 13.4
click at [463, 619] on span "1 41 1 3 1 — 3 1 11 21 31 41" at bounding box center [952, 597] width 1072 height 45
drag, startPoint x: 455, startPoint y: 628, endPoint x: 467, endPoint y: 629, distance: 12.3
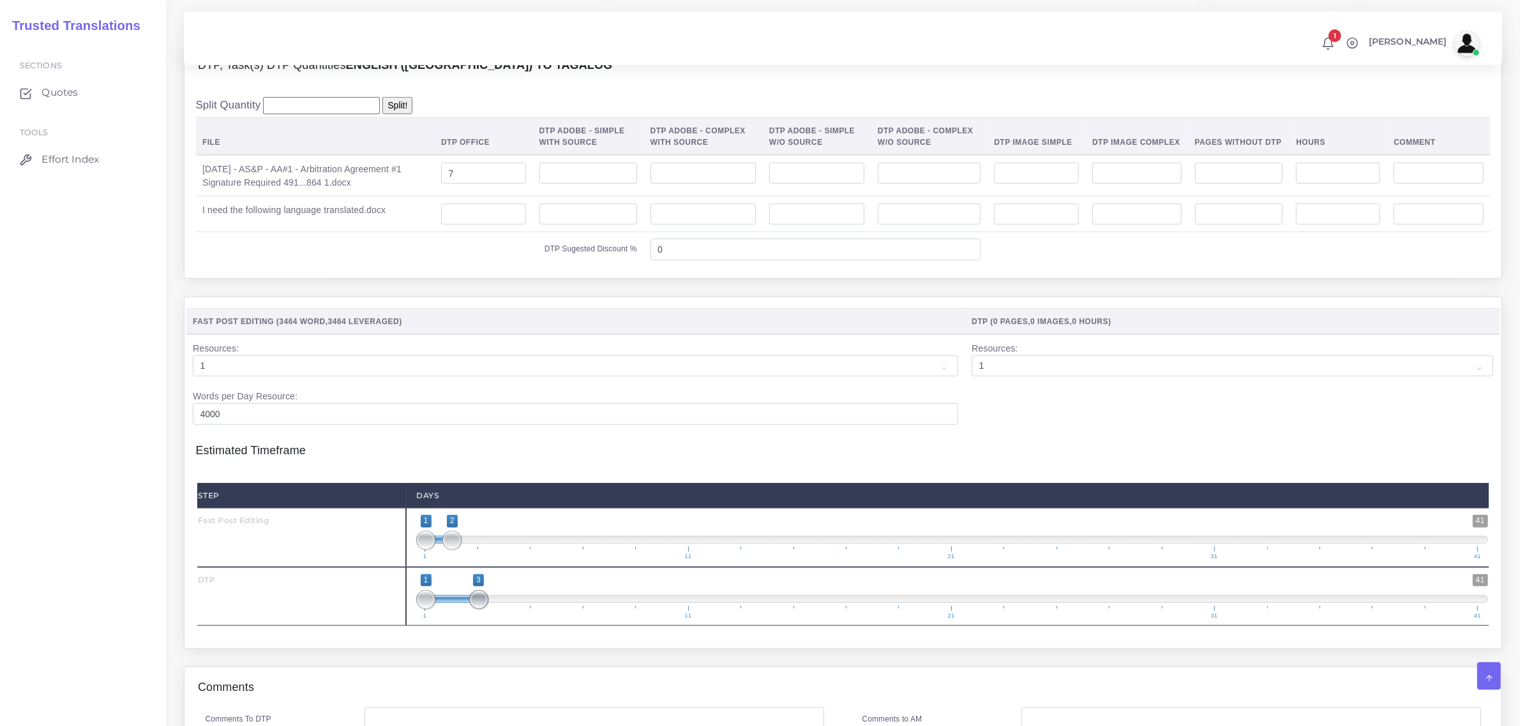
click at [467, 619] on span "1 41 1 3 1 — 3 1 11 21 31 41" at bounding box center [952, 597] width 1072 height 45
drag, startPoint x: 433, startPoint y: 626, endPoint x: 493, endPoint y: 634, distance: 61.2
click at [493, 619] on span "1 41 3 3 3 — 3 1 11 21 31 41" at bounding box center [952, 597] width 1072 height 45
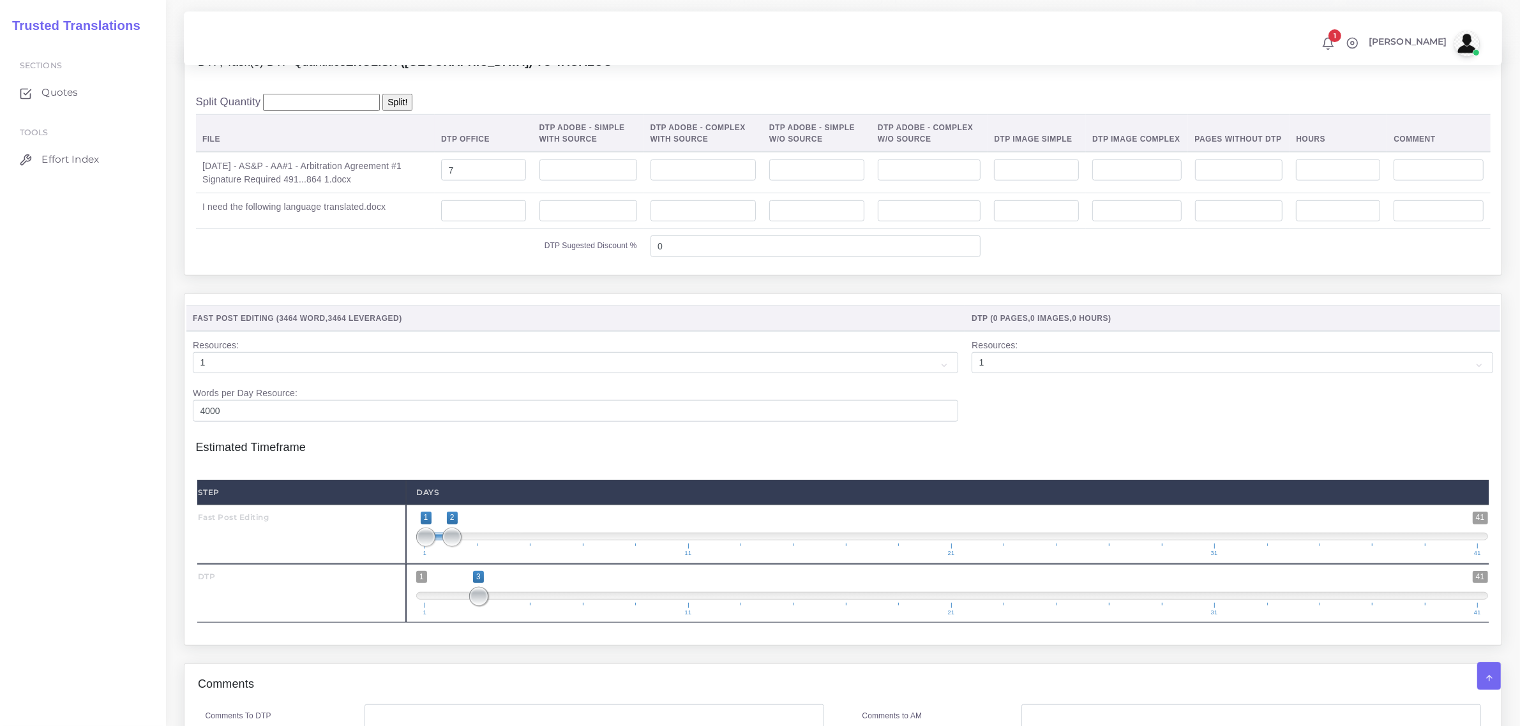
scroll to position [1197, 0]
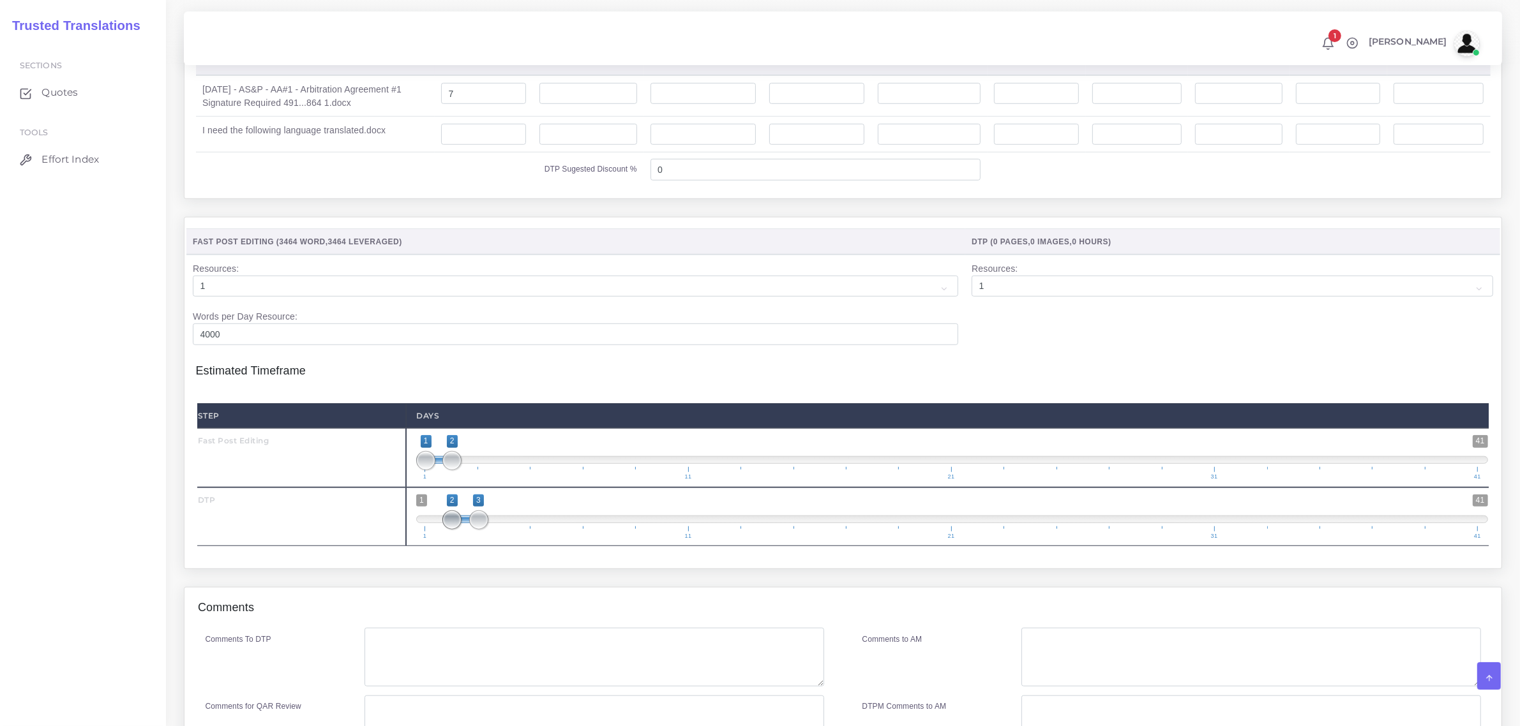
drag, startPoint x: 476, startPoint y: 546, endPoint x: 453, endPoint y: 549, distance: 22.6
click at [453, 530] on span at bounding box center [451, 520] width 19 height 19
type input "3;3"
drag, startPoint x: 458, startPoint y: 551, endPoint x: 474, endPoint y: 525, distance: 30.1
click at [484, 530] on span at bounding box center [478, 520] width 19 height 19
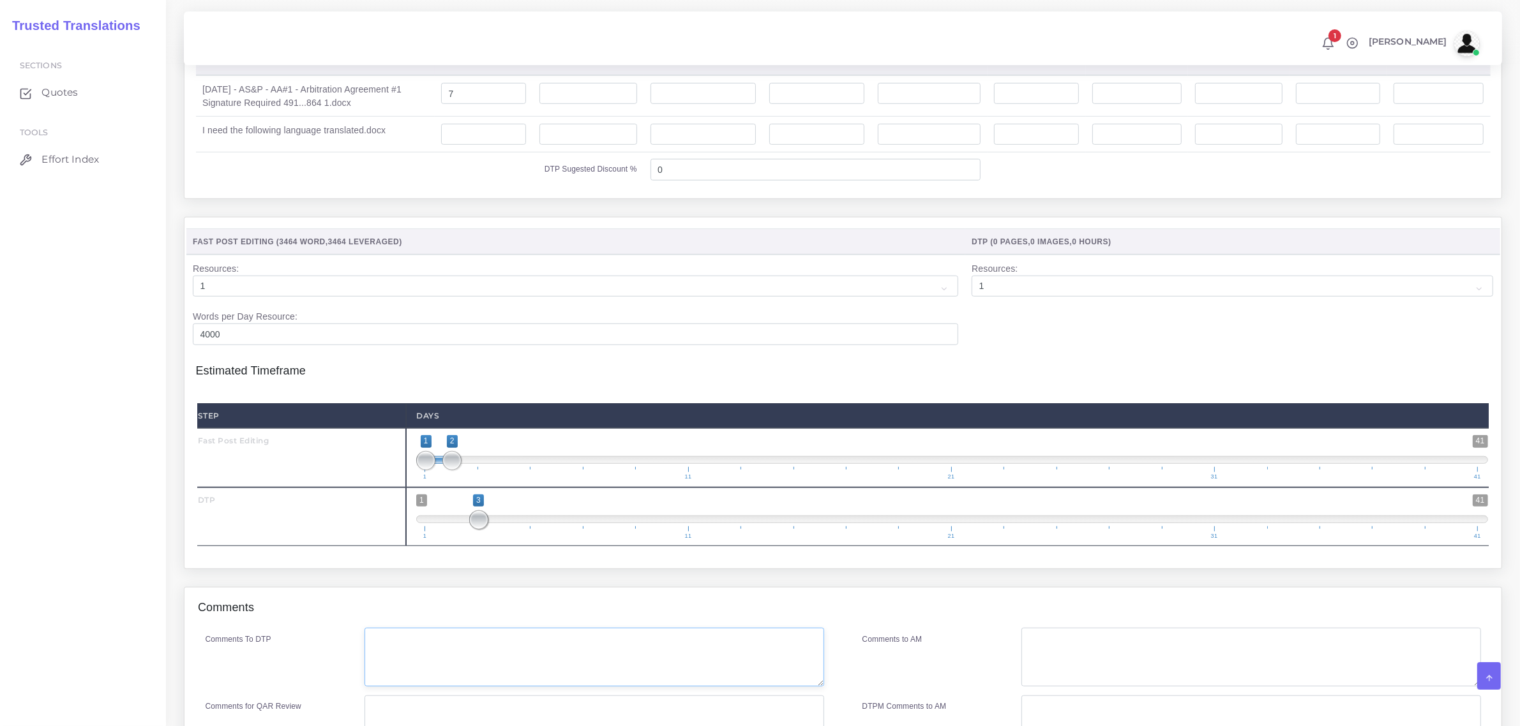
click at [415, 673] on textarea "Comments To DTP" at bounding box center [594, 657] width 459 height 59
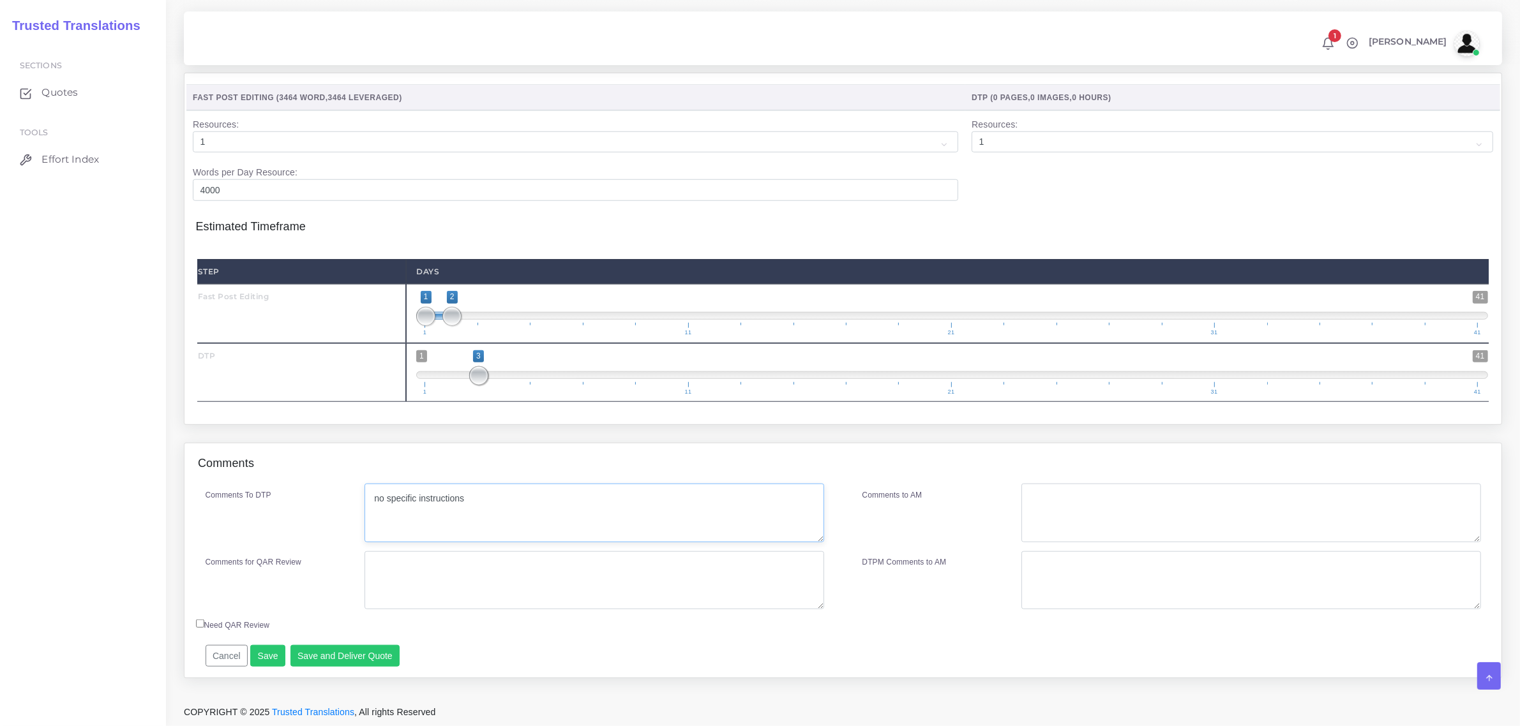
scroll to position [1369, 0]
type textarea "no specific instructions"
click at [374, 658] on button "Save and Deliver Quote" at bounding box center [345, 656] width 110 height 22
